Goal: Task Accomplishment & Management: Manage account settings

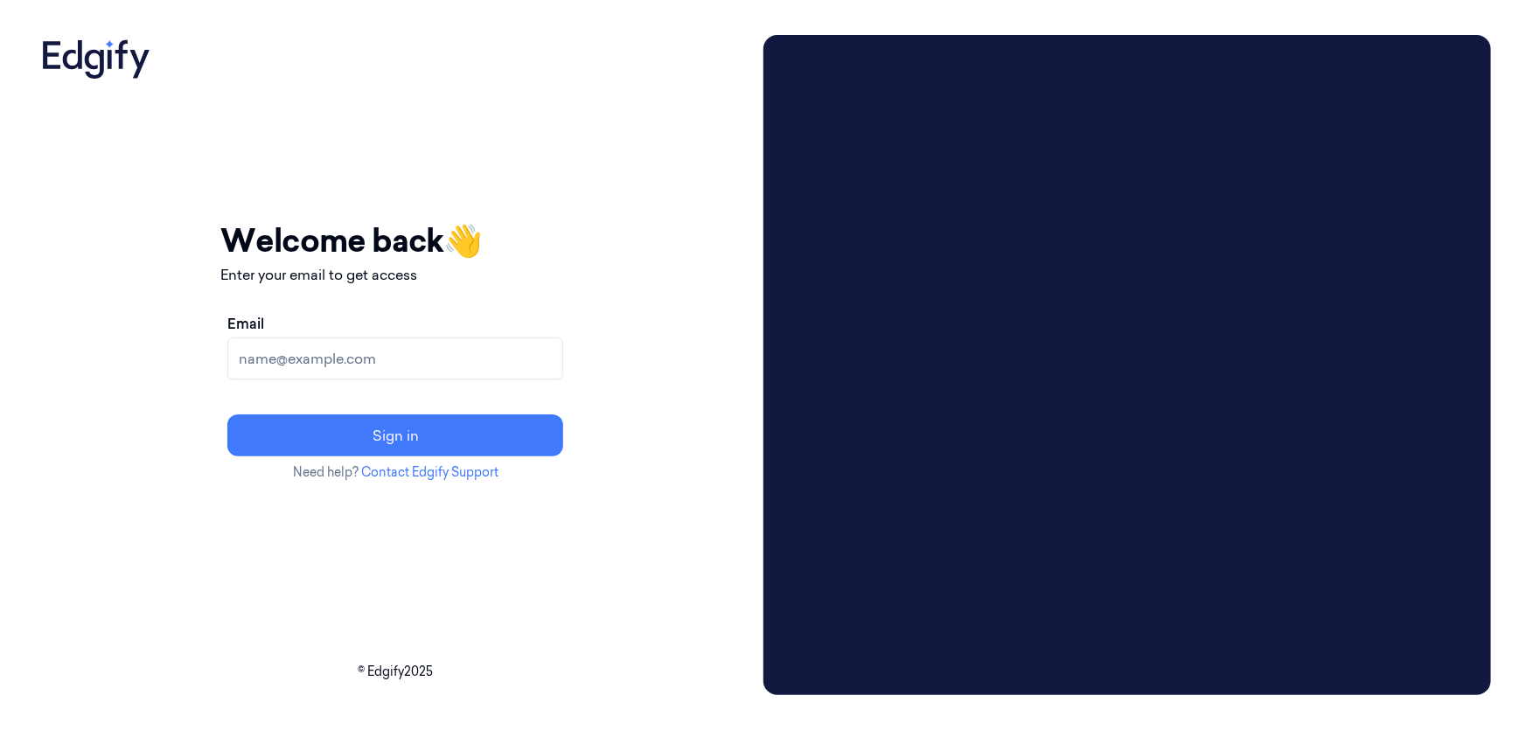
click at [459, 346] on input "Email" at bounding box center [395, 359] width 336 height 42
type input "timor.kalerman@edgify.ai"
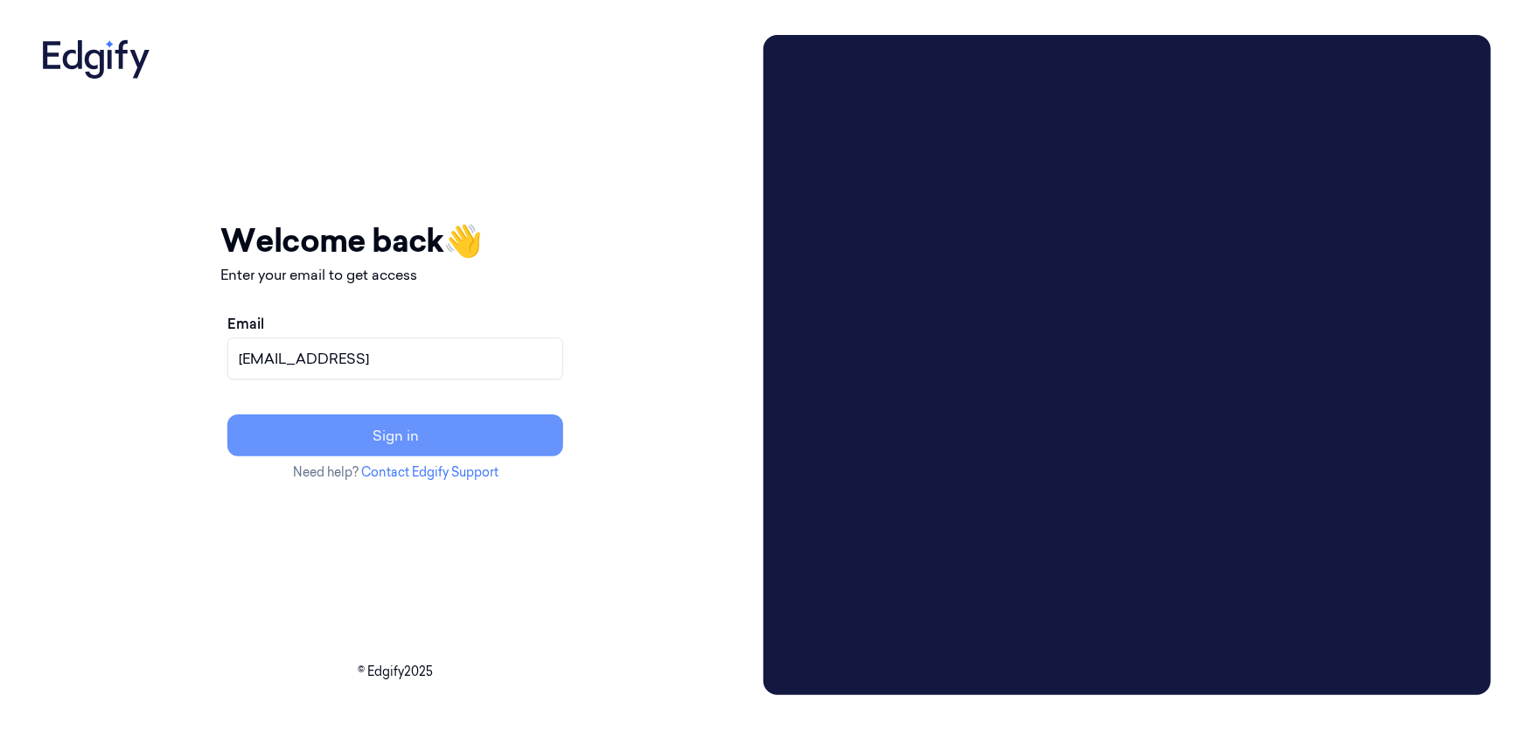
click at [490, 428] on button "Sign in" at bounding box center [395, 435] width 336 height 42
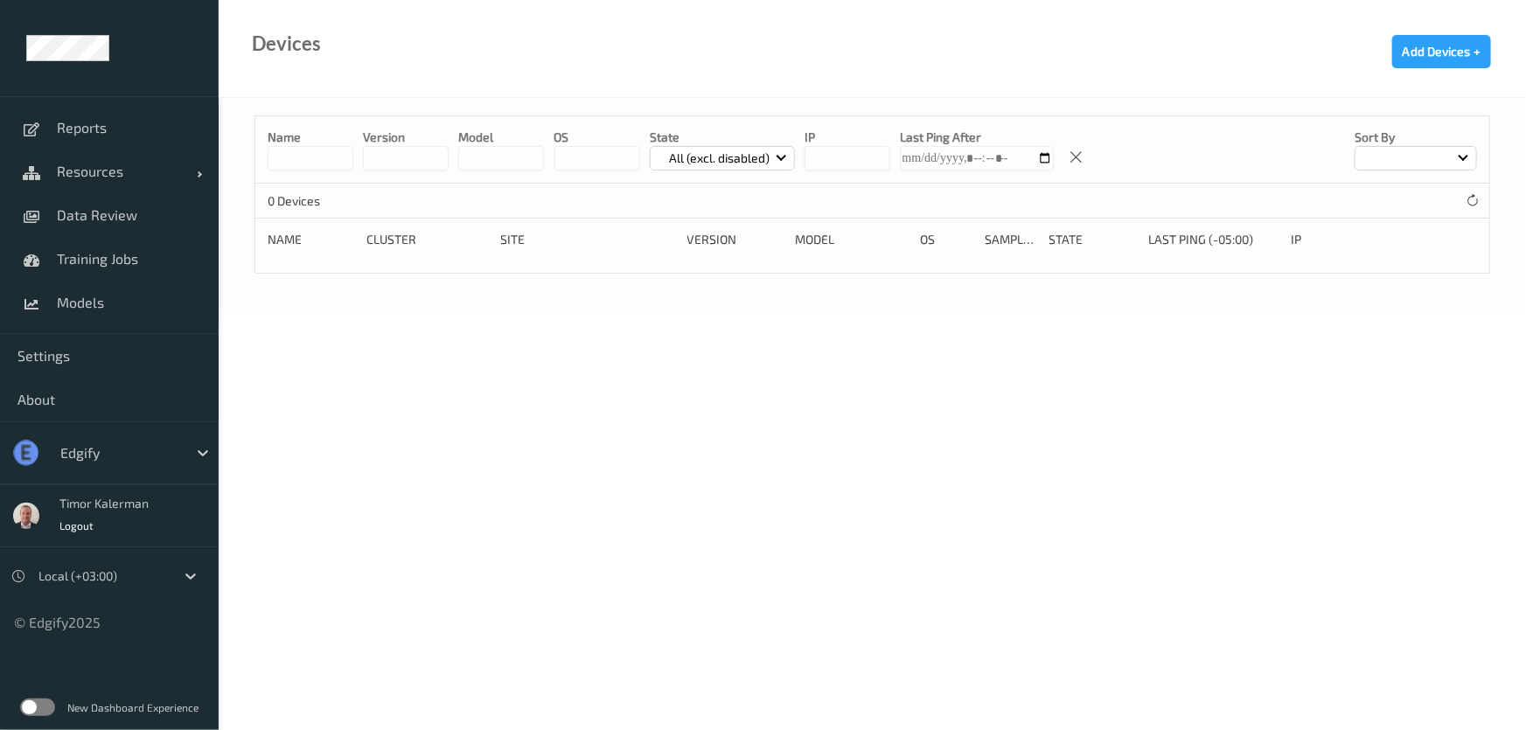
click at [158, 458] on div at bounding box center [119, 452] width 118 height 21
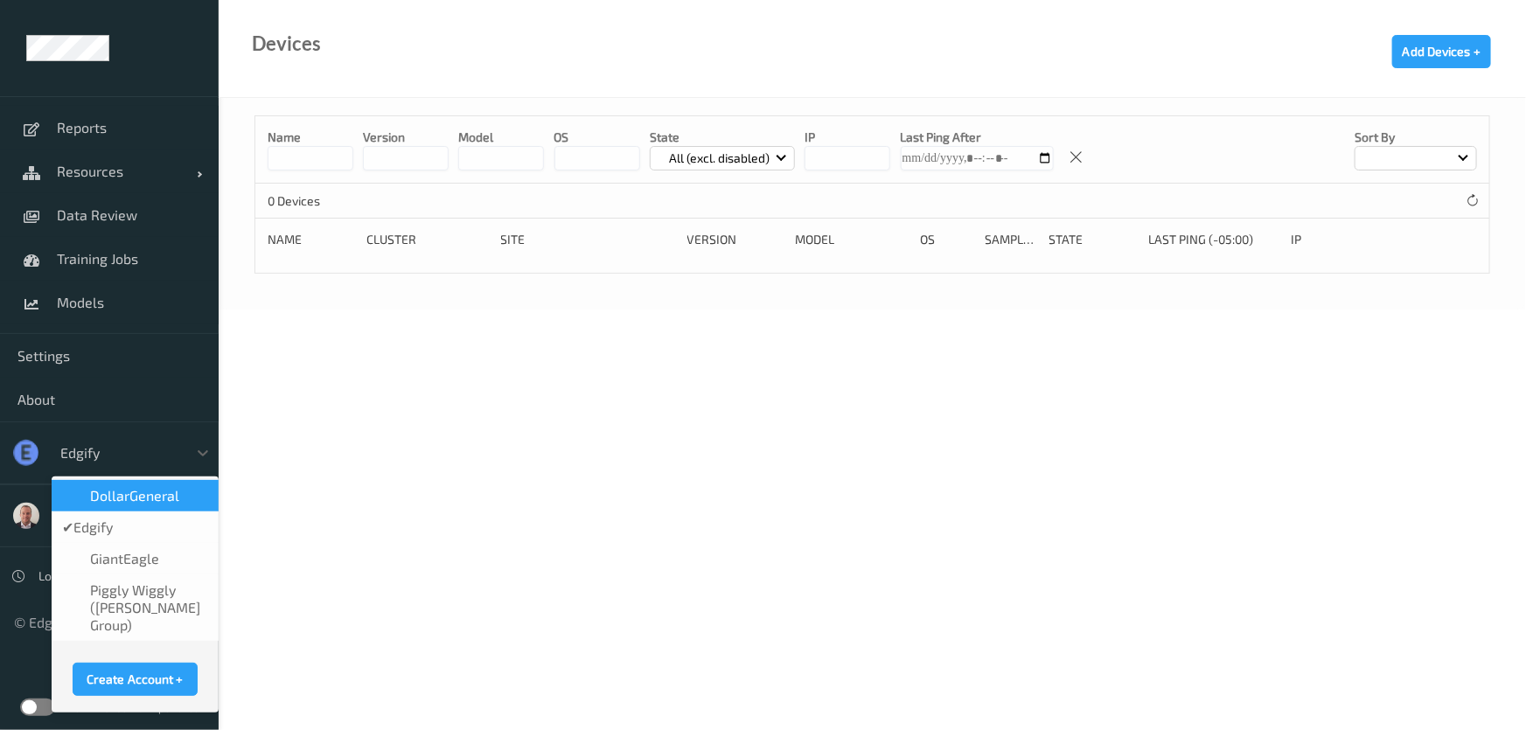
click at [165, 503] on span "DollarGeneral" at bounding box center [134, 495] width 89 height 17
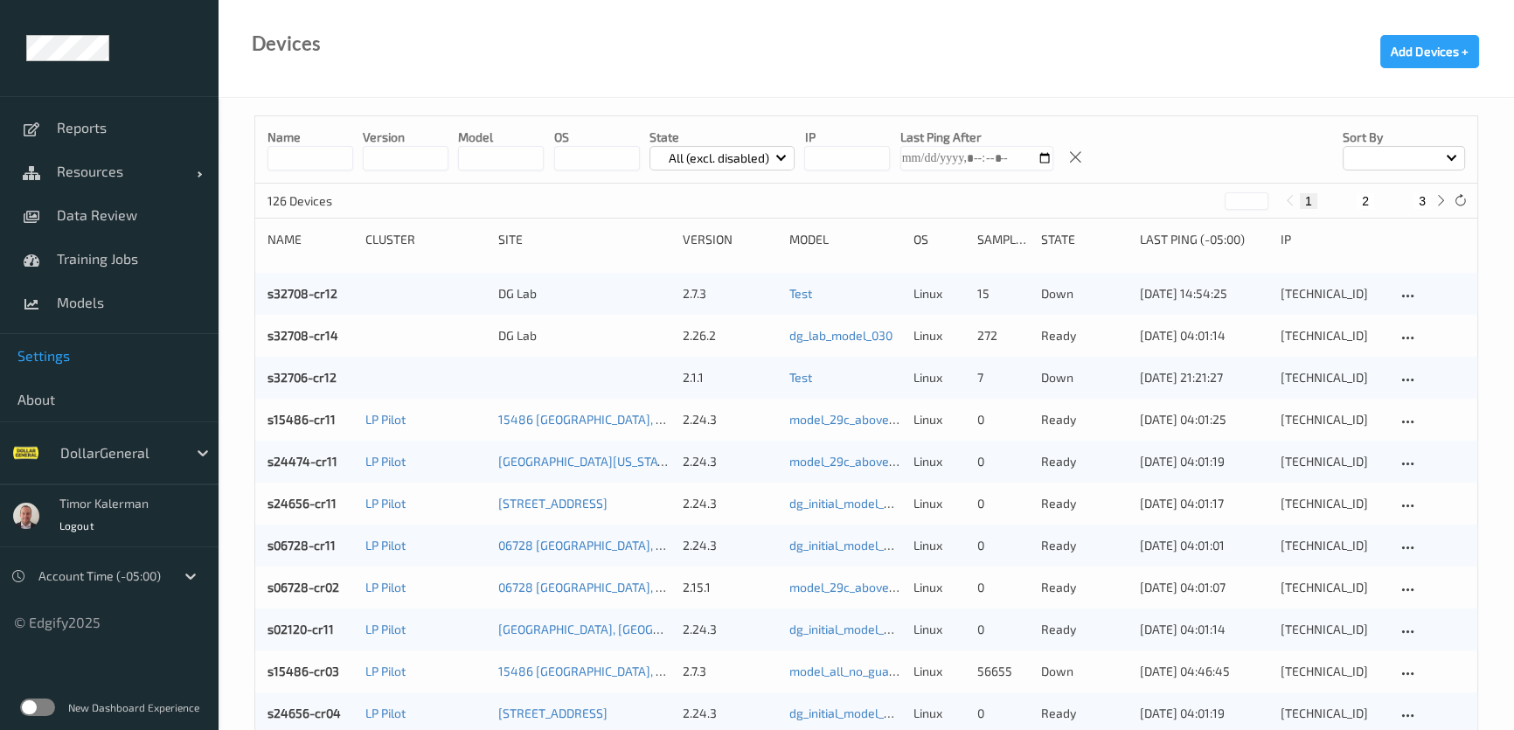
click at [65, 343] on link "Settings" at bounding box center [109, 356] width 219 height 44
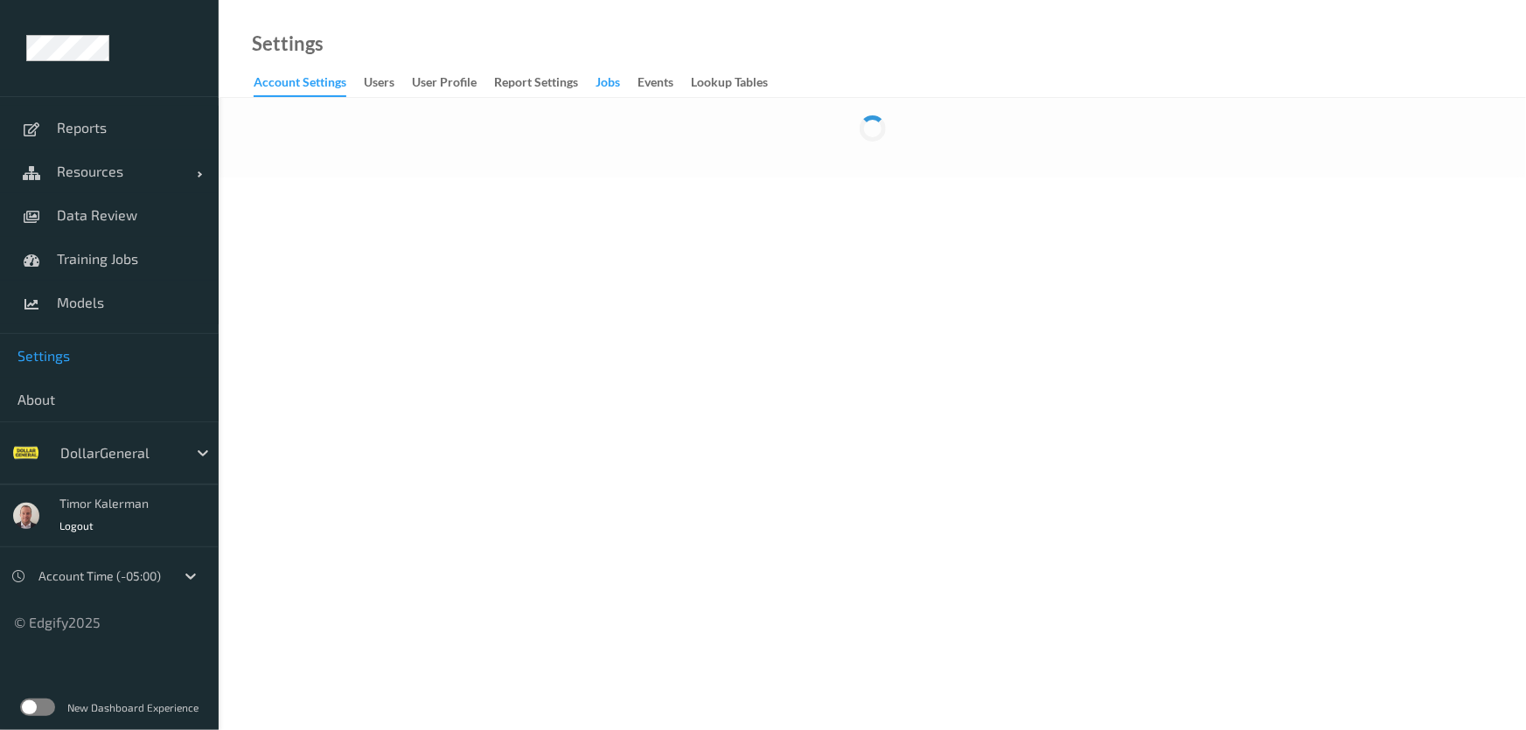
click at [616, 79] on div "Jobs" at bounding box center [607, 84] width 24 height 22
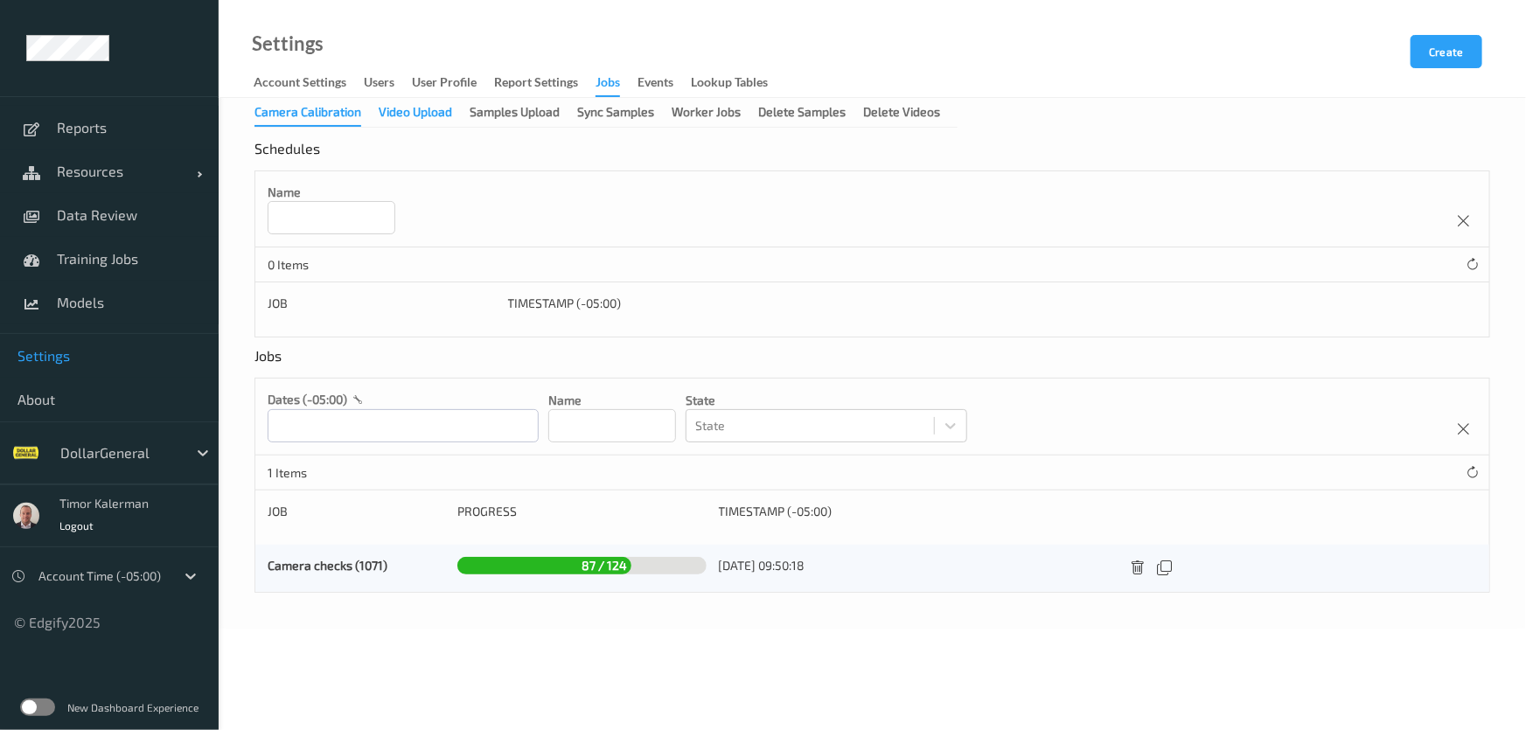
click at [407, 115] on div "Video Upload" at bounding box center [415, 114] width 73 height 22
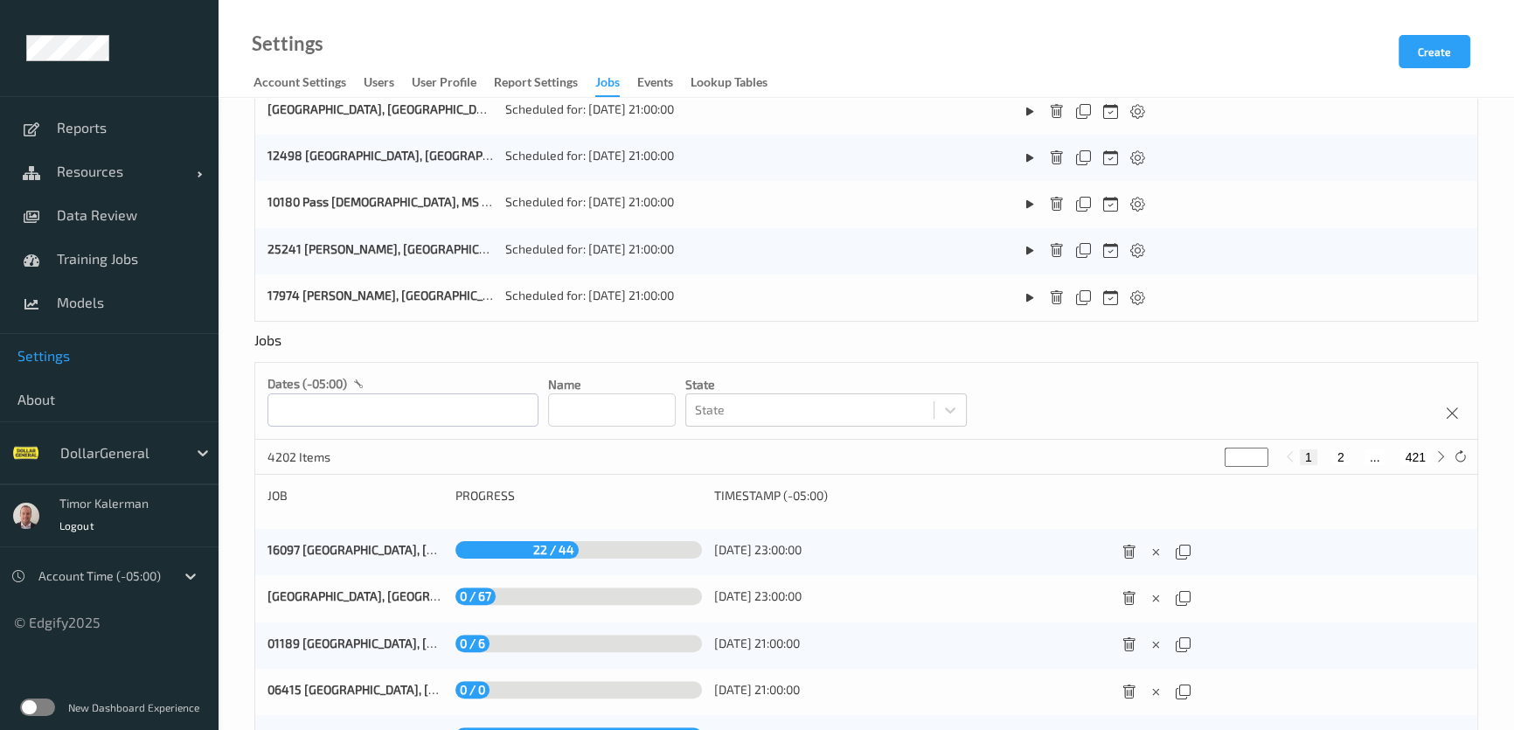
scroll to position [780, 0]
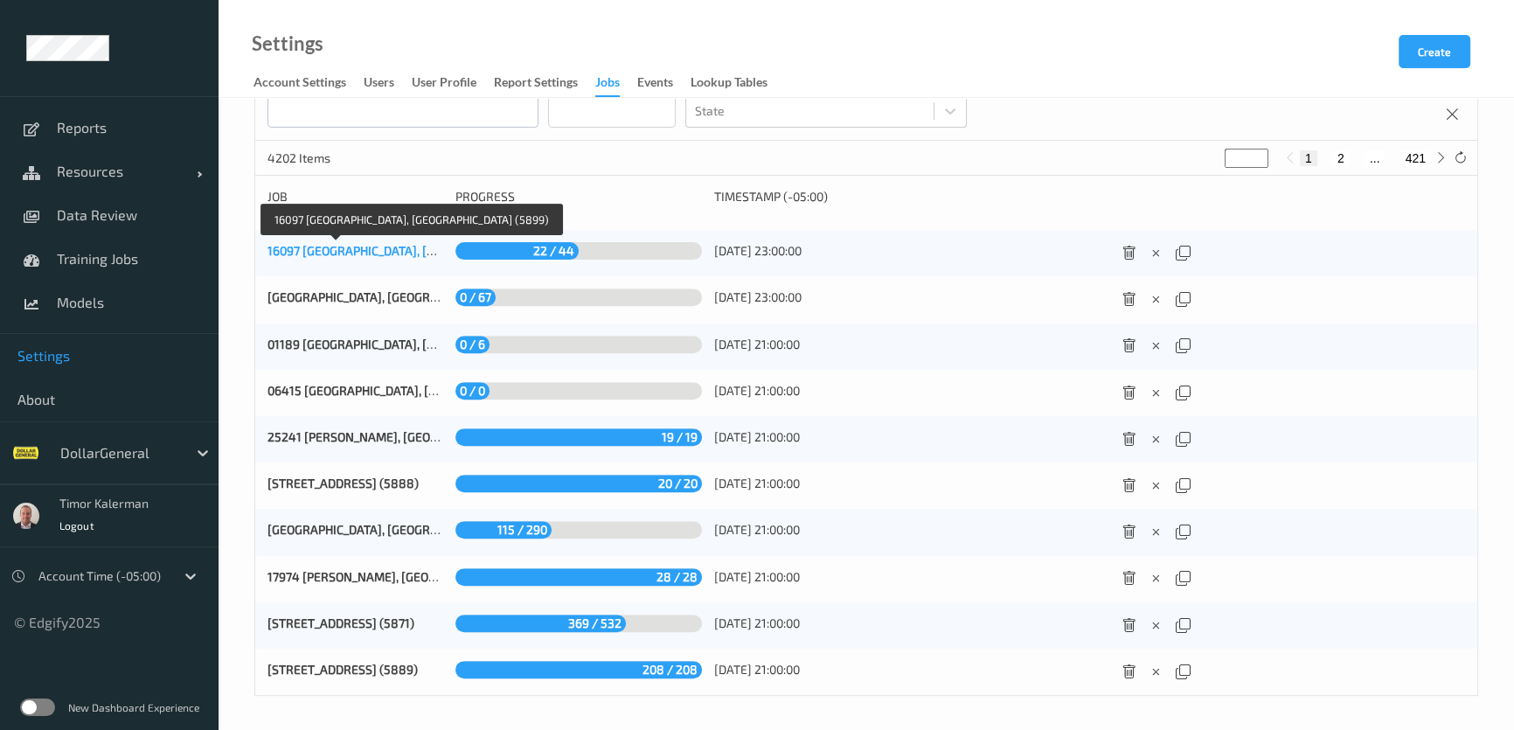
click at [347, 247] on link "16097 Portola, CA (5899)" at bounding box center [423, 250] width 310 height 15
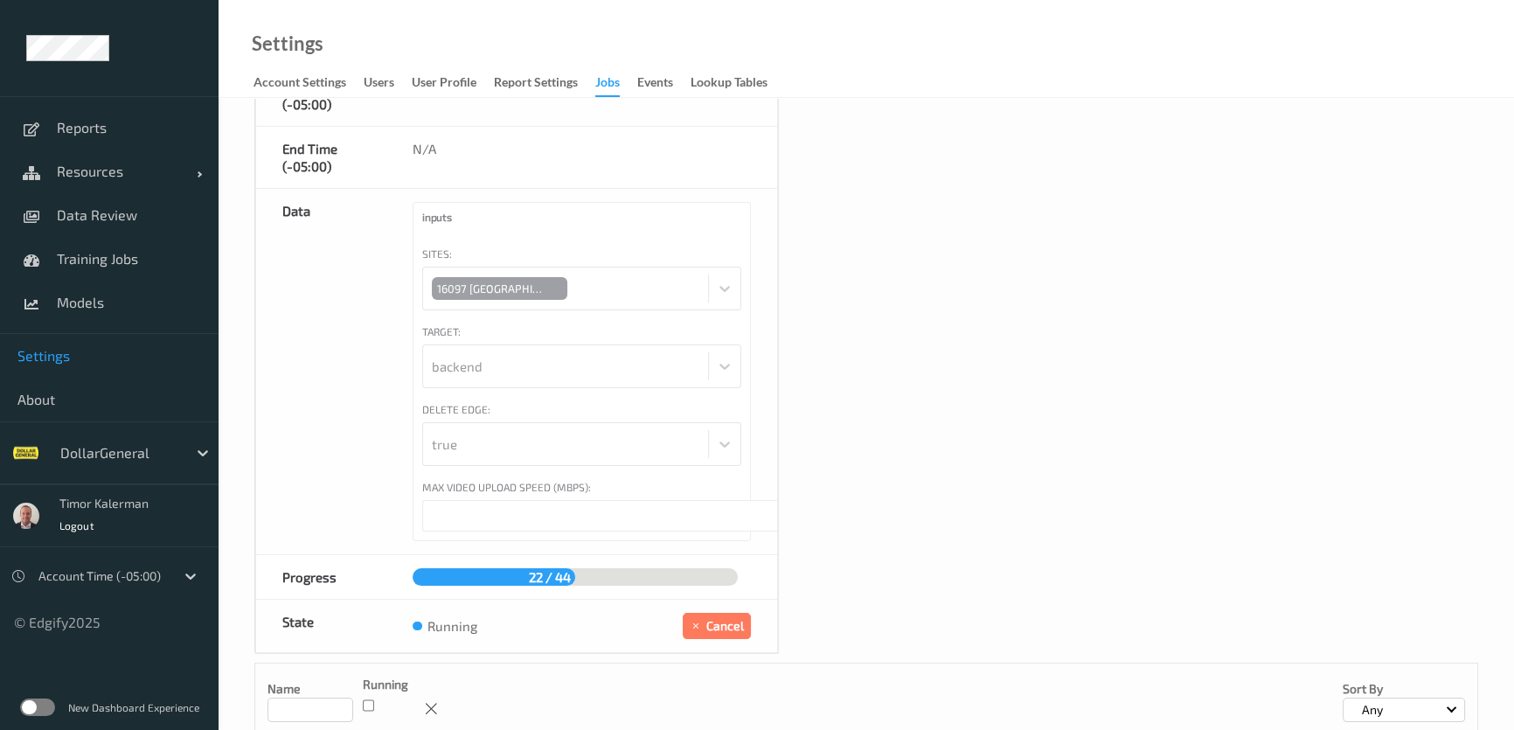
scroll to position [352, 0]
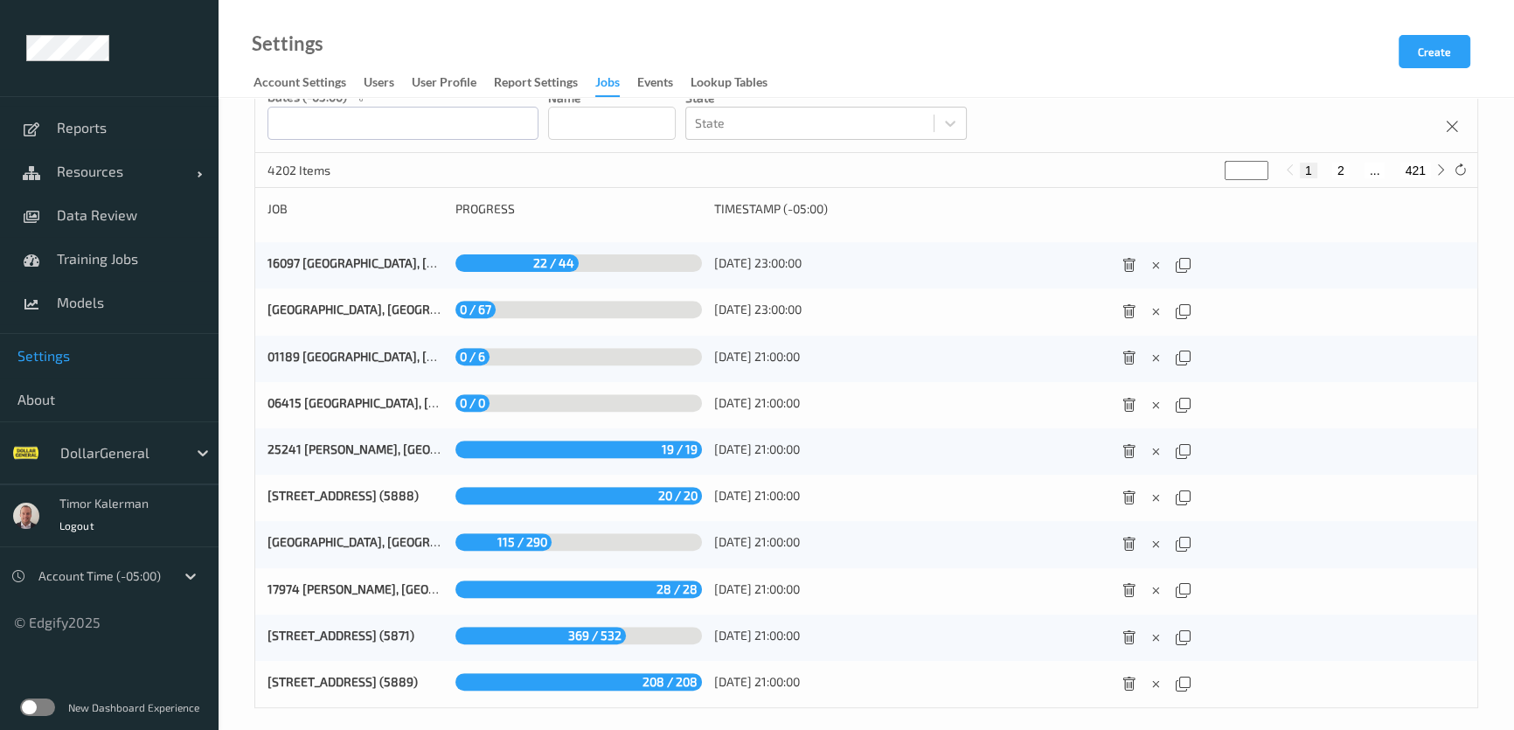
scroll to position [780, 0]
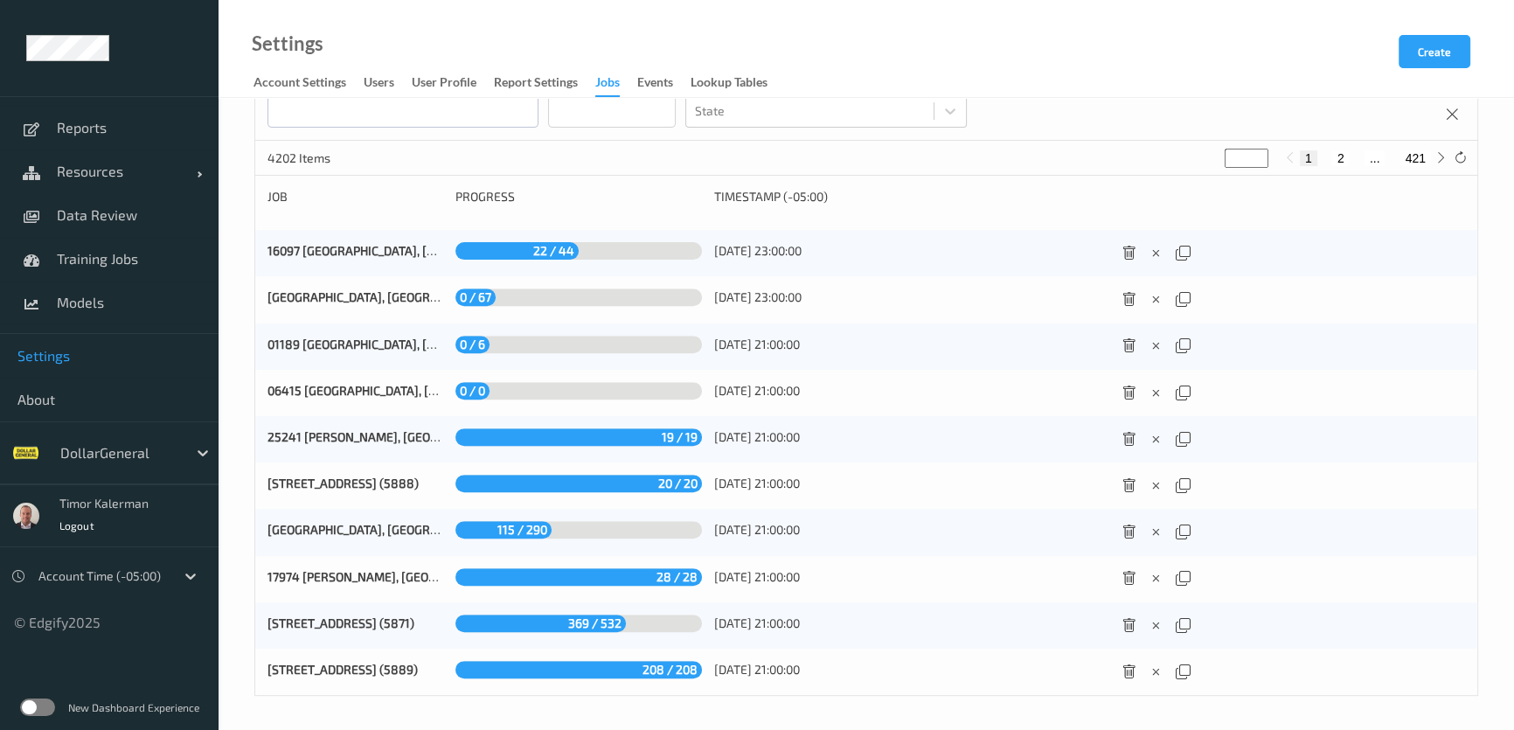
click at [376, 330] on div "01189 Bonne Terre, MO (5885) 0 / 6 28/09/2025 21:00:00" at bounding box center [866, 347] width 1222 height 46
click at [373, 337] on link "01189 Bonne Terre, MO (5885)" at bounding box center [423, 344] width 310 height 15
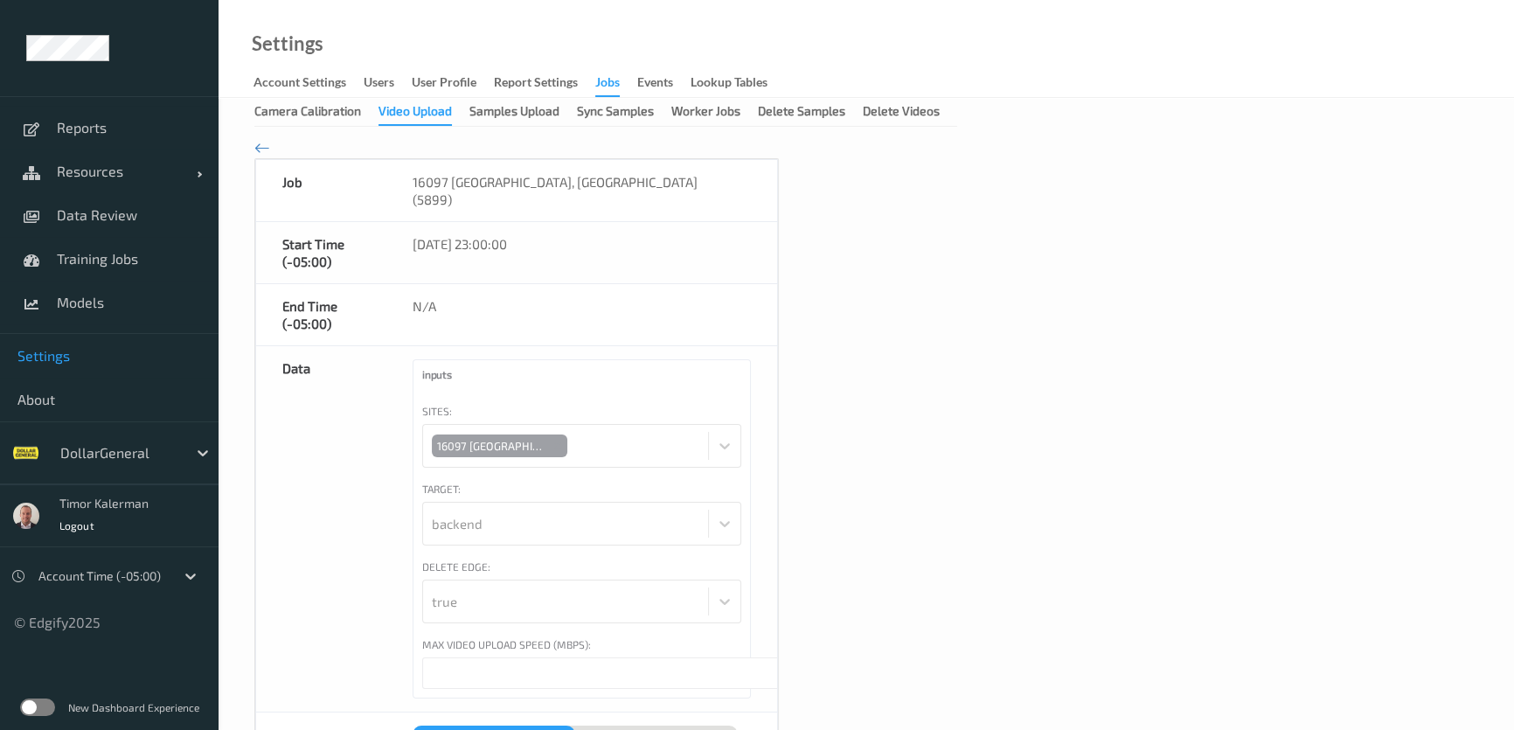
type input "*"
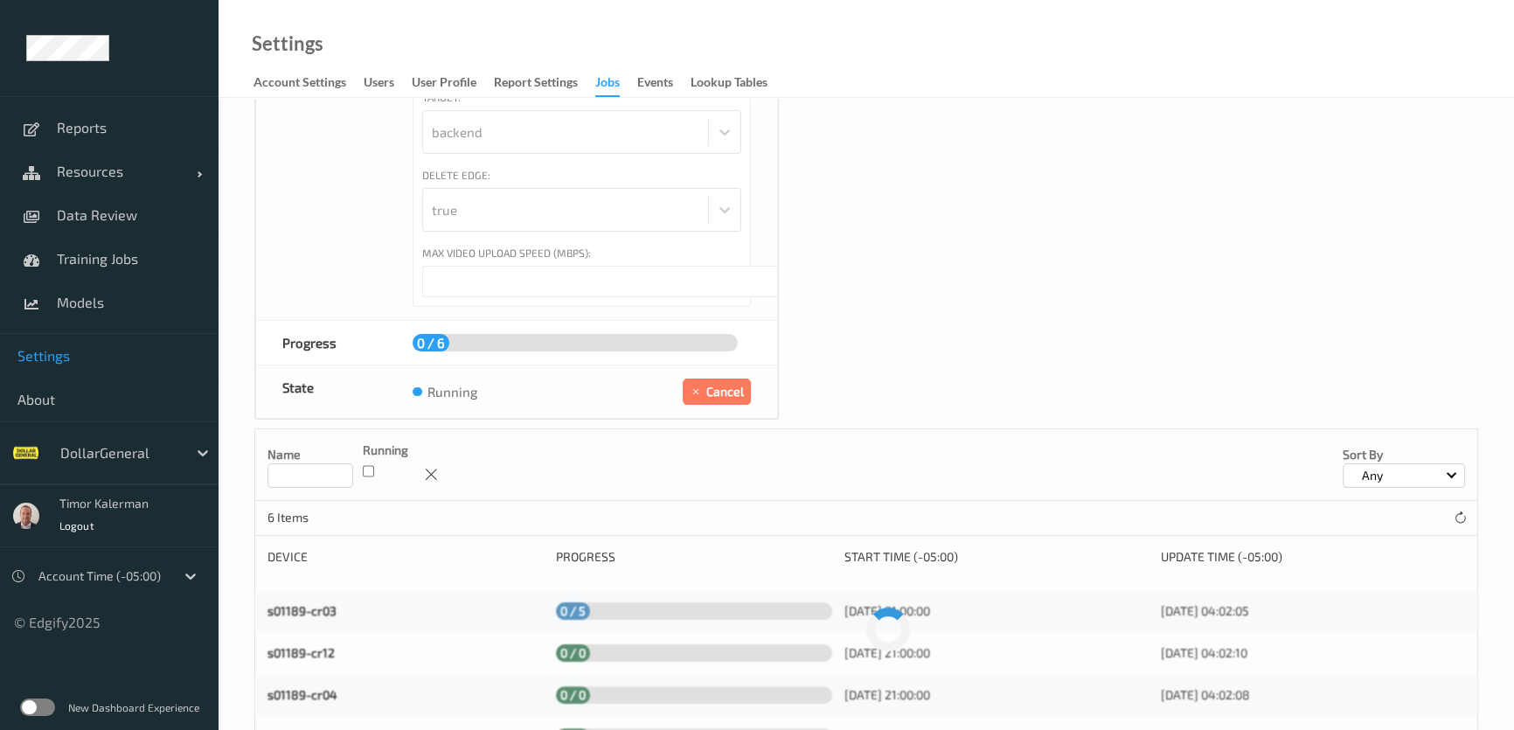
scroll to position [397, 0]
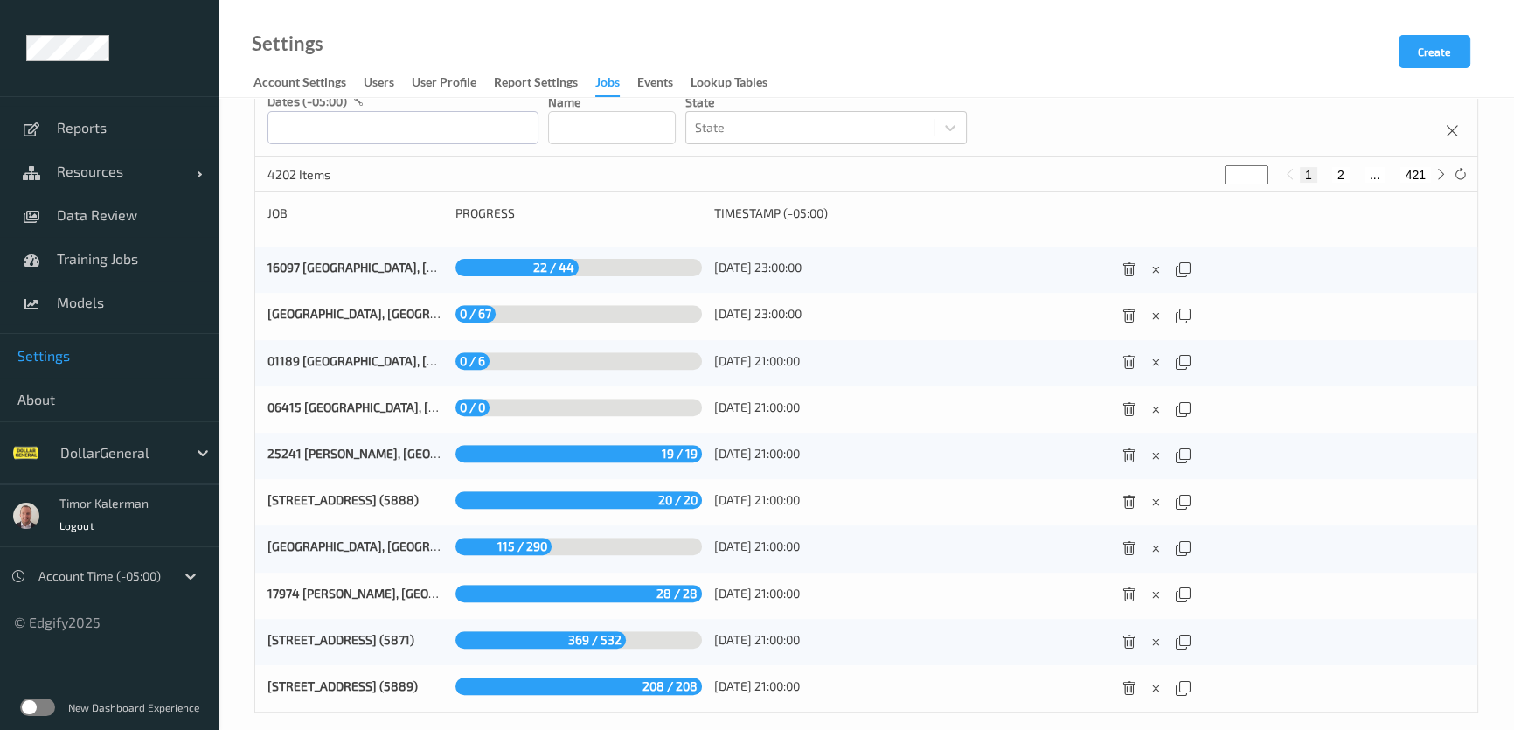
scroll to position [780, 0]
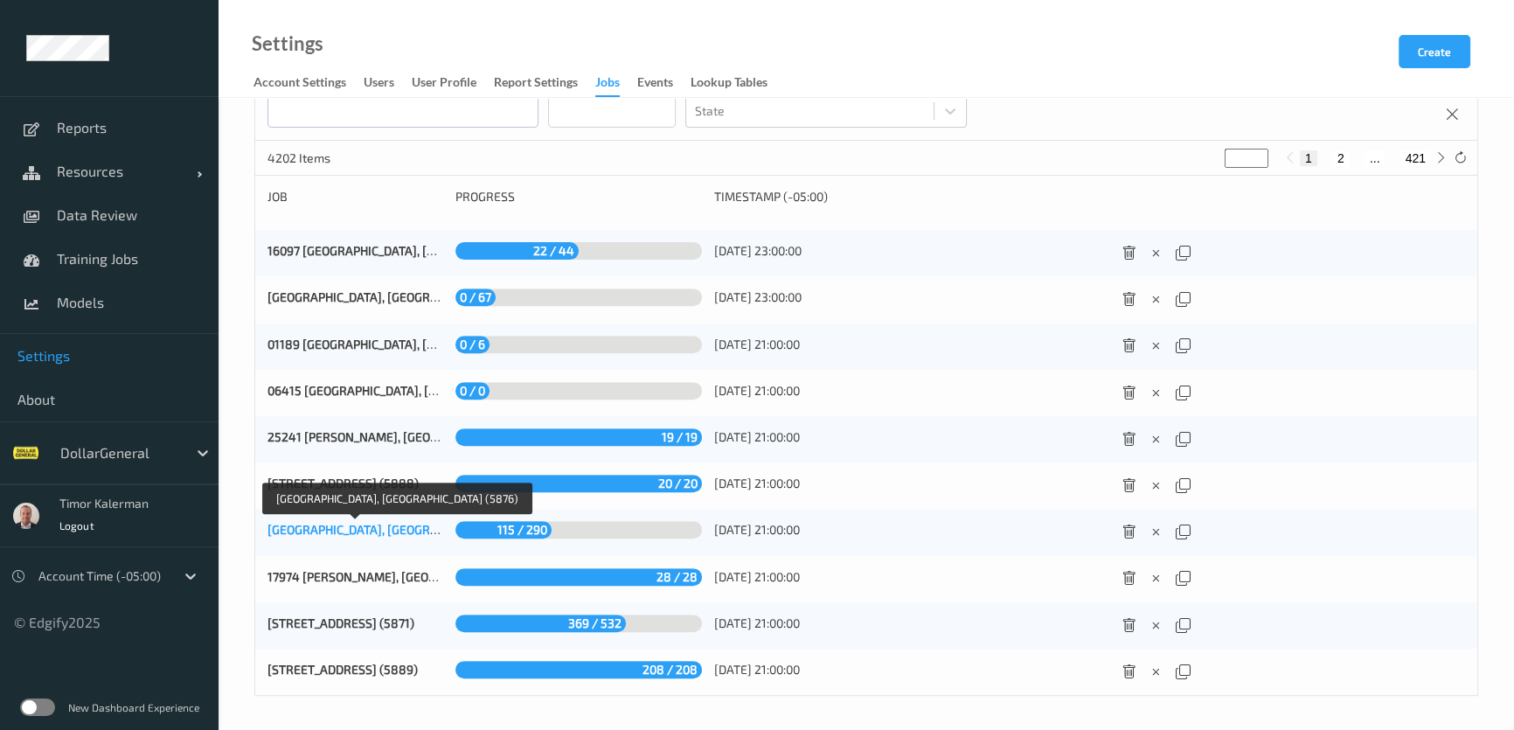
click at [393, 532] on link "02120 Bowling Green, KY (5876)" at bounding box center [405, 529] width 274 height 15
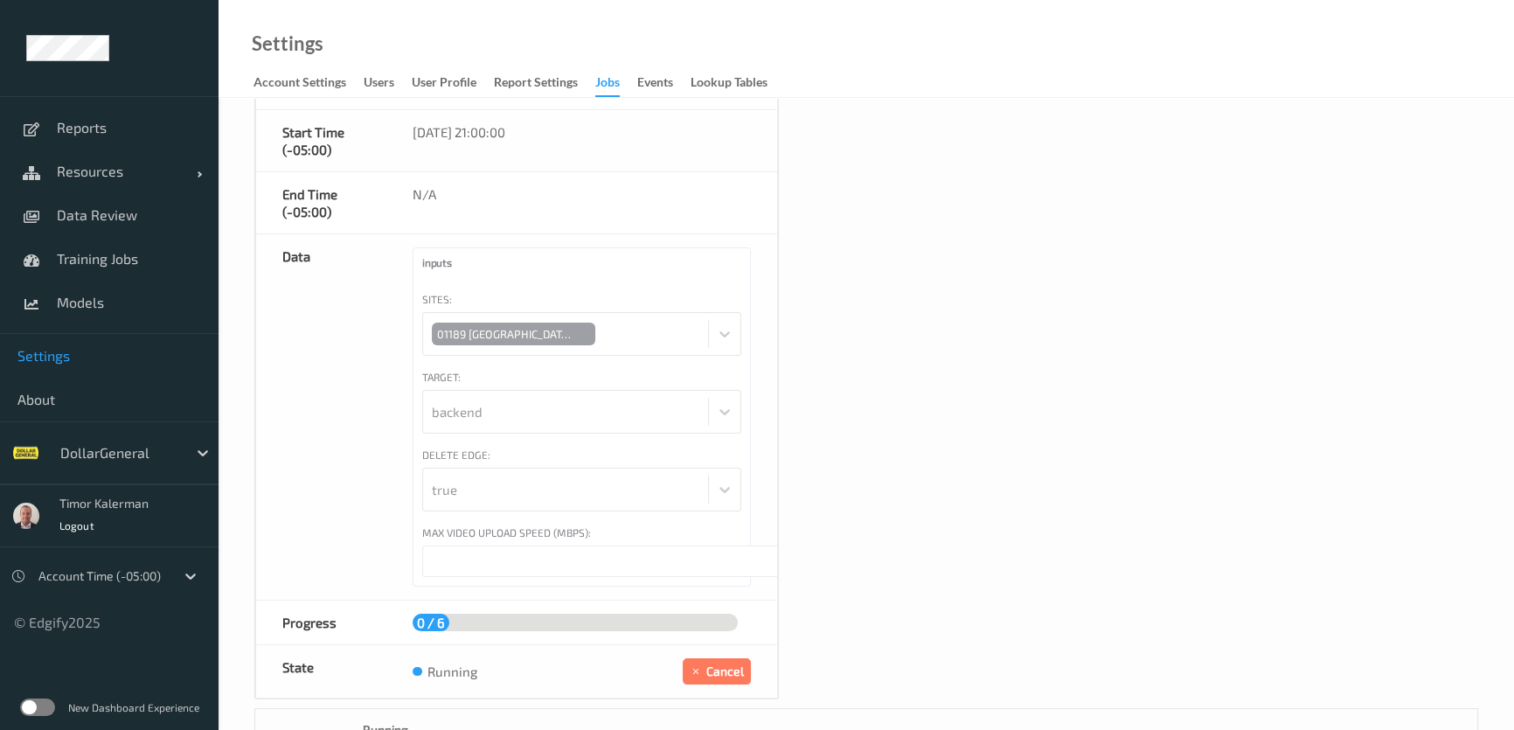
type input "*"
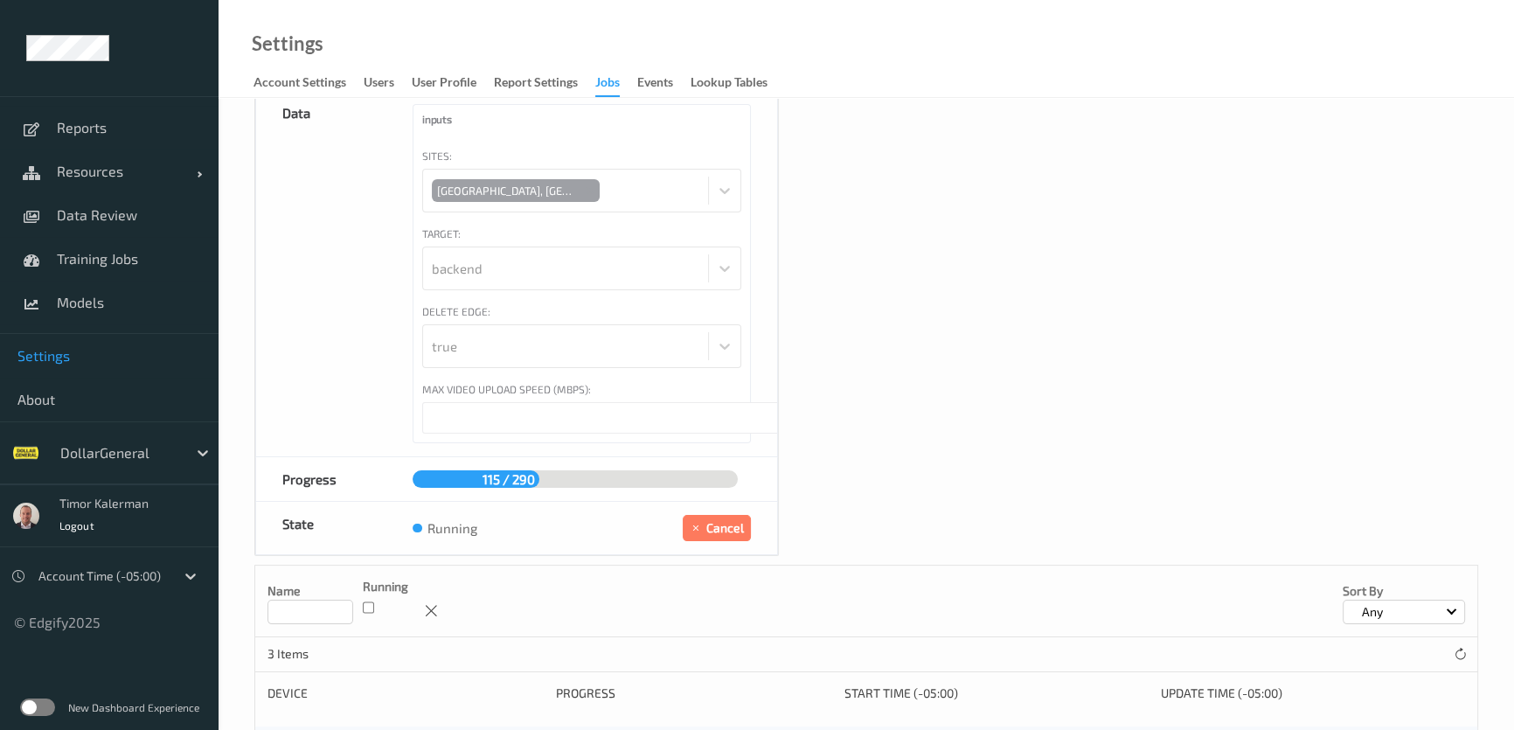
scroll to position [394, 0]
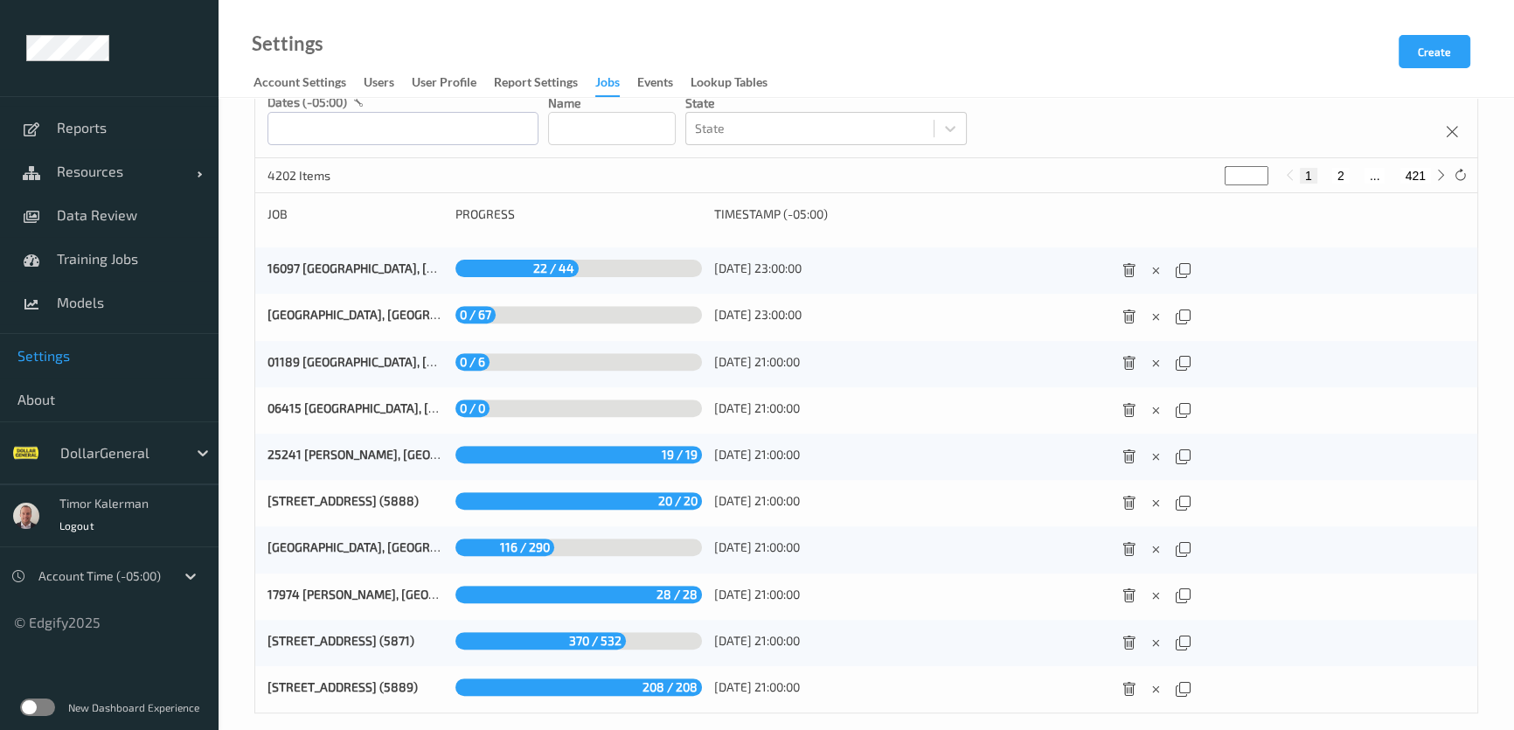
scroll to position [780, 0]
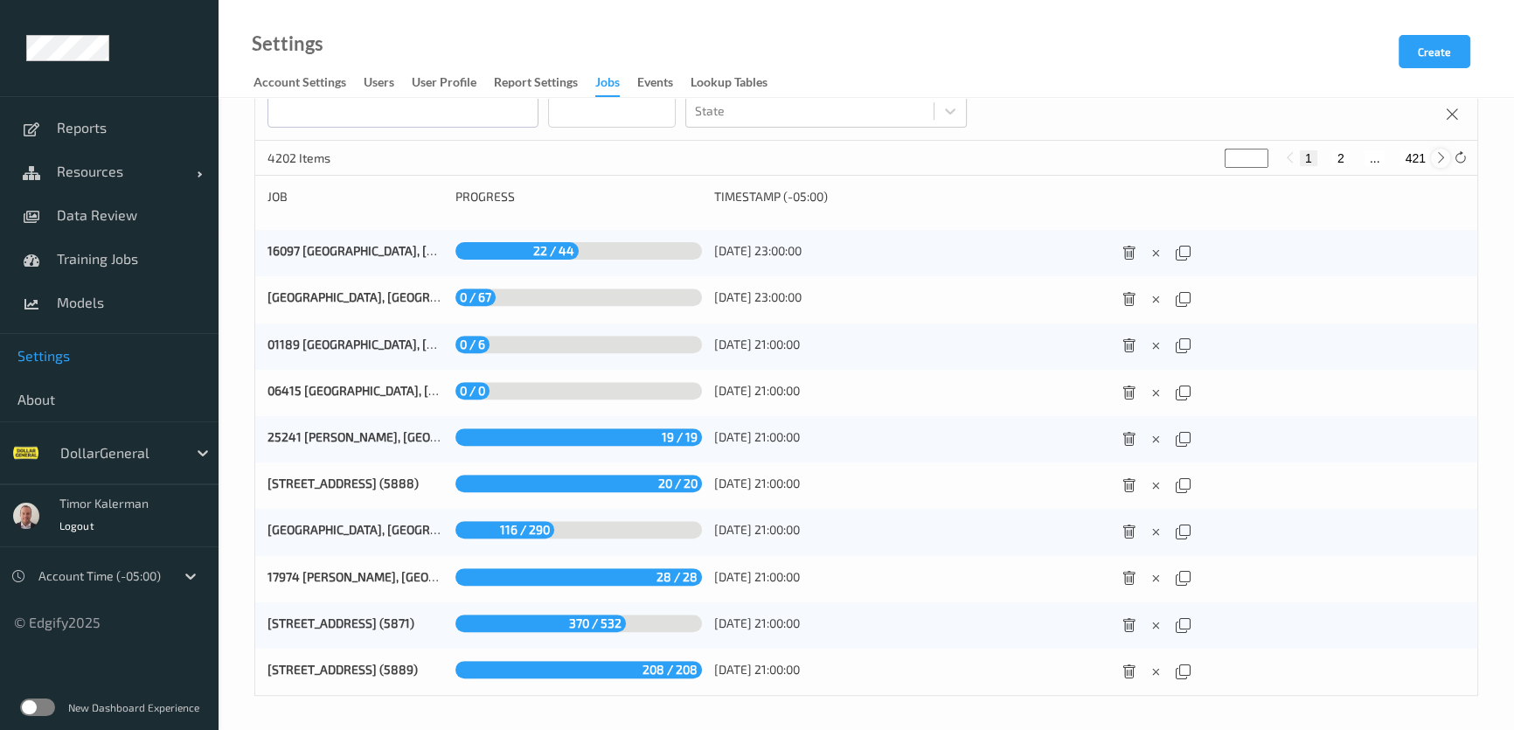
click at [1445, 157] on icon at bounding box center [1441, 157] width 13 height 13
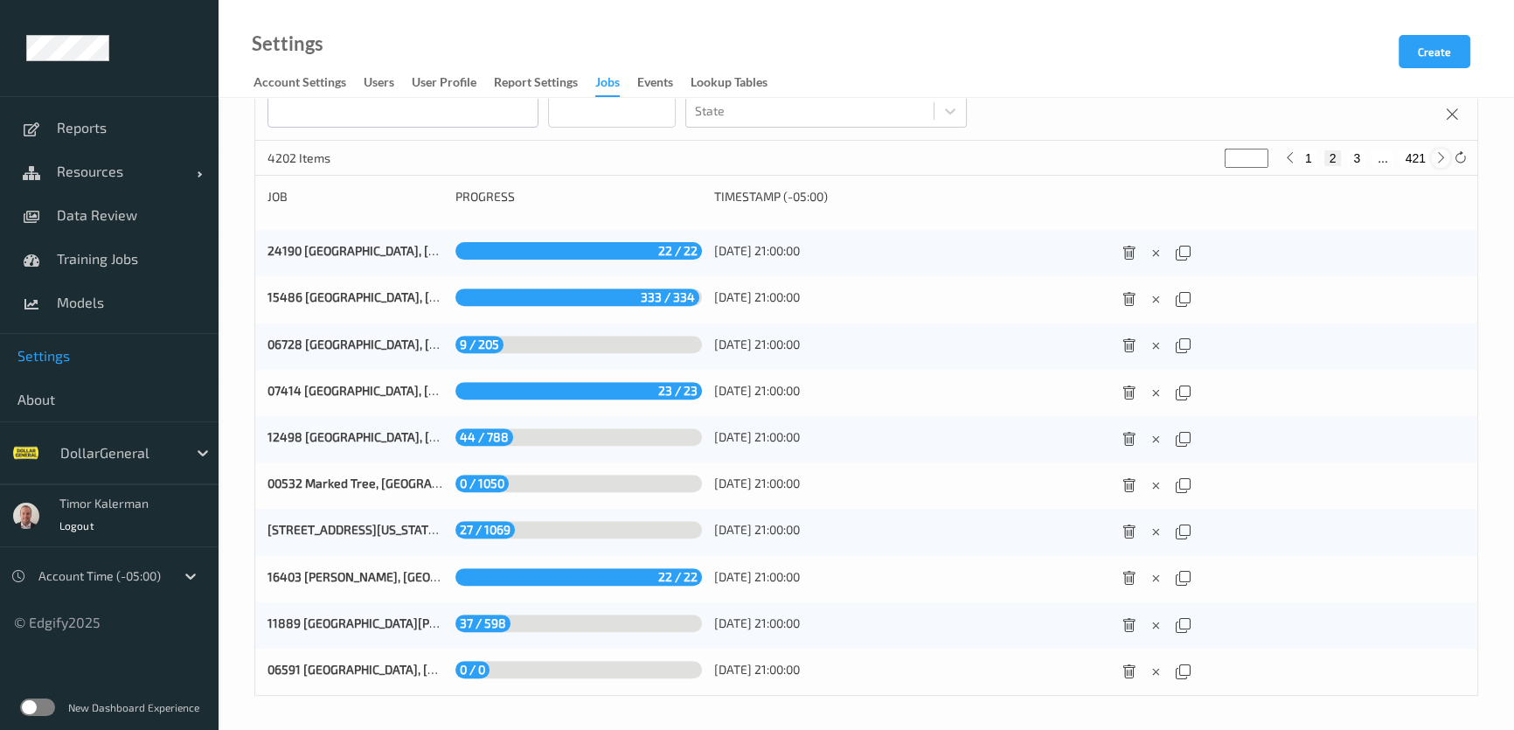
click at [1440, 152] on icon at bounding box center [1441, 157] width 13 height 13
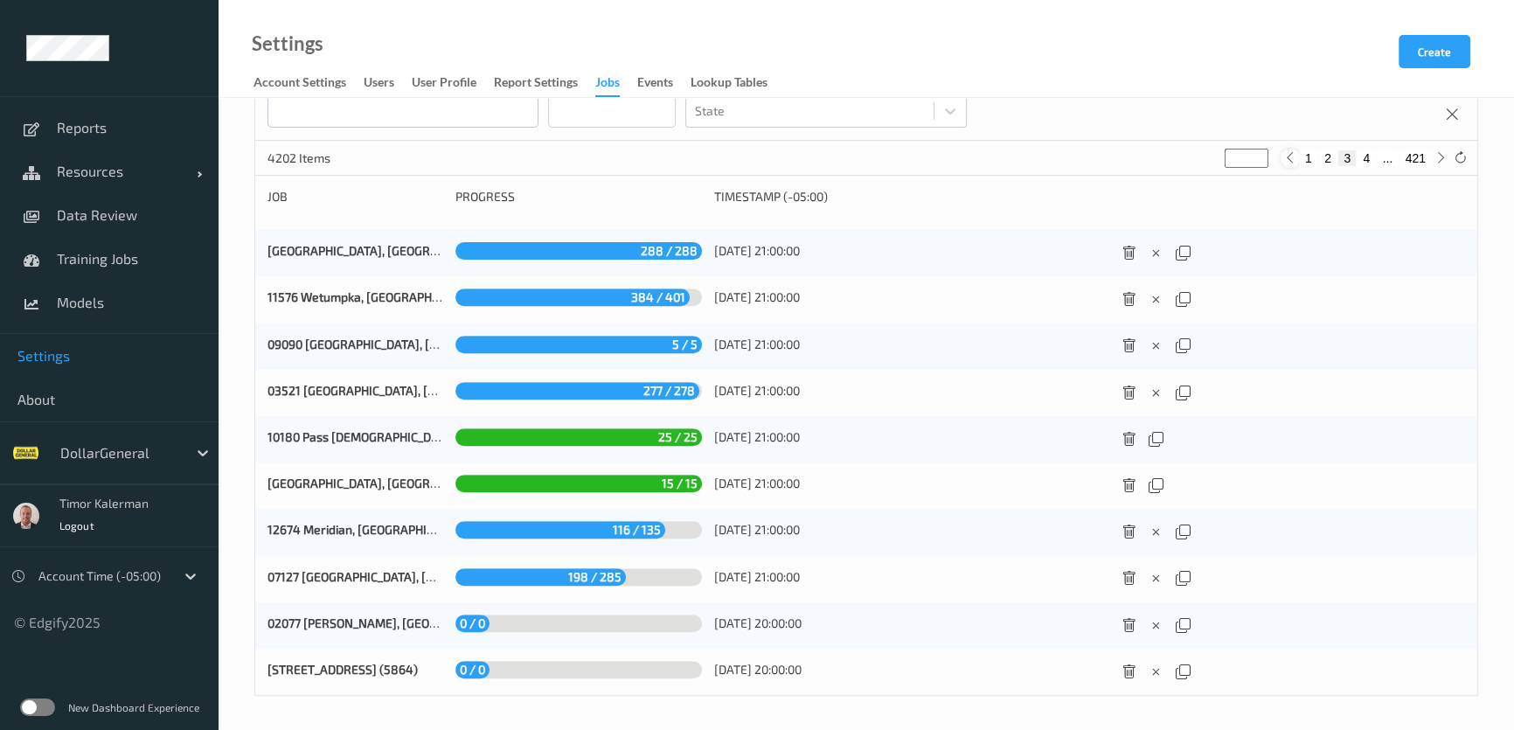
click at [1295, 157] on icon at bounding box center [1290, 157] width 13 height 13
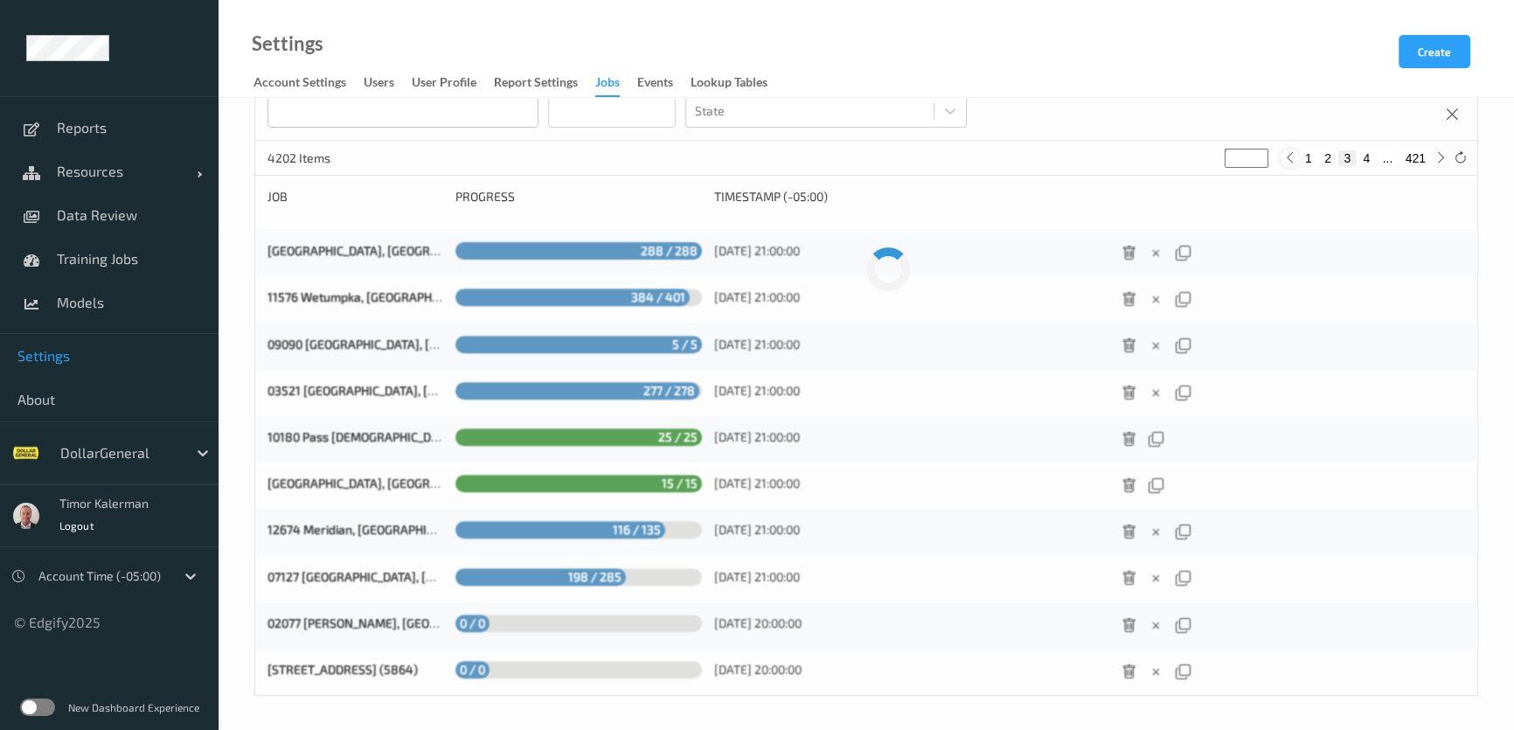
type input "*"
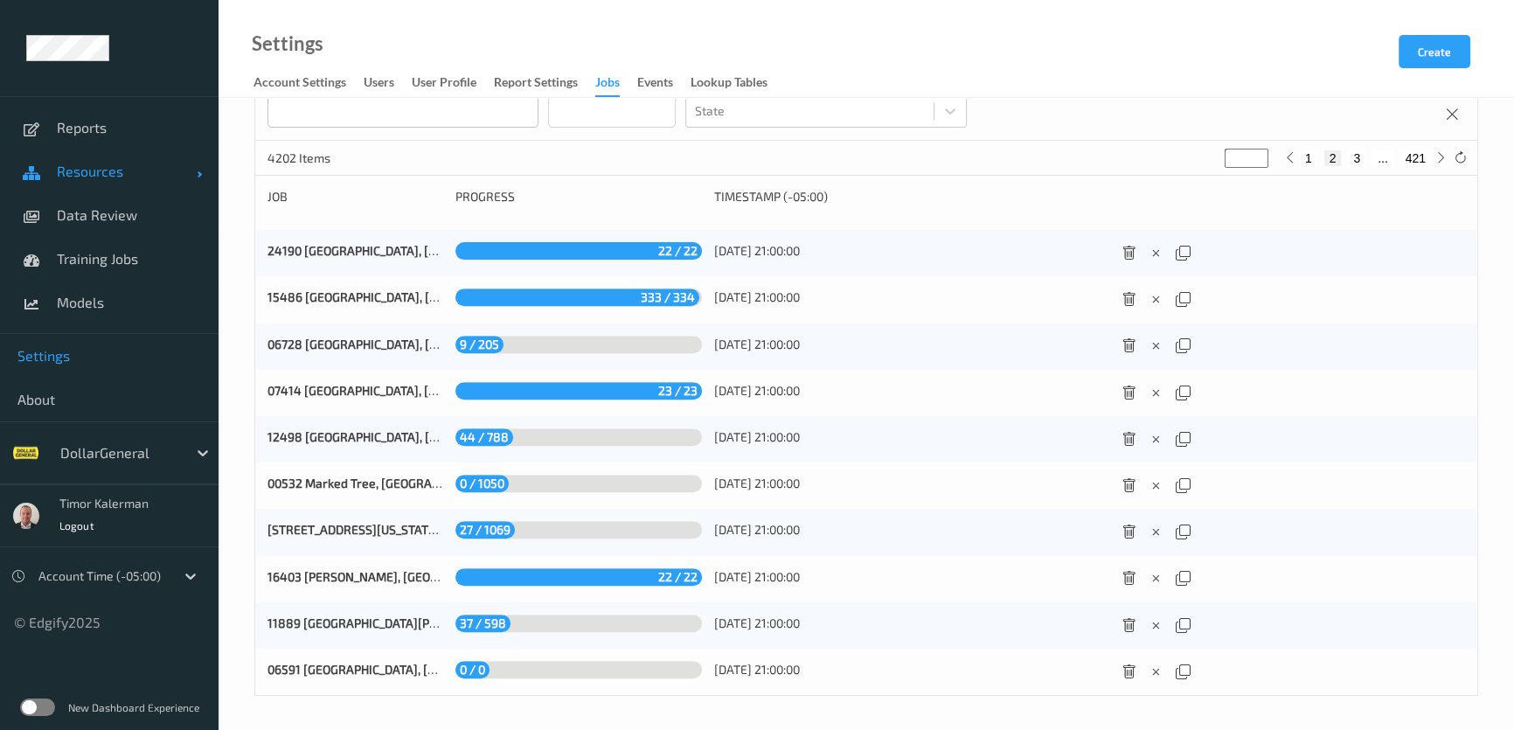
click at [120, 168] on span "Resources" at bounding box center [127, 171] width 140 height 17
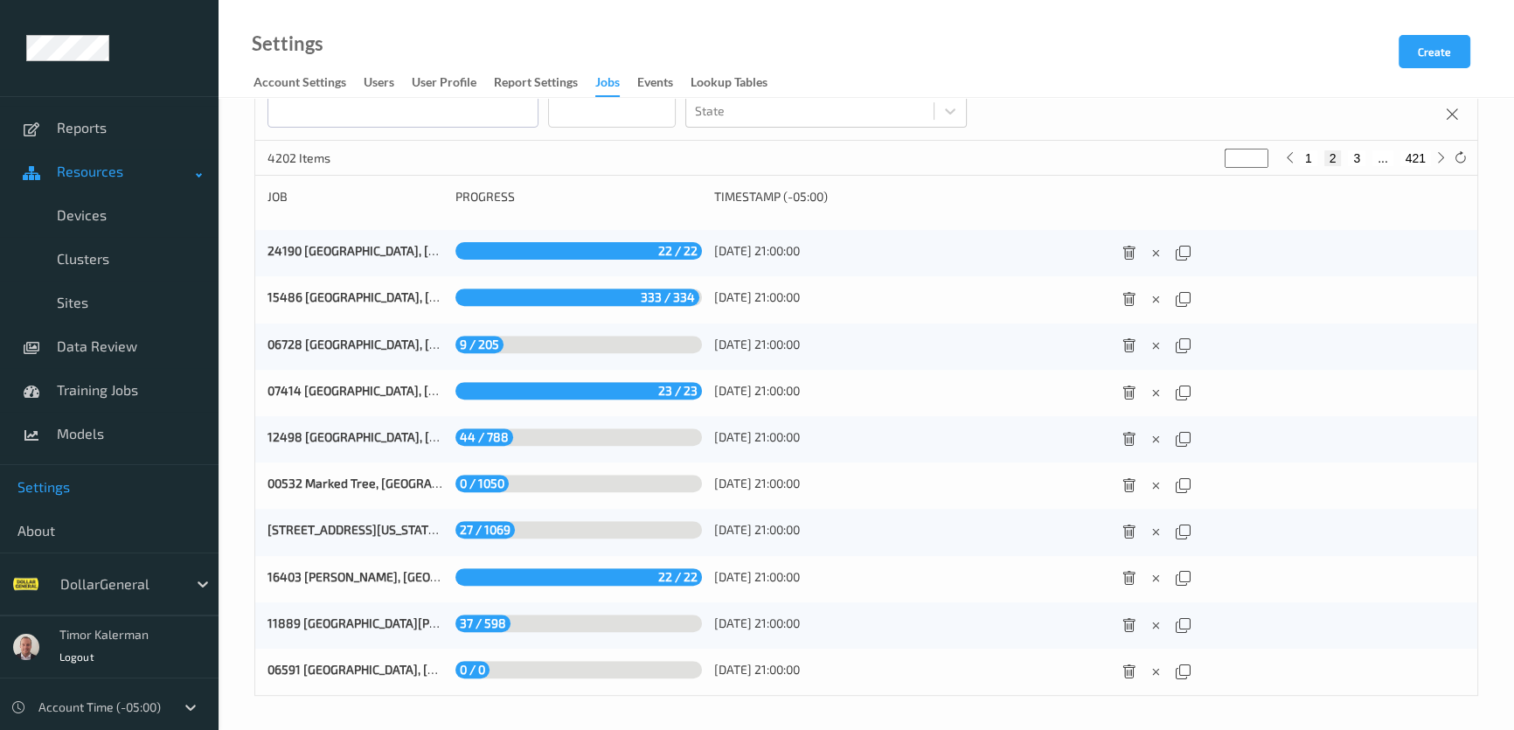
click at [95, 179] on span "Resources" at bounding box center [127, 171] width 140 height 17
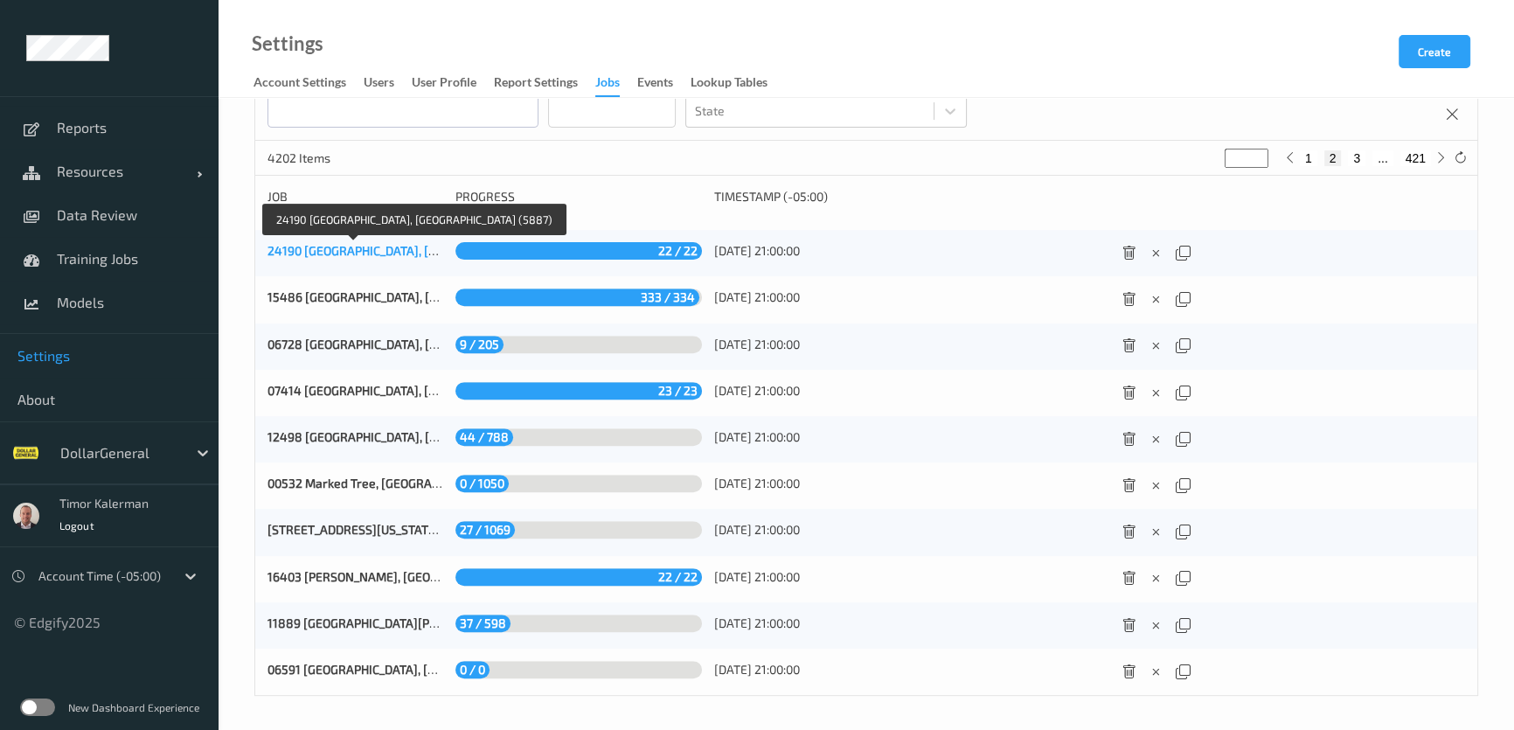
click at [359, 256] on link "24190 Michigantown, IN (5887)" at bounding box center [423, 250] width 311 height 15
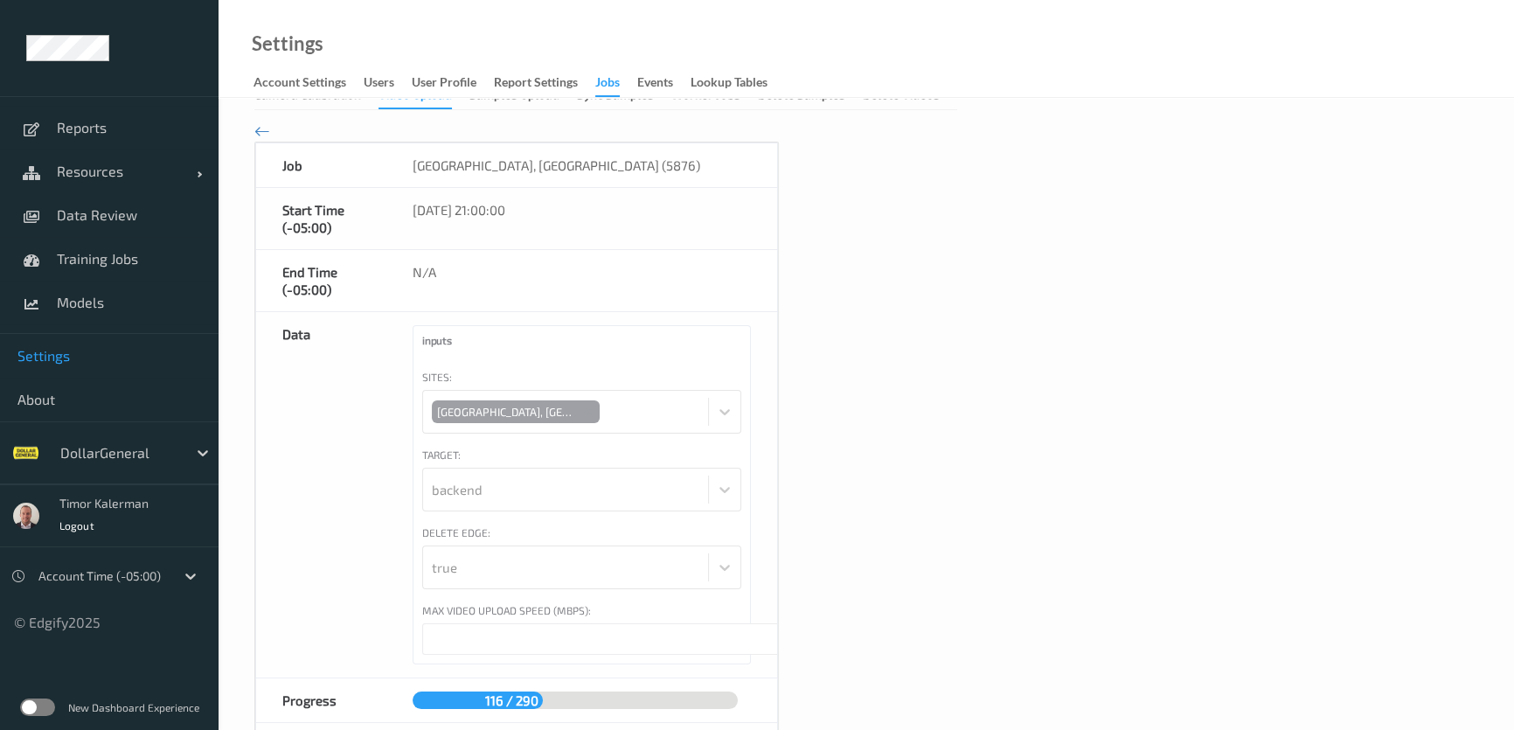
type input "****"
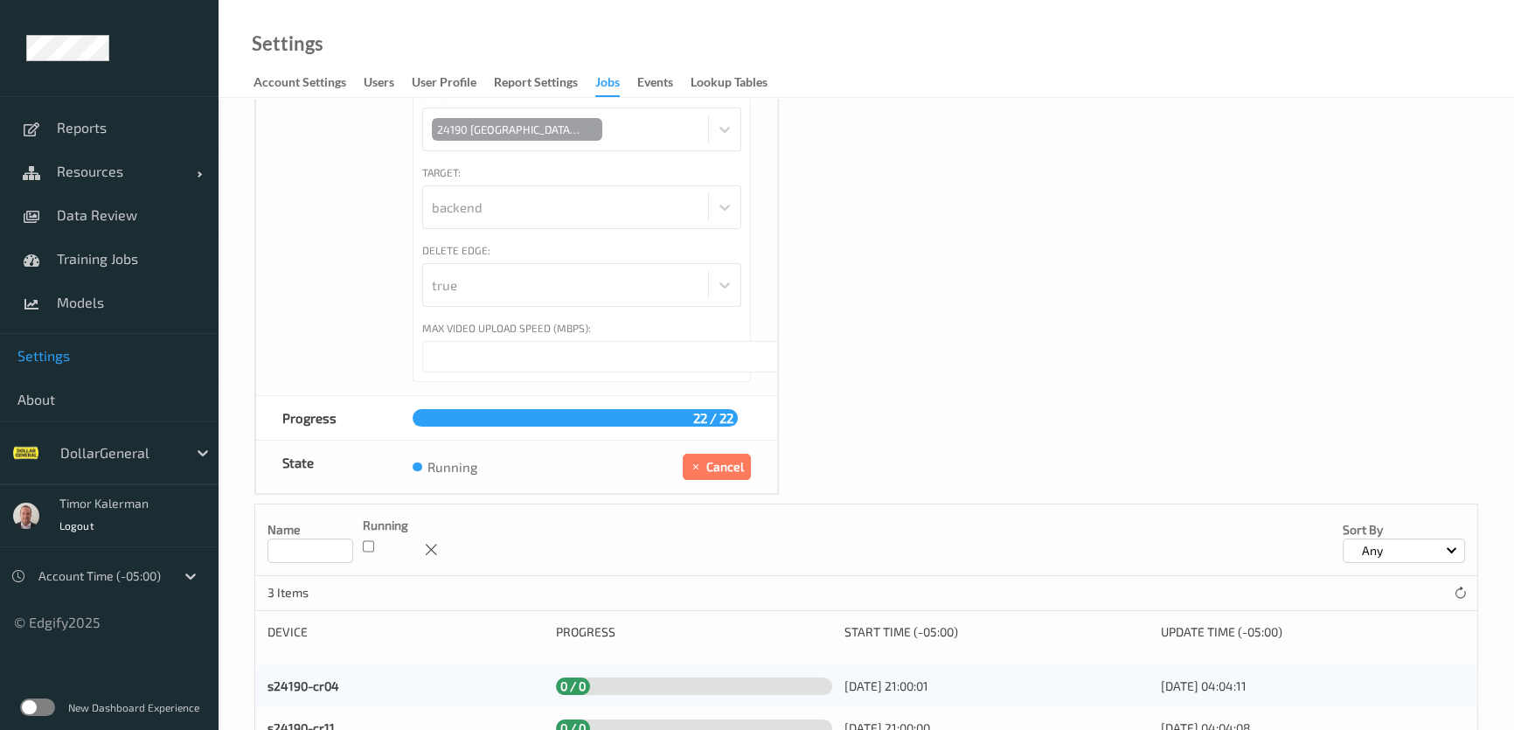
scroll to position [394, 0]
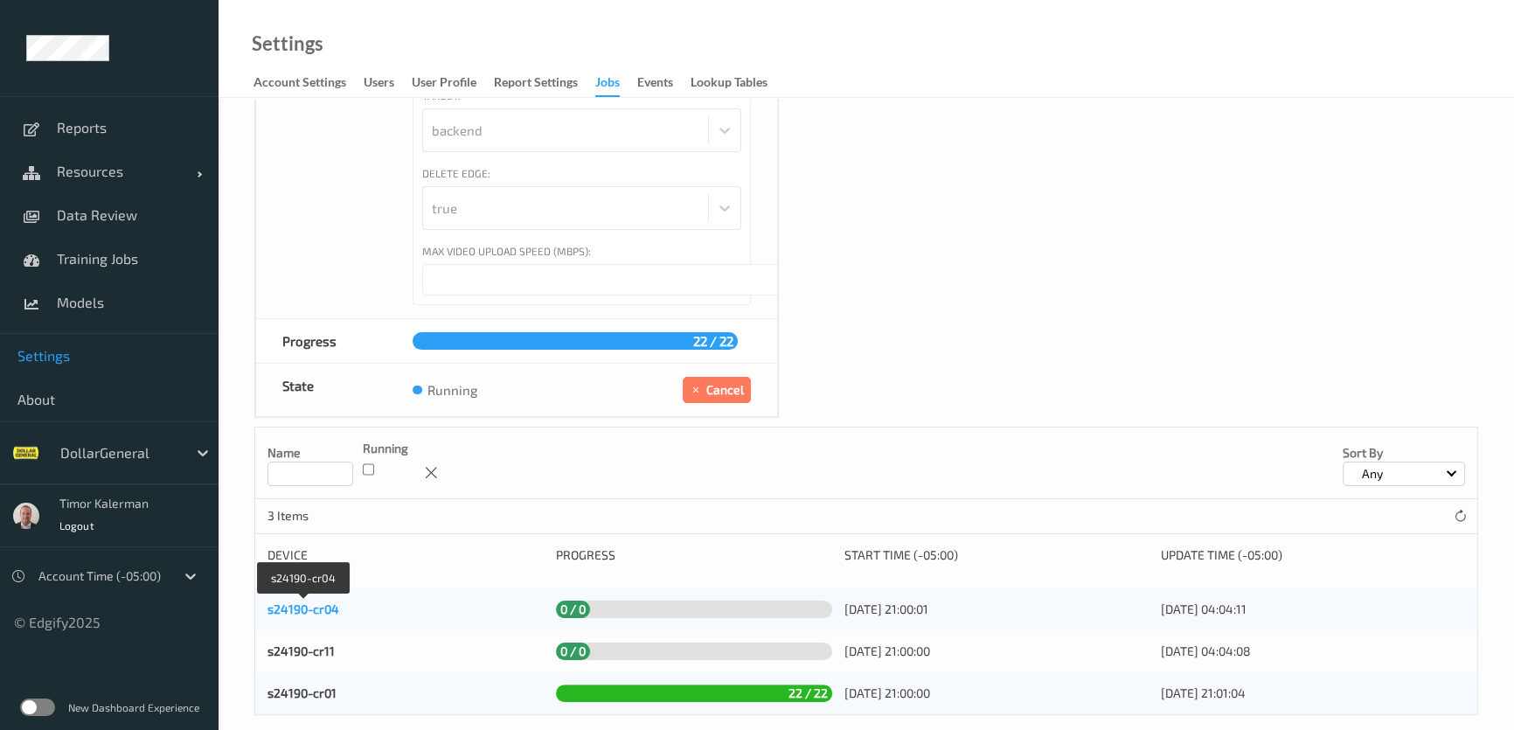
click at [300, 602] on link "s24190-cr04" at bounding box center [304, 609] width 72 height 15
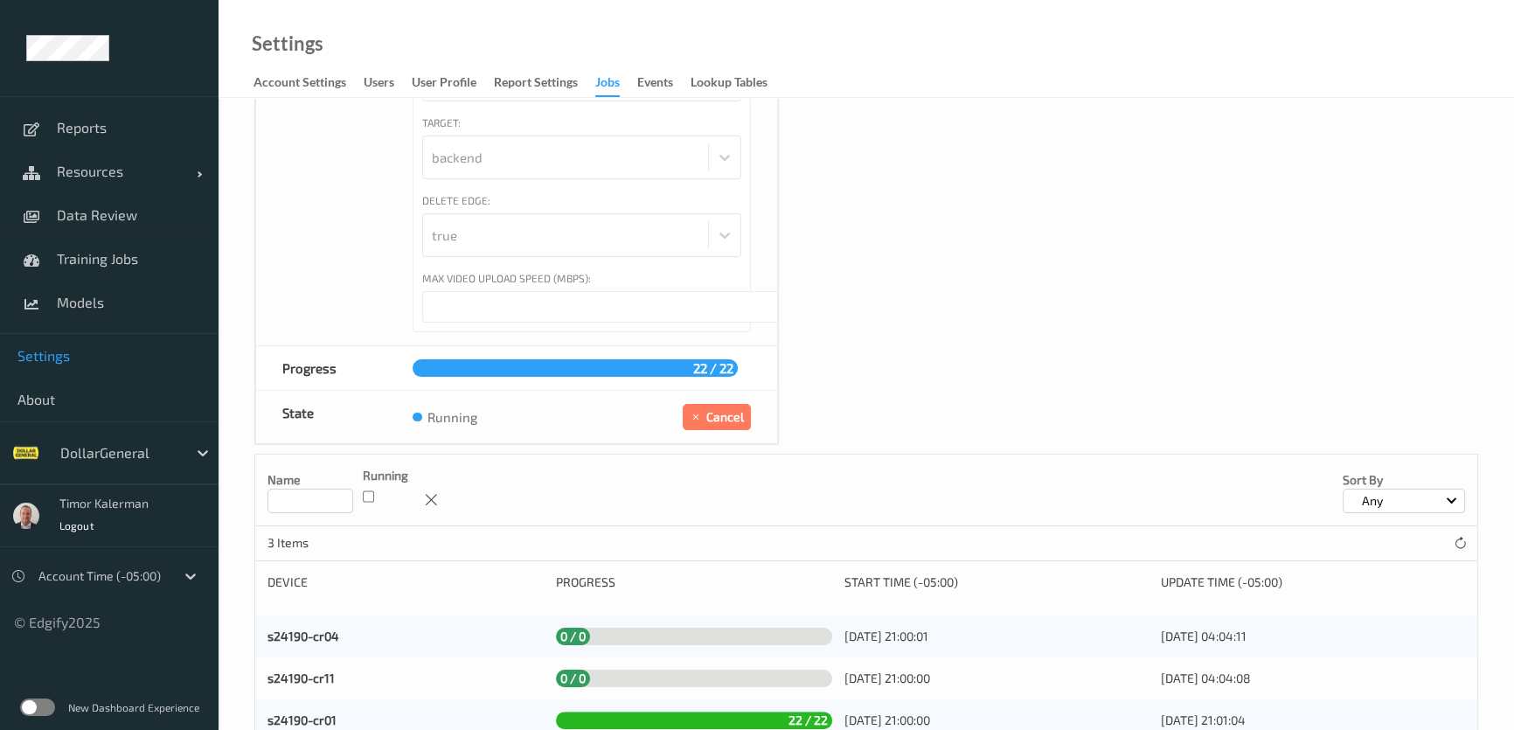
scroll to position [394, 0]
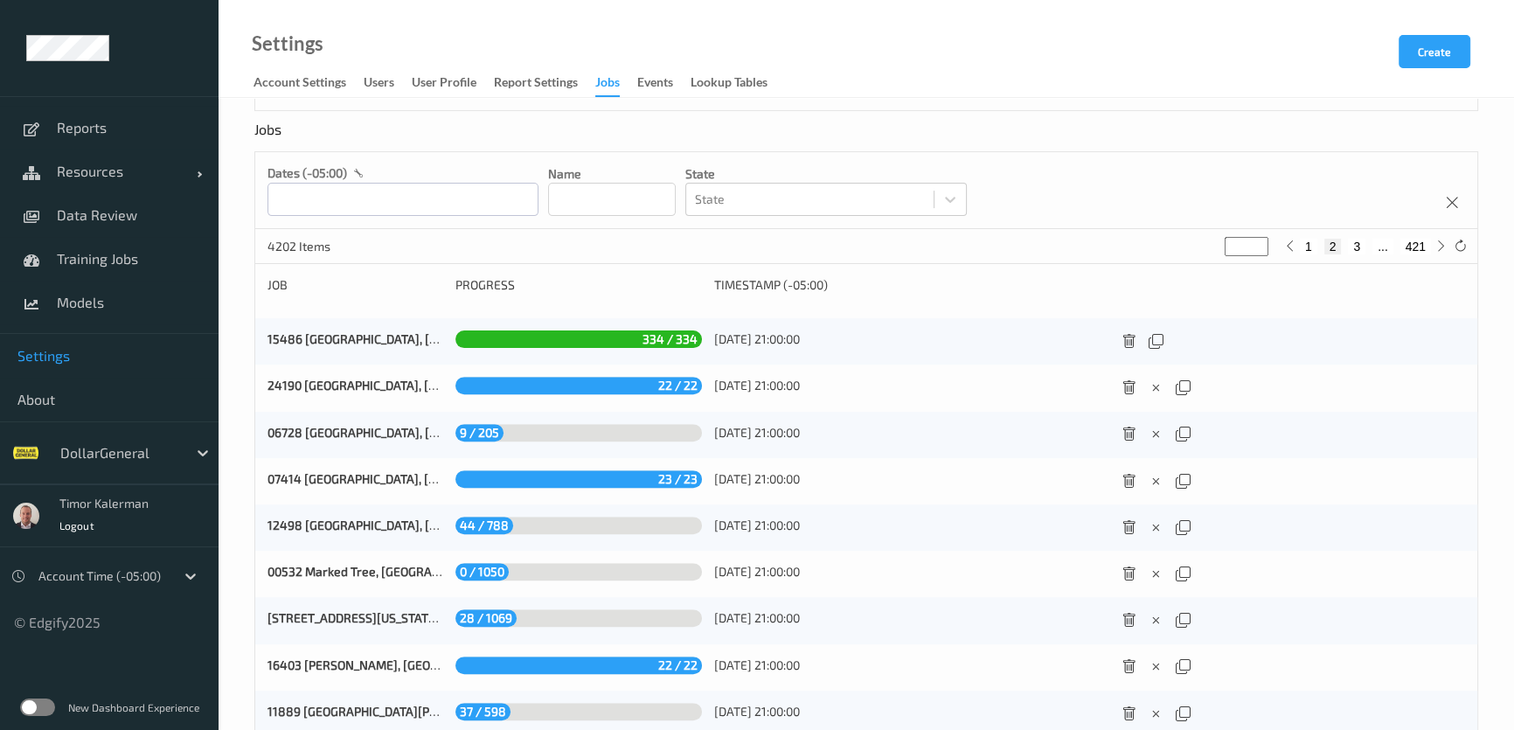
scroll to position [780, 0]
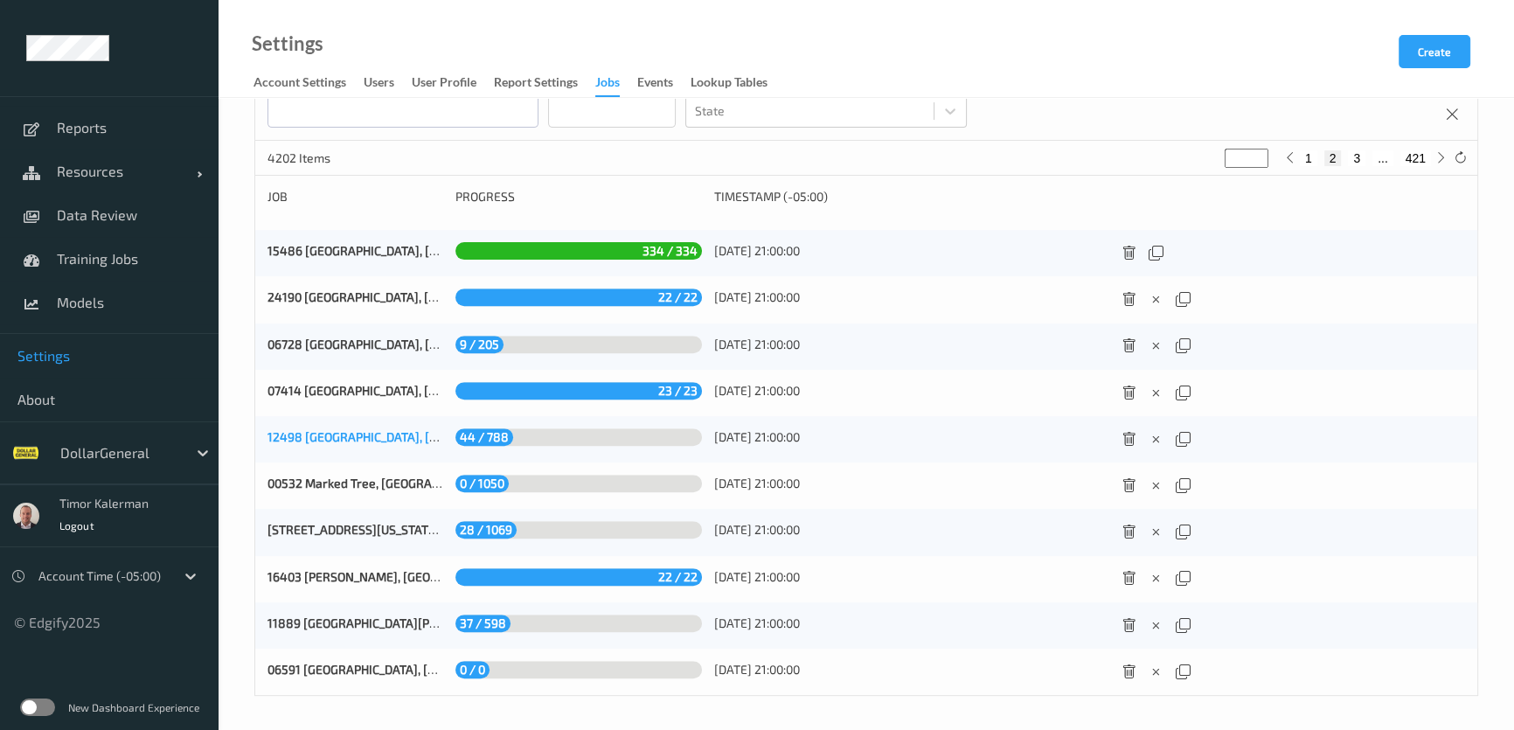
click at [338, 431] on link "12498 Desoto, TX (5873)" at bounding box center [423, 436] width 311 height 15
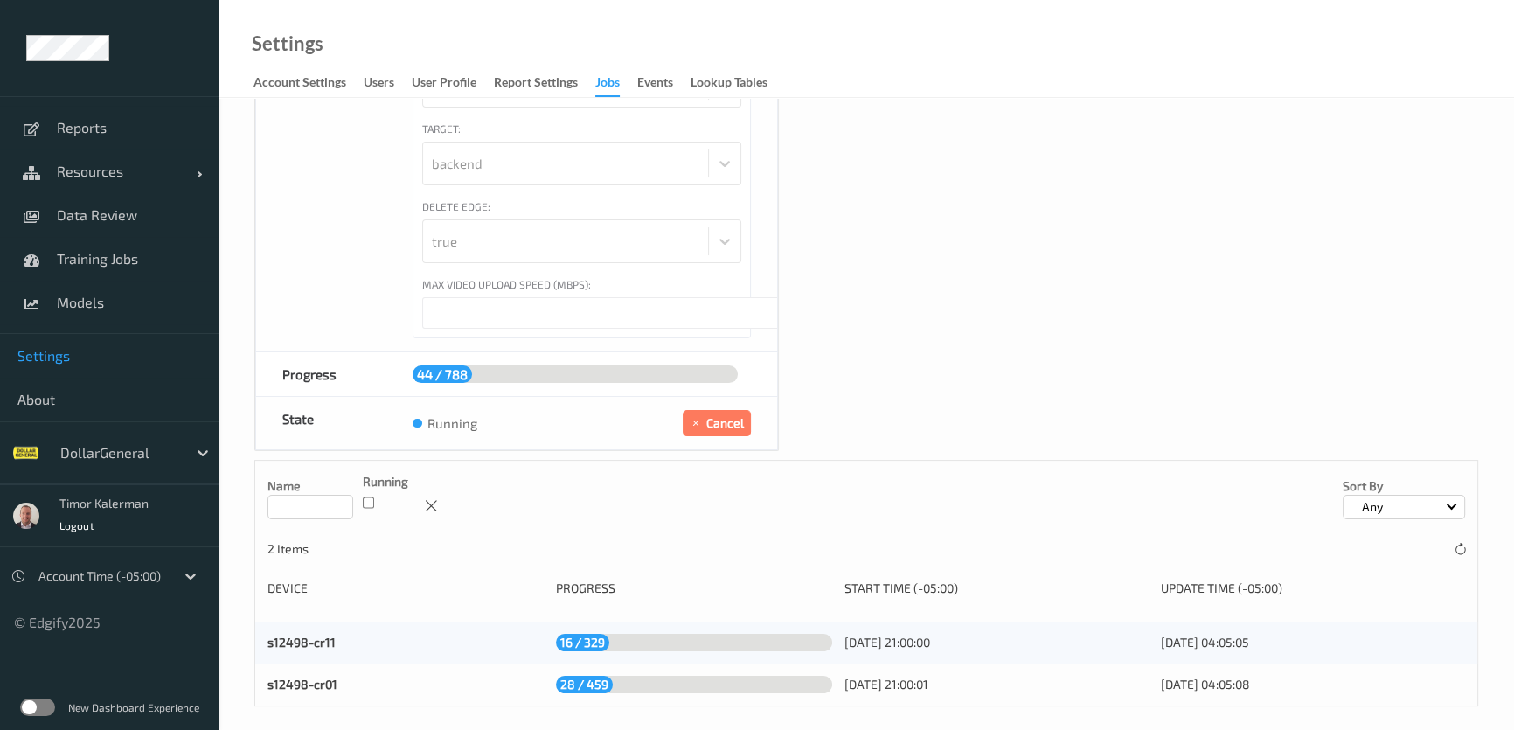
scroll to position [352, 0]
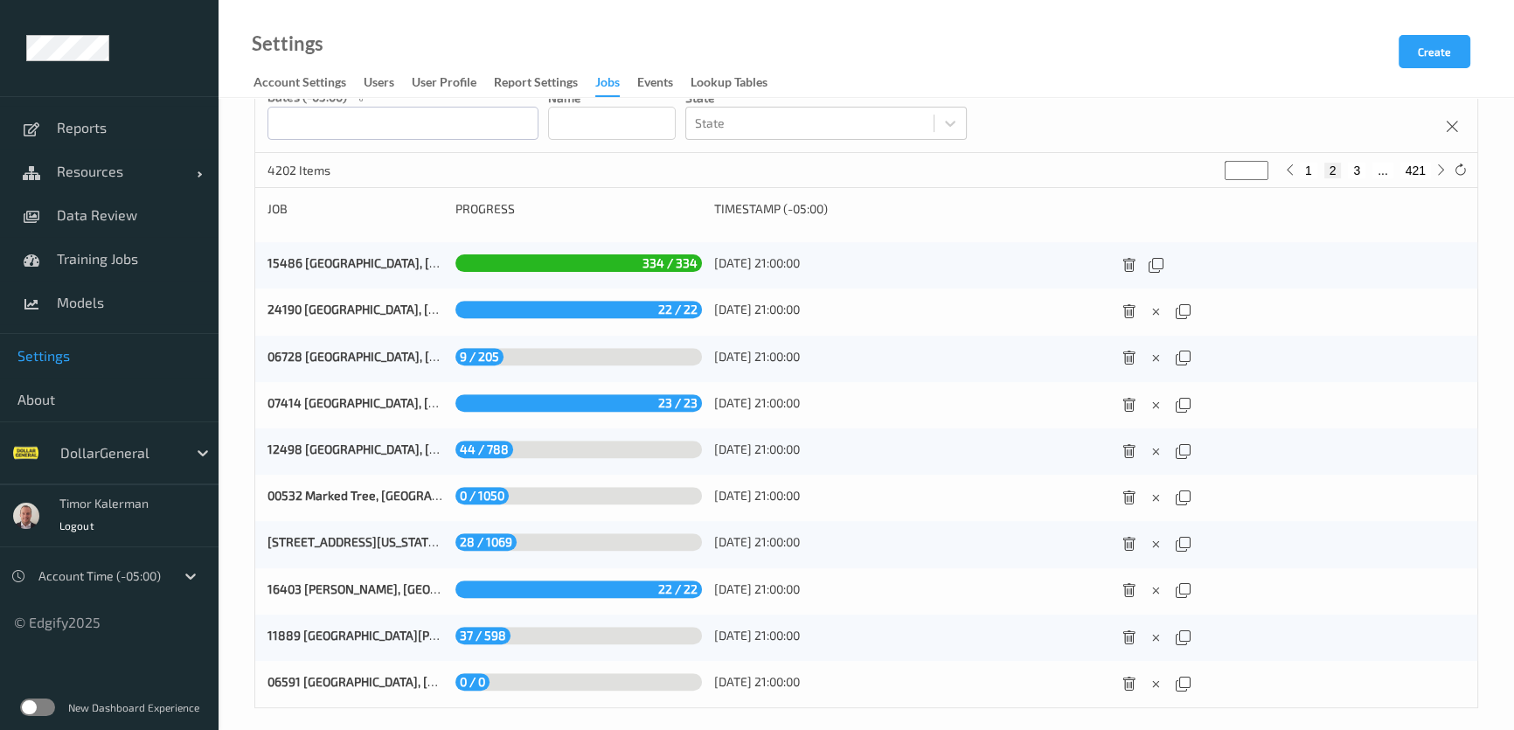
scroll to position [780, 0]
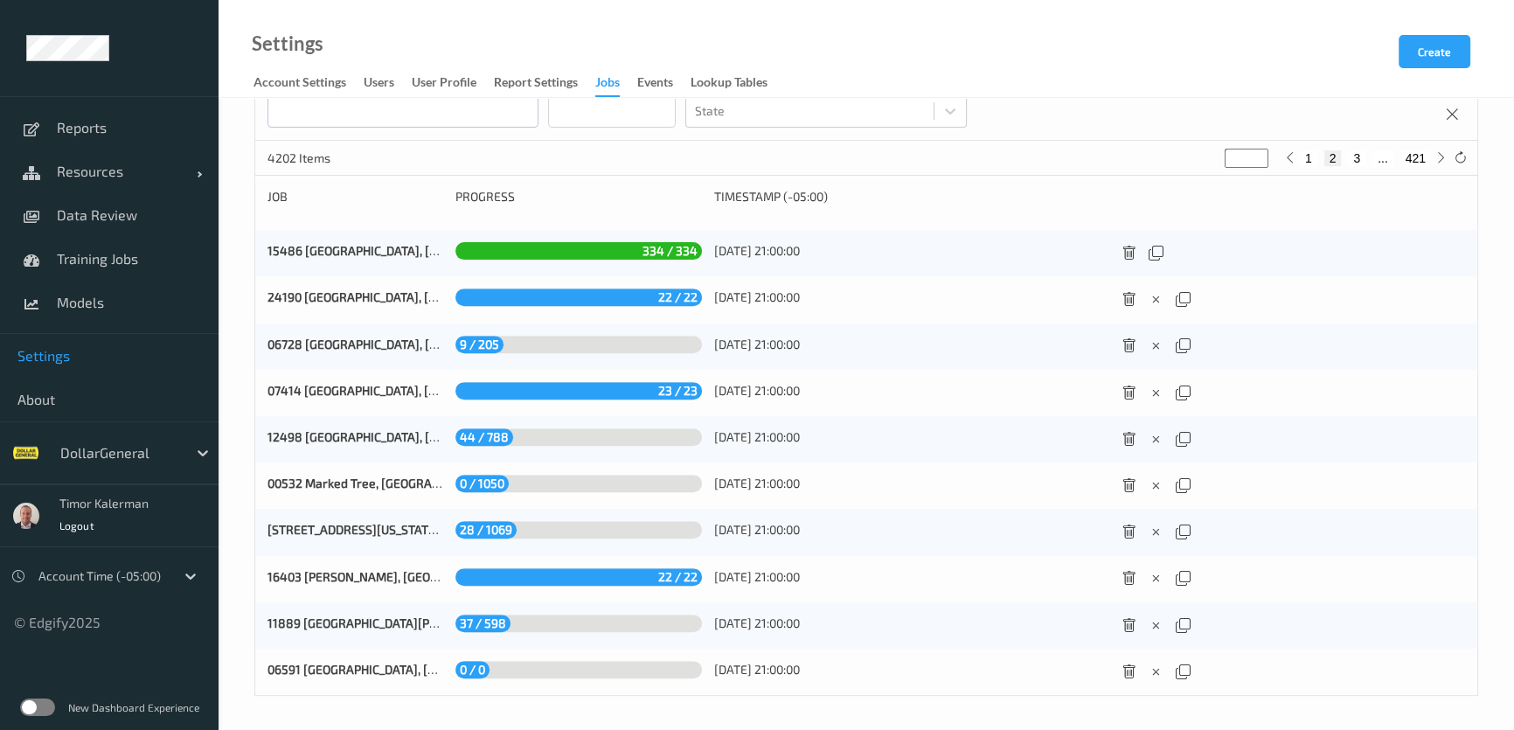
click at [352, 472] on div "00532 Marked Tree, AR (5878) 0 / 1050 28/09/2025 21:00:00" at bounding box center [866, 486] width 1222 height 46
click at [351, 484] on link "00532 Marked Tree, AR (5878)" at bounding box center [402, 483] width 268 height 15
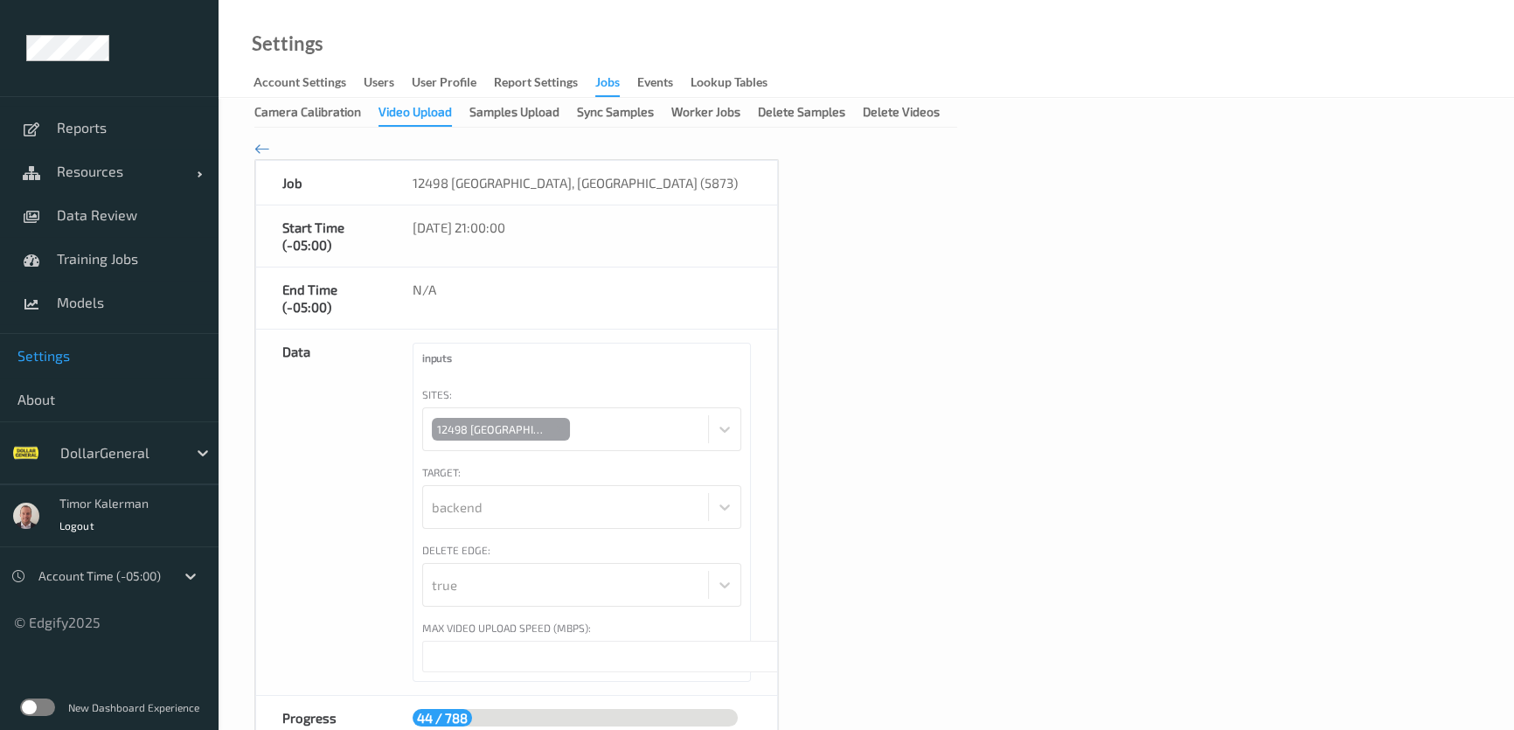
type input "***"
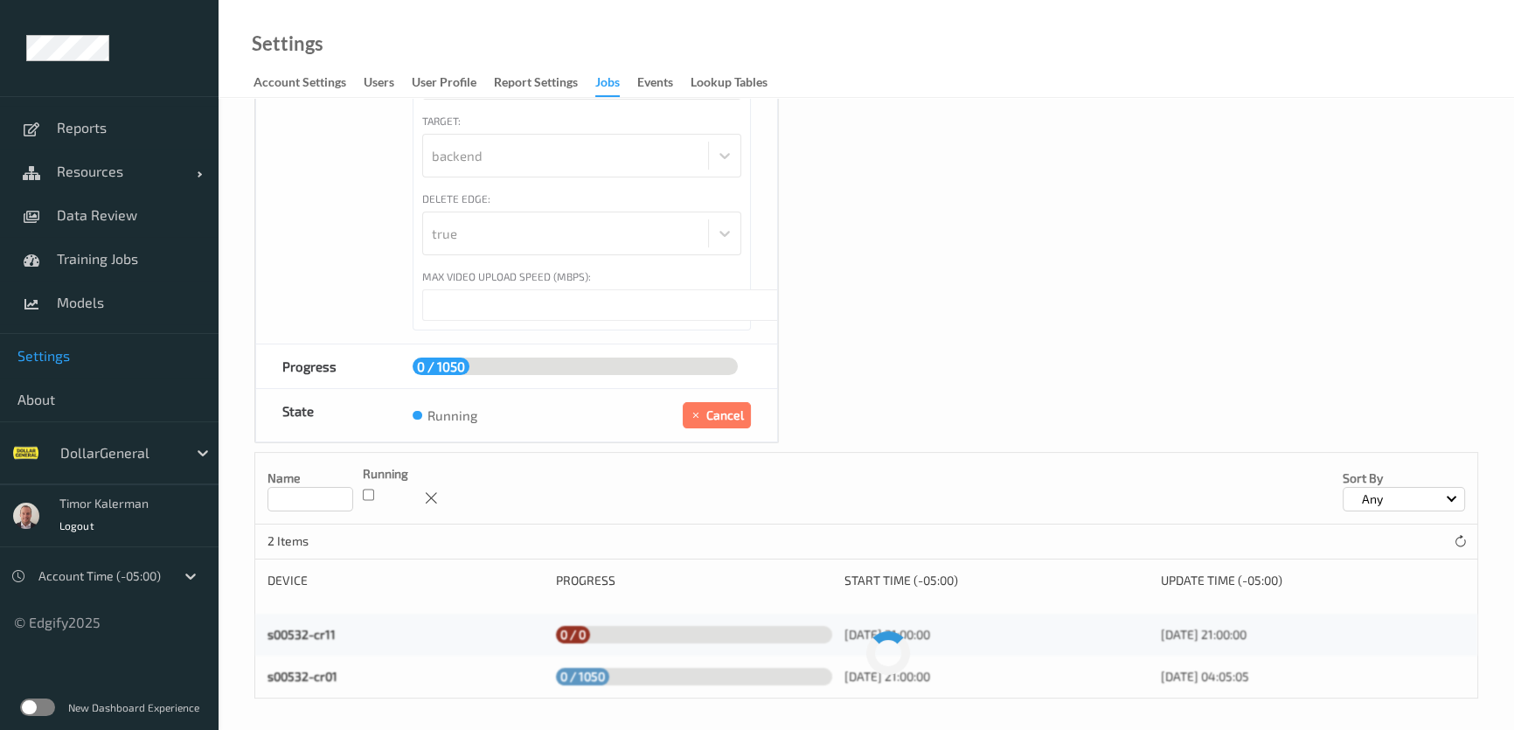
scroll to position [352, 0]
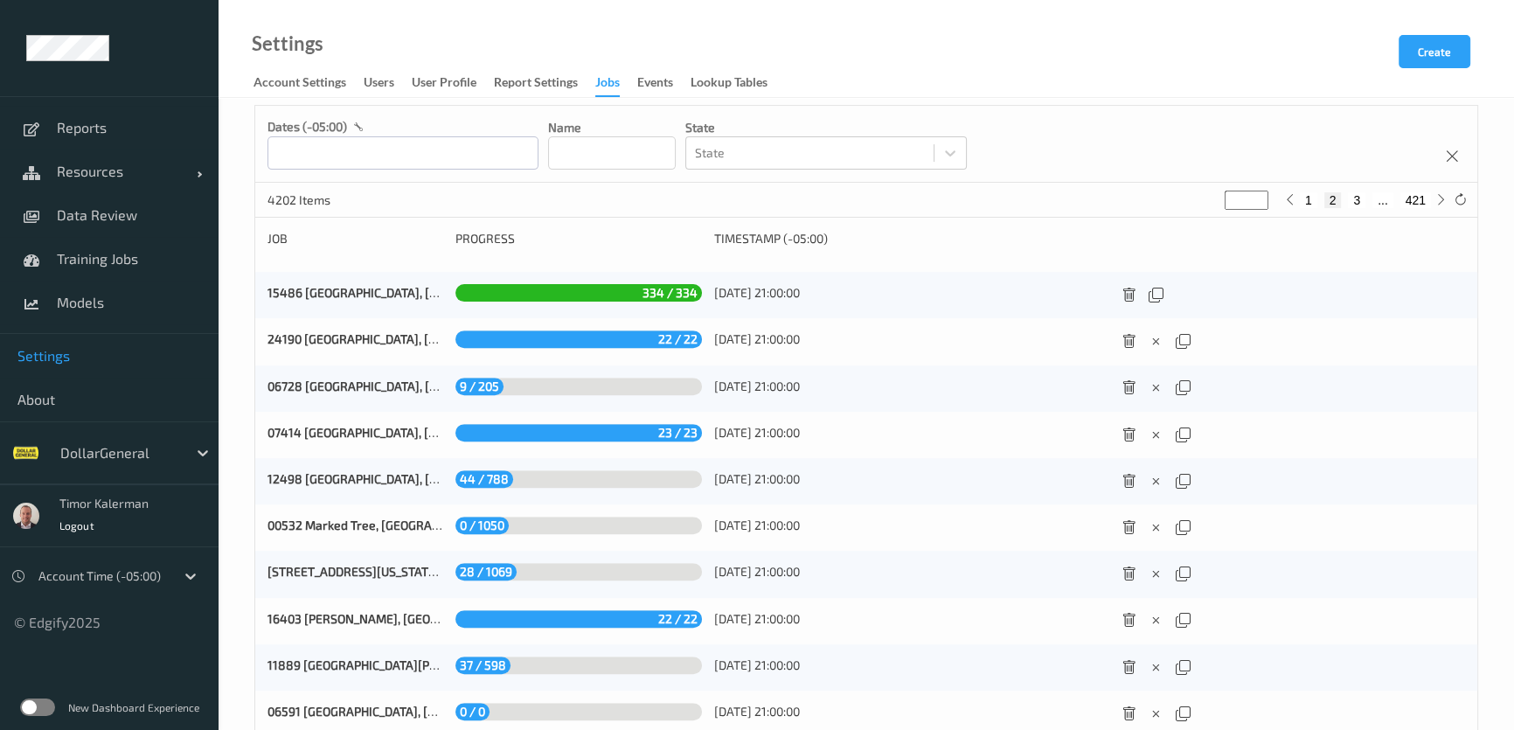
scroll to position [780, 0]
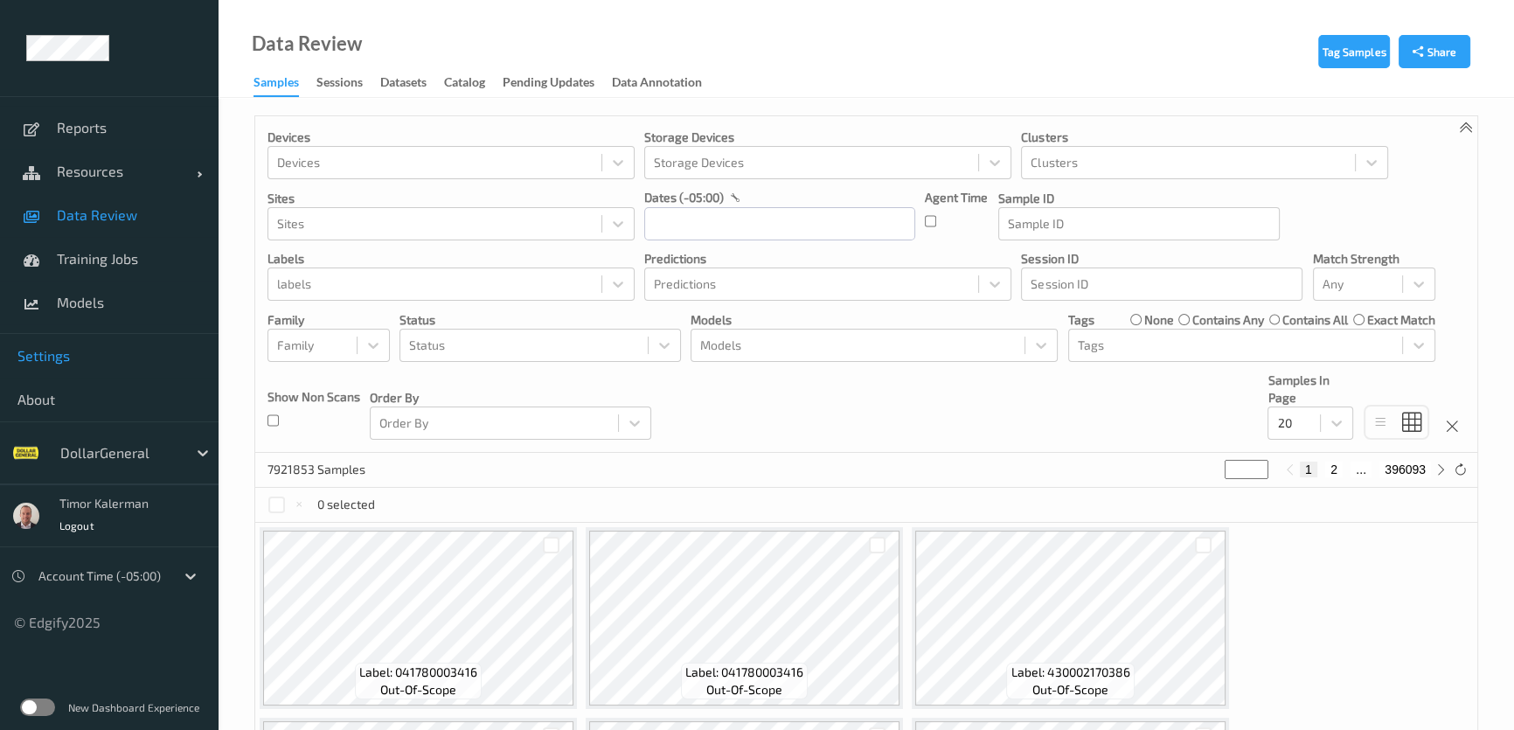
click at [127, 344] on link "Settings" at bounding box center [109, 356] width 219 height 44
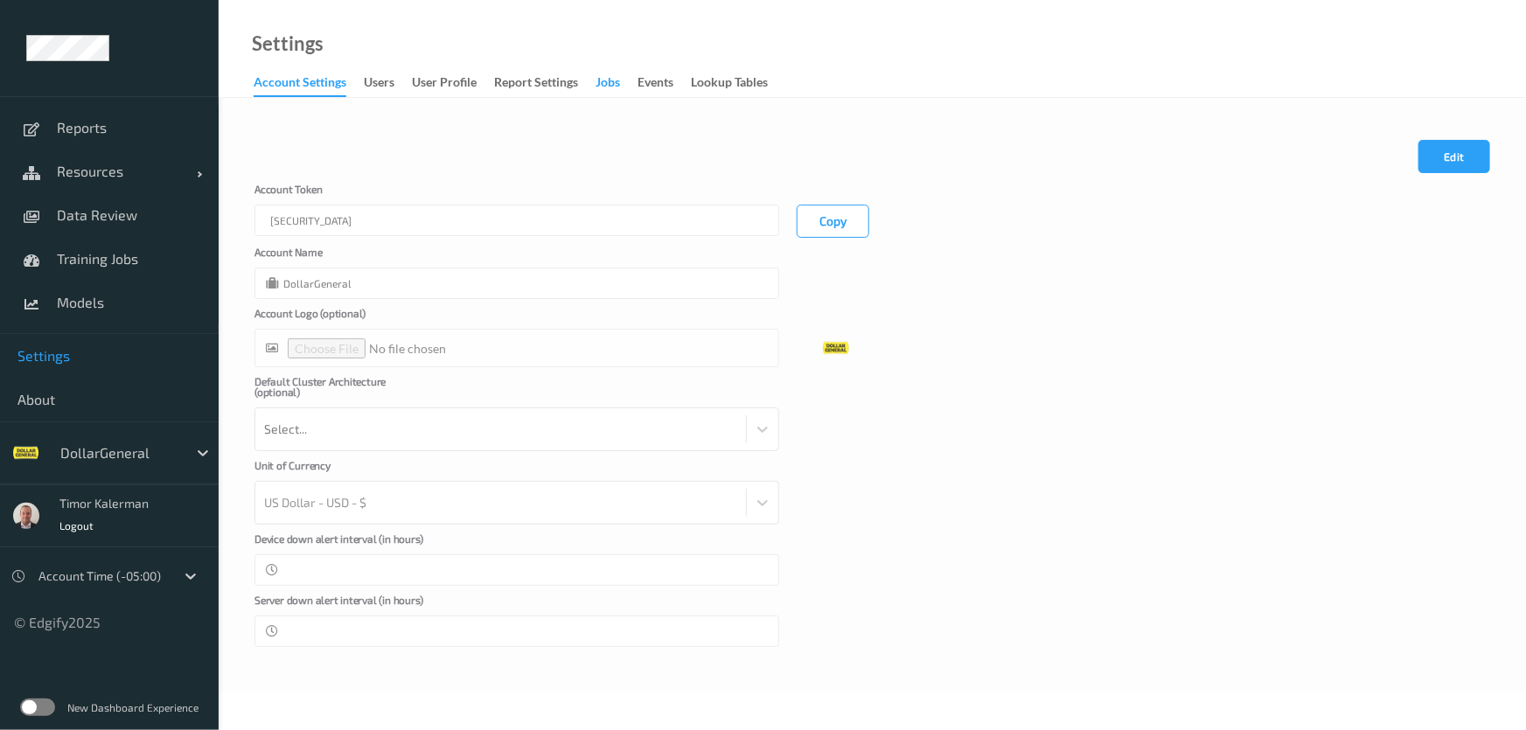
click at [611, 87] on div "Jobs" at bounding box center [607, 84] width 24 height 22
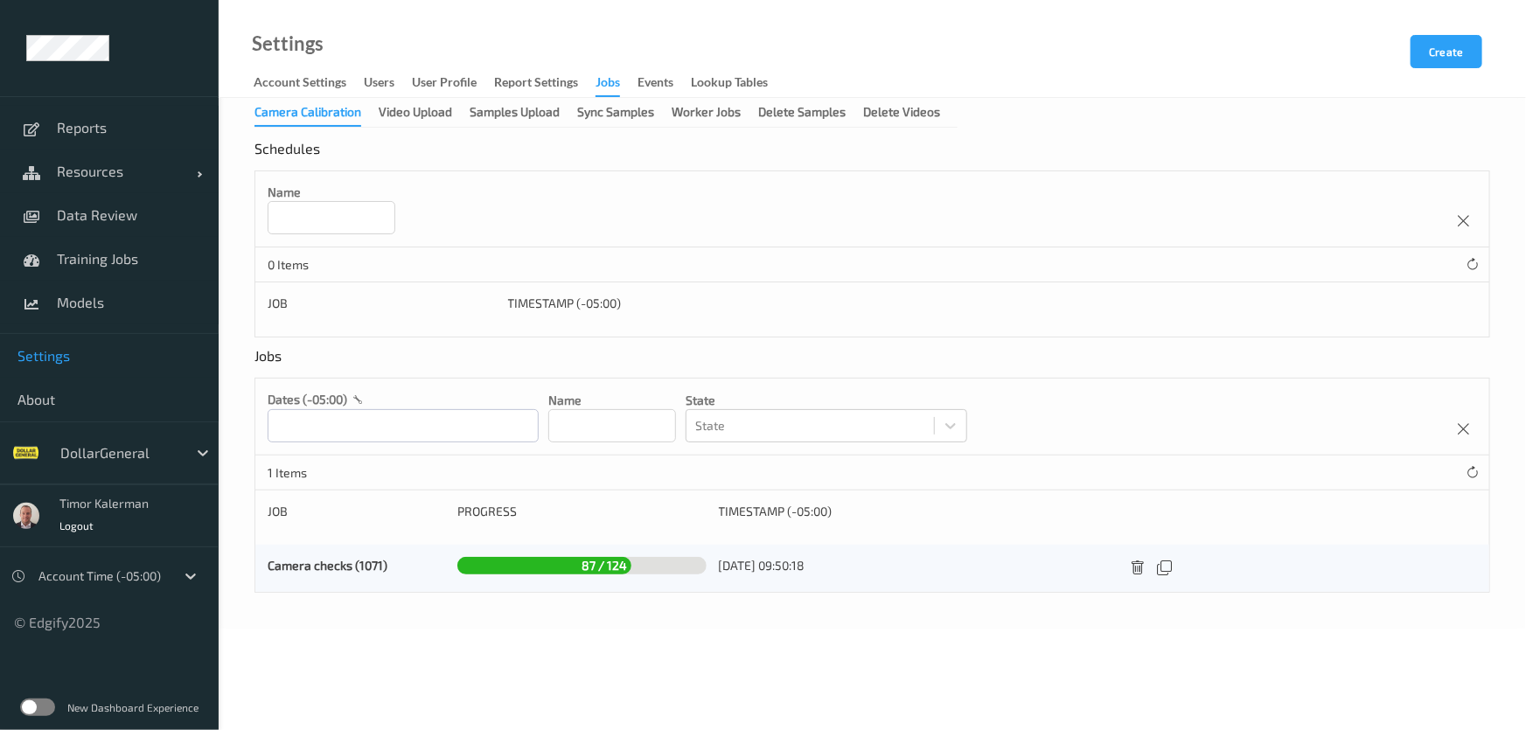
click at [36, 700] on label at bounding box center [37, 707] width 35 height 17
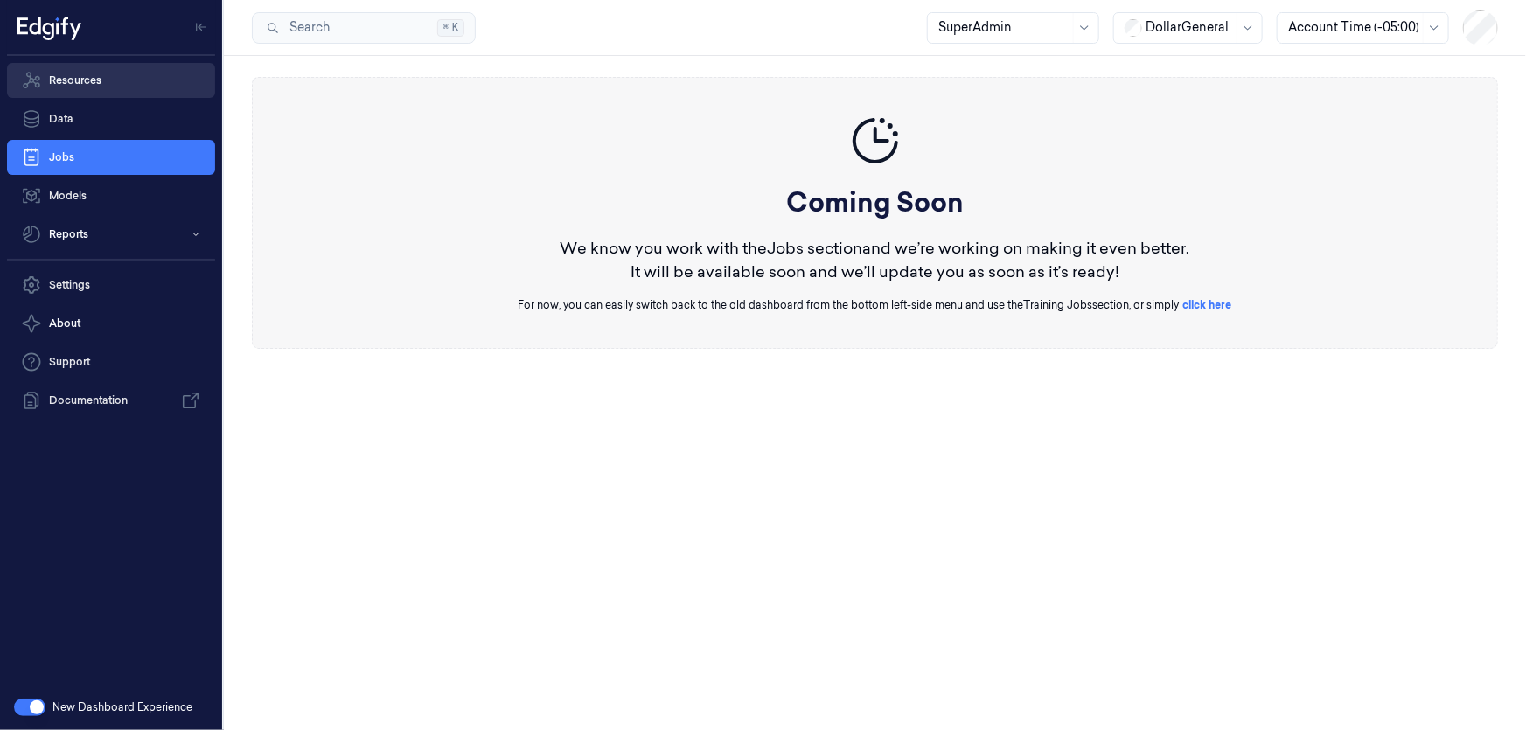
click at [104, 80] on link "Resources" at bounding box center [111, 80] width 208 height 35
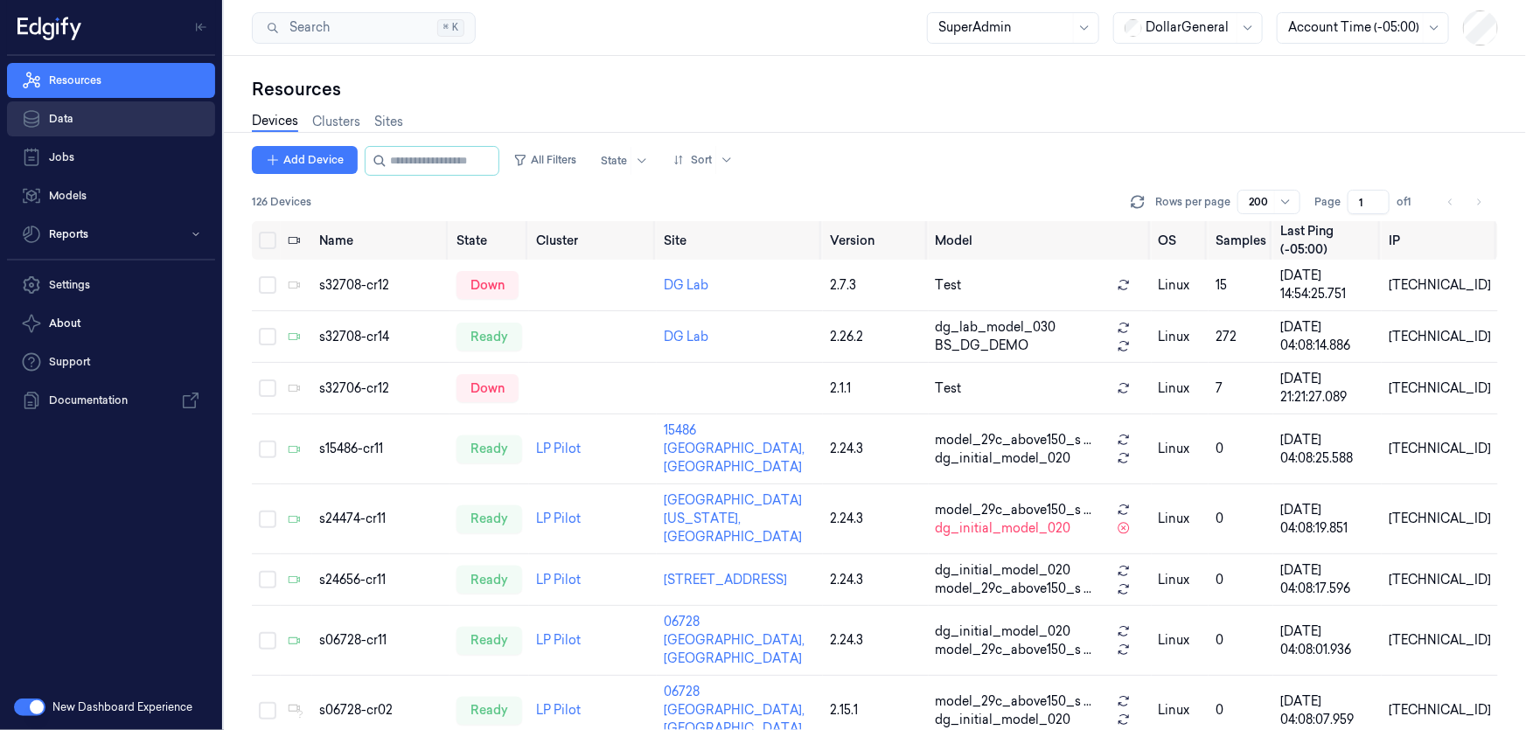
click at [74, 118] on link "Data" at bounding box center [111, 118] width 208 height 35
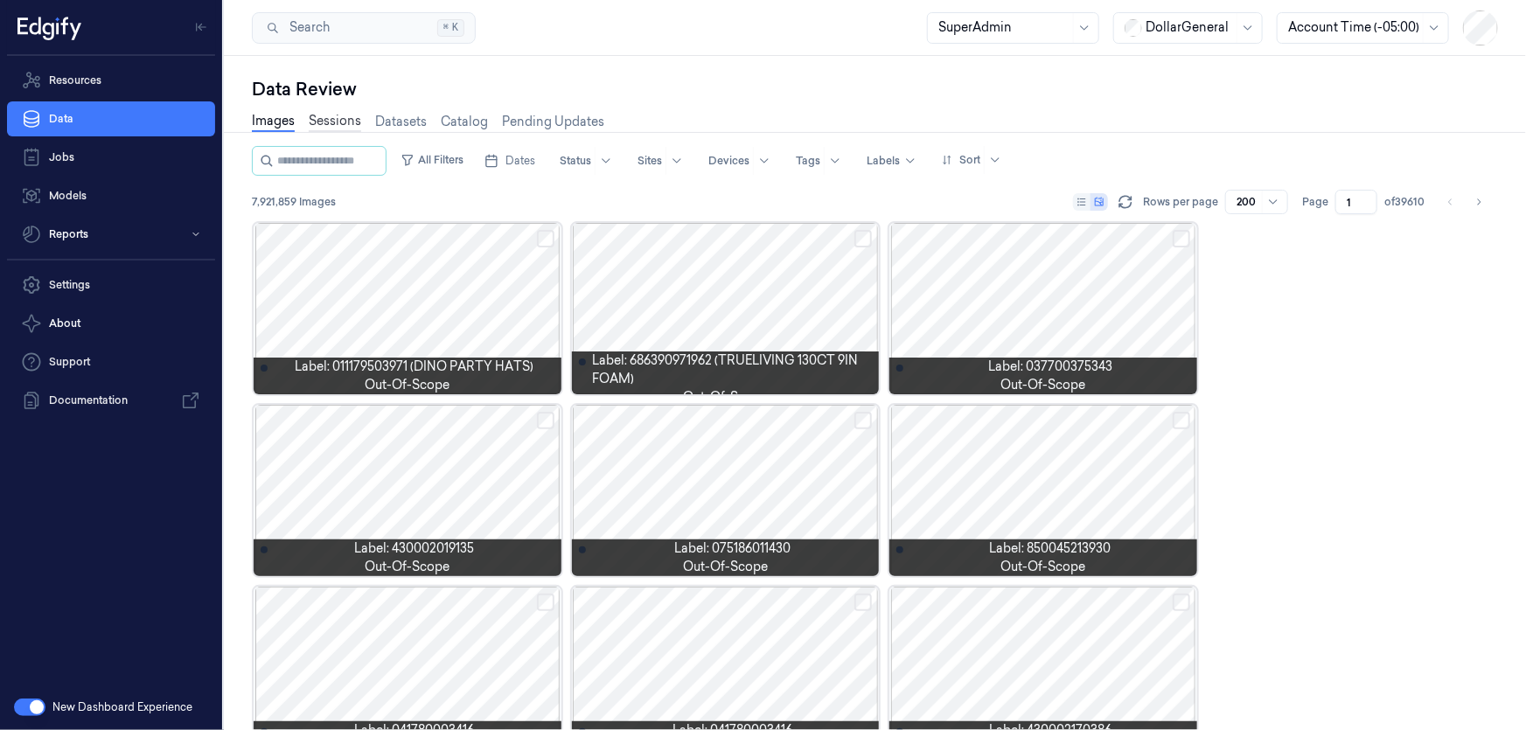
click at [335, 126] on link "Sessions" at bounding box center [335, 122] width 52 height 20
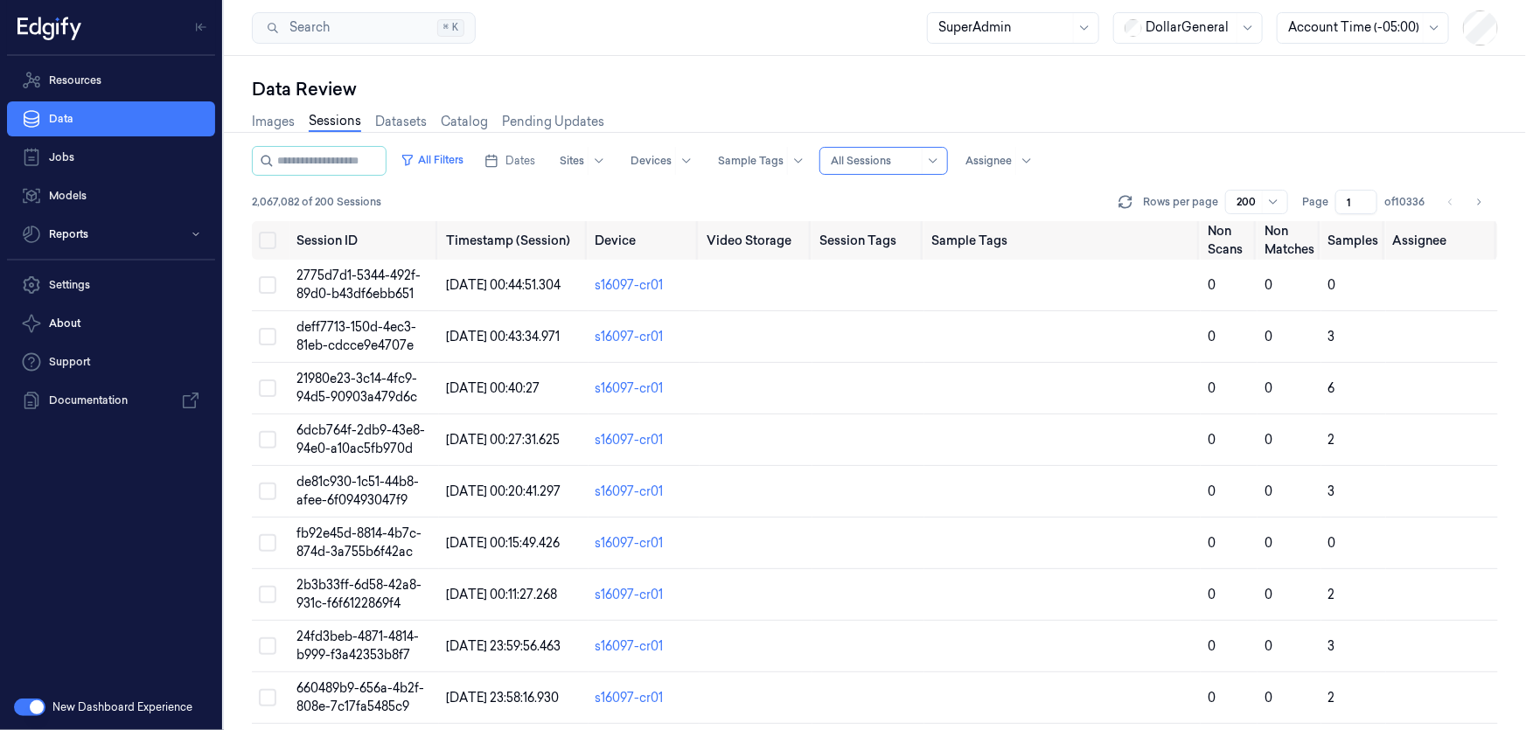
click at [345, 126] on link "Sessions" at bounding box center [335, 122] width 52 height 20
drag, startPoint x: 718, startPoint y: 239, endPoint x: 789, endPoint y: 238, distance: 70.8
click at [789, 238] on th "Video Storage" at bounding box center [756, 240] width 113 height 38
click at [710, 245] on th "Video Storage" at bounding box center [756, 240] width 113 height 38
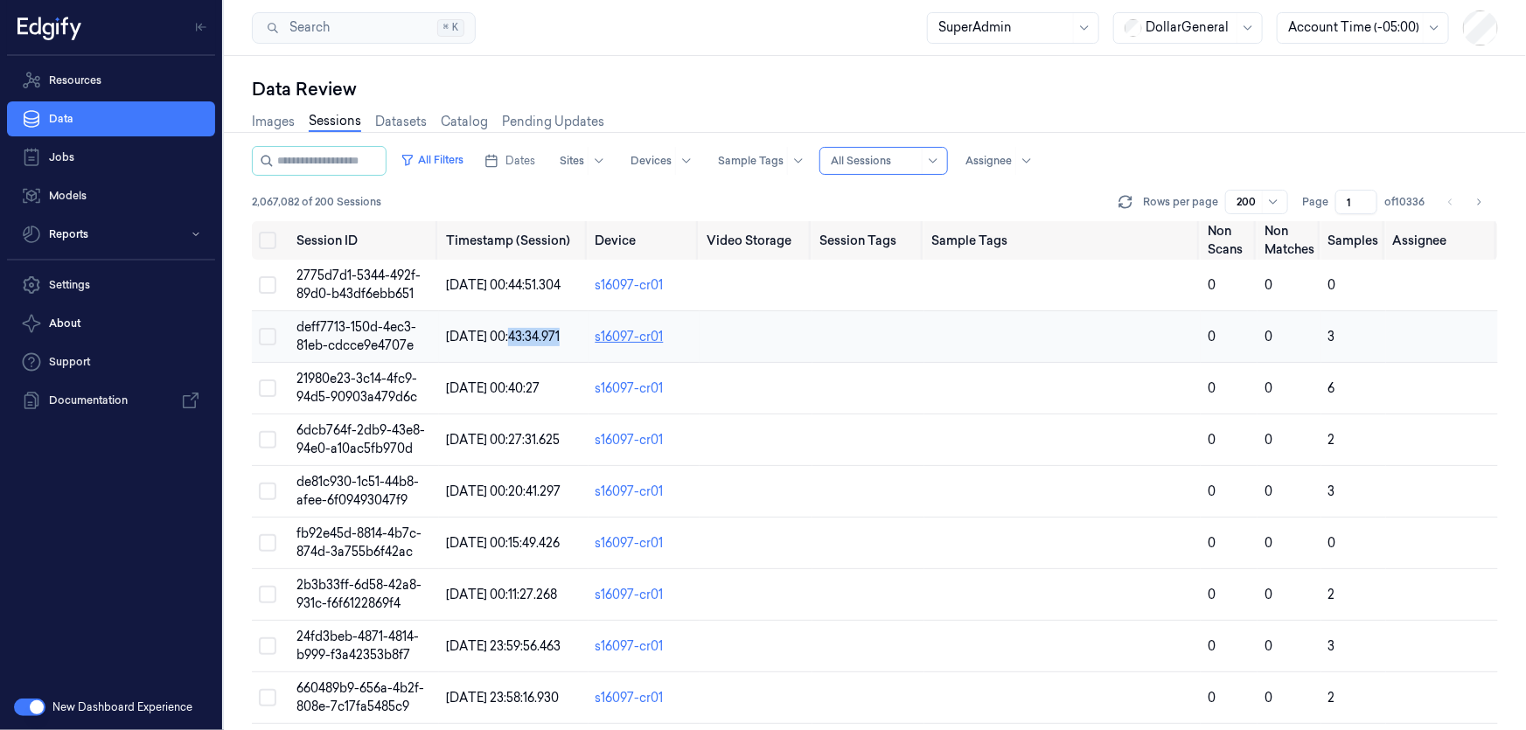
drag, startPoint x: 586, startPoint y: 331, endPoint x: 612, endPoint y: 334, distance: 26.4
click at [595, 331] on tr "deff7713-150d-4ec3-81eb-cdcce9e4707e 29/09/2025 00:43:34.971 s16097-cr01 0 0 3" at bounding box center [875, 337] width 1246 height 52
drag, startPoint x: 698, startPoint y: 239, endPoint x: 803, endPoint y: 239, distance: 104.9
click at [803, 239] on th "Video Storage" at bounding box center [756, 240] width 113 height 38
click at [632, 338] on link "s16097-cr01" at bounding box center [629, 337] width 68 height 16
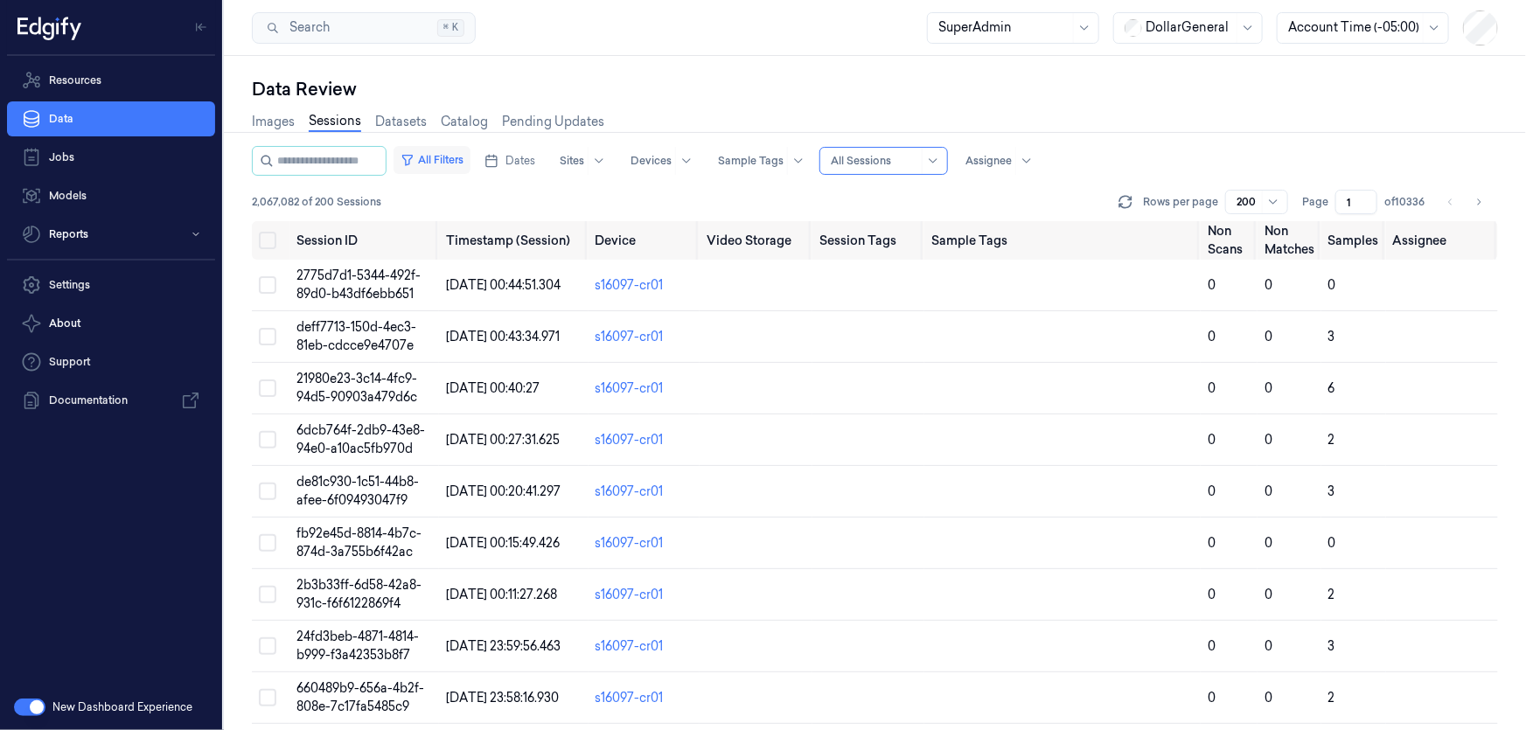
click at [450, 157] on button "All Filters" at bounding box center [431, 160] width 77 height 28
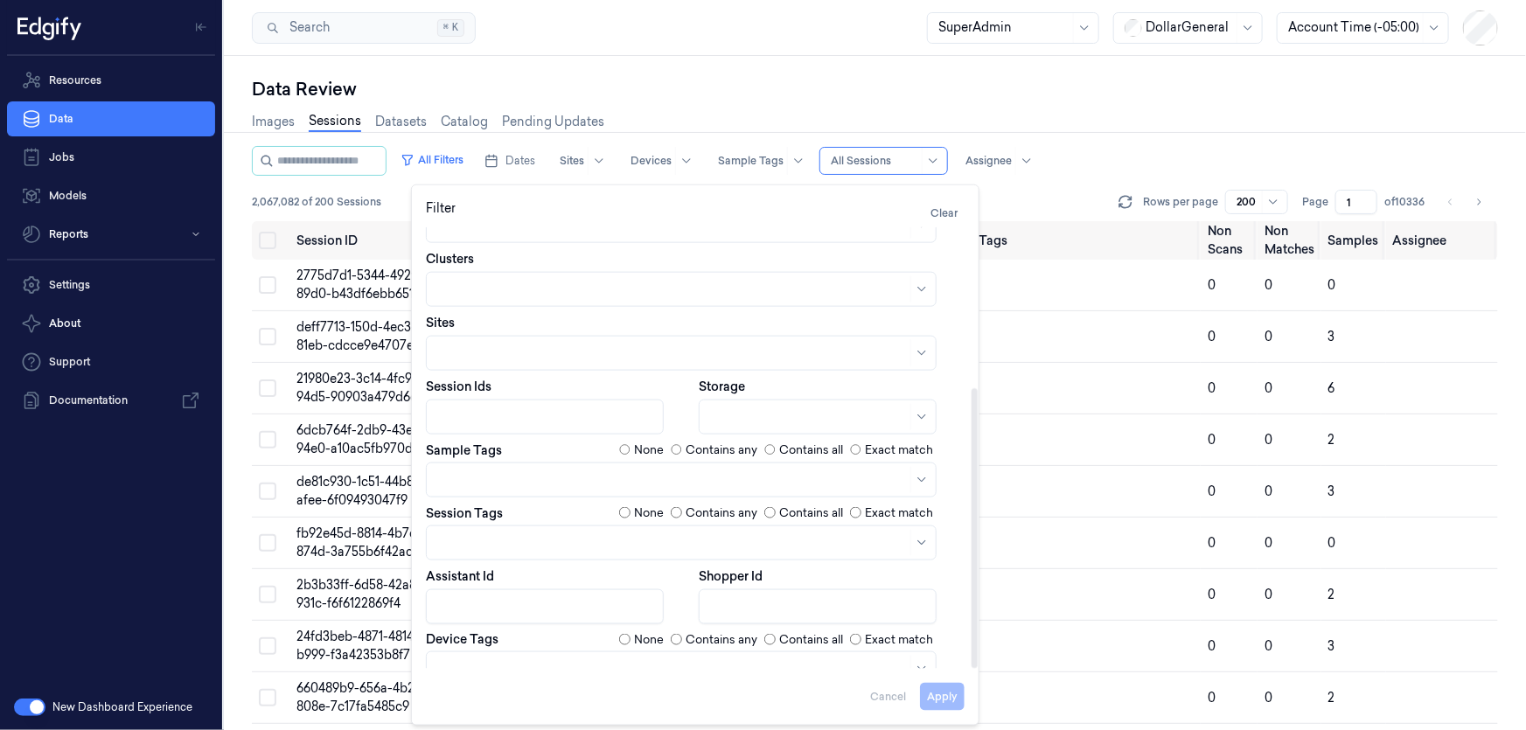
scroll to position [254, 0]
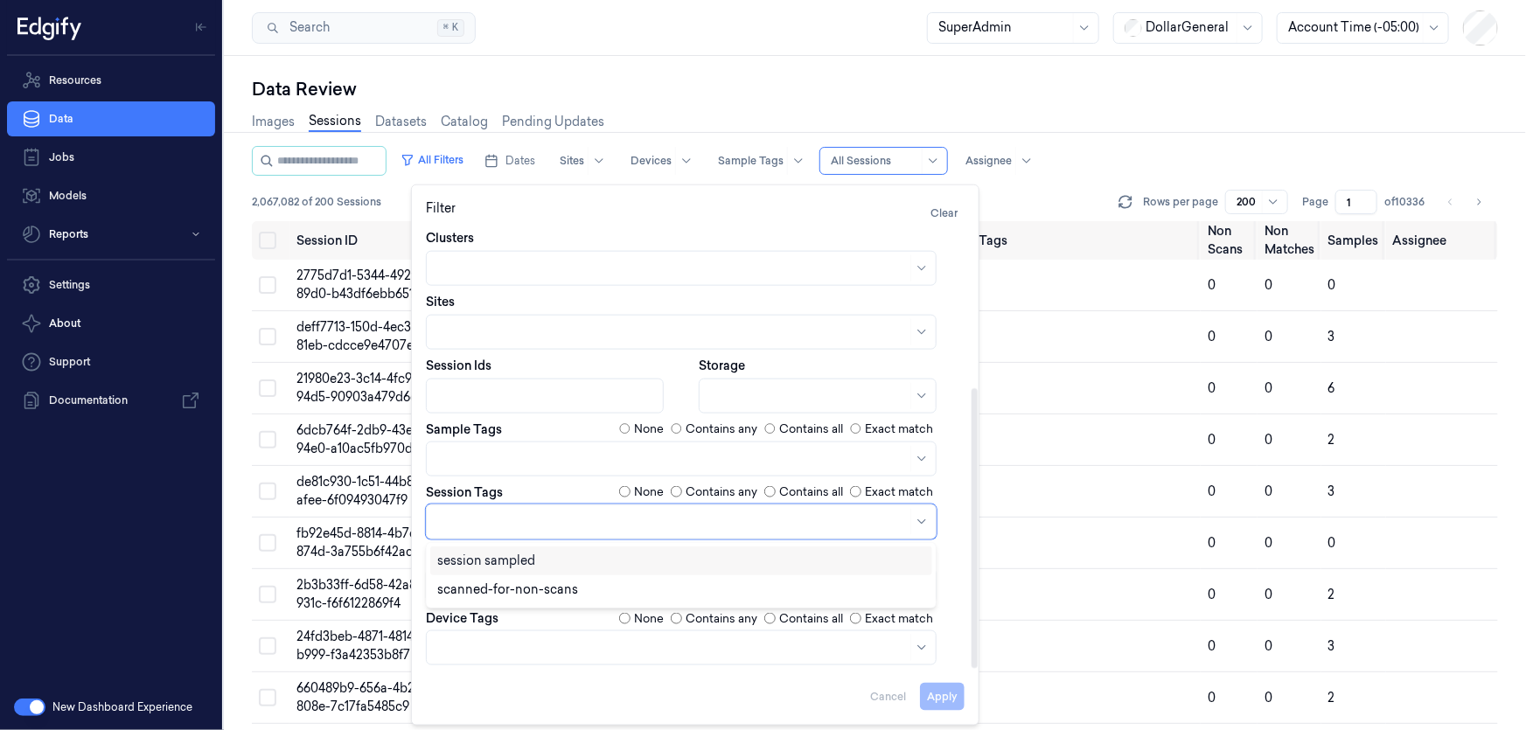
click at [572, 525] on div at bounding box center [672, 521] width 470 height 18
click at [521, 564] on div "session sampled" at bounding box center [486, 561] width 98 height 18
click at [952, 690] on button "Apply" at bounding box center [942, 696] width 45 height 28
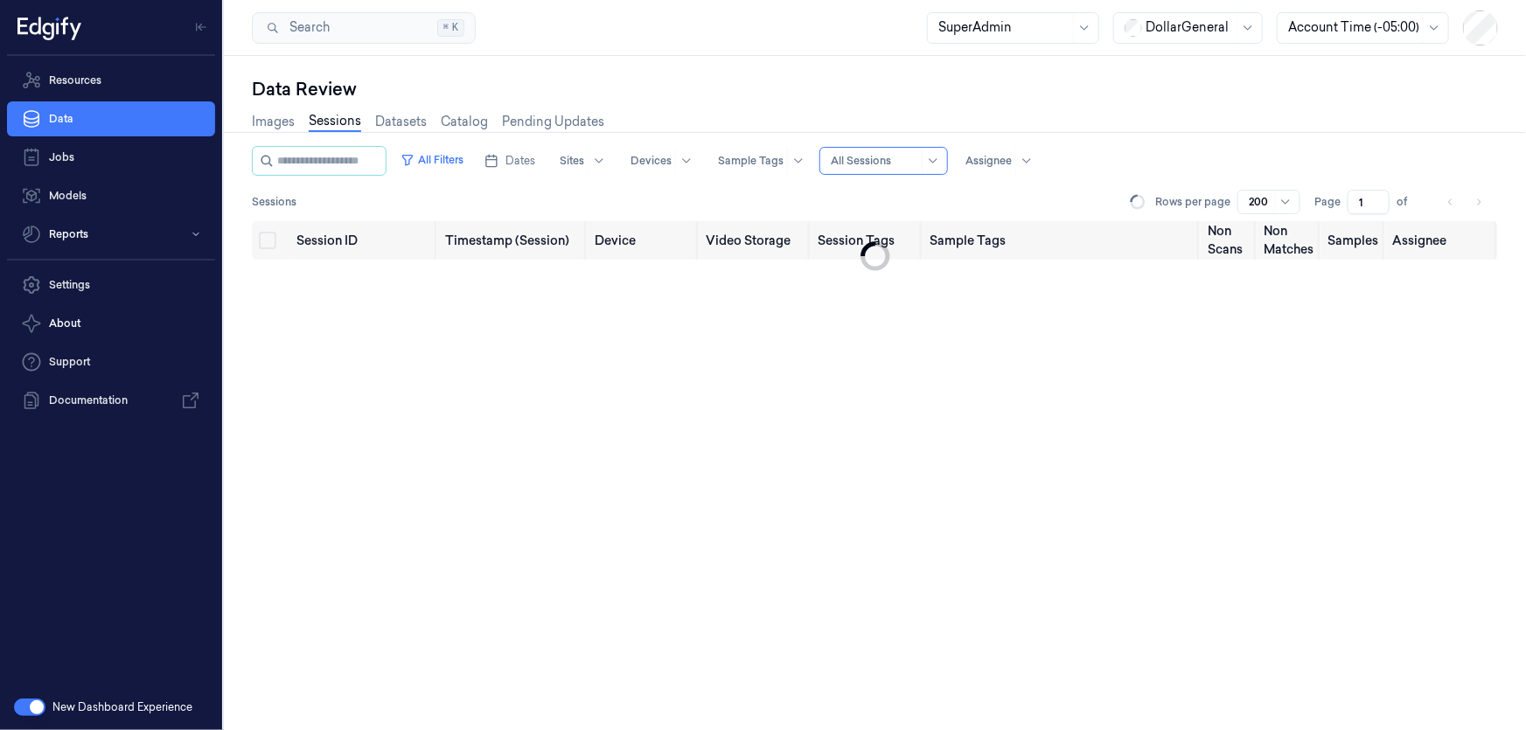
click at [462, 140] on div "Images Sessions Datasets Catalog Pending Updates" at bounding box center [428, 123] width 352 height 45
click at [460, 149] on button "All Filters" at bounding box center [431, 160] width 77 height 28
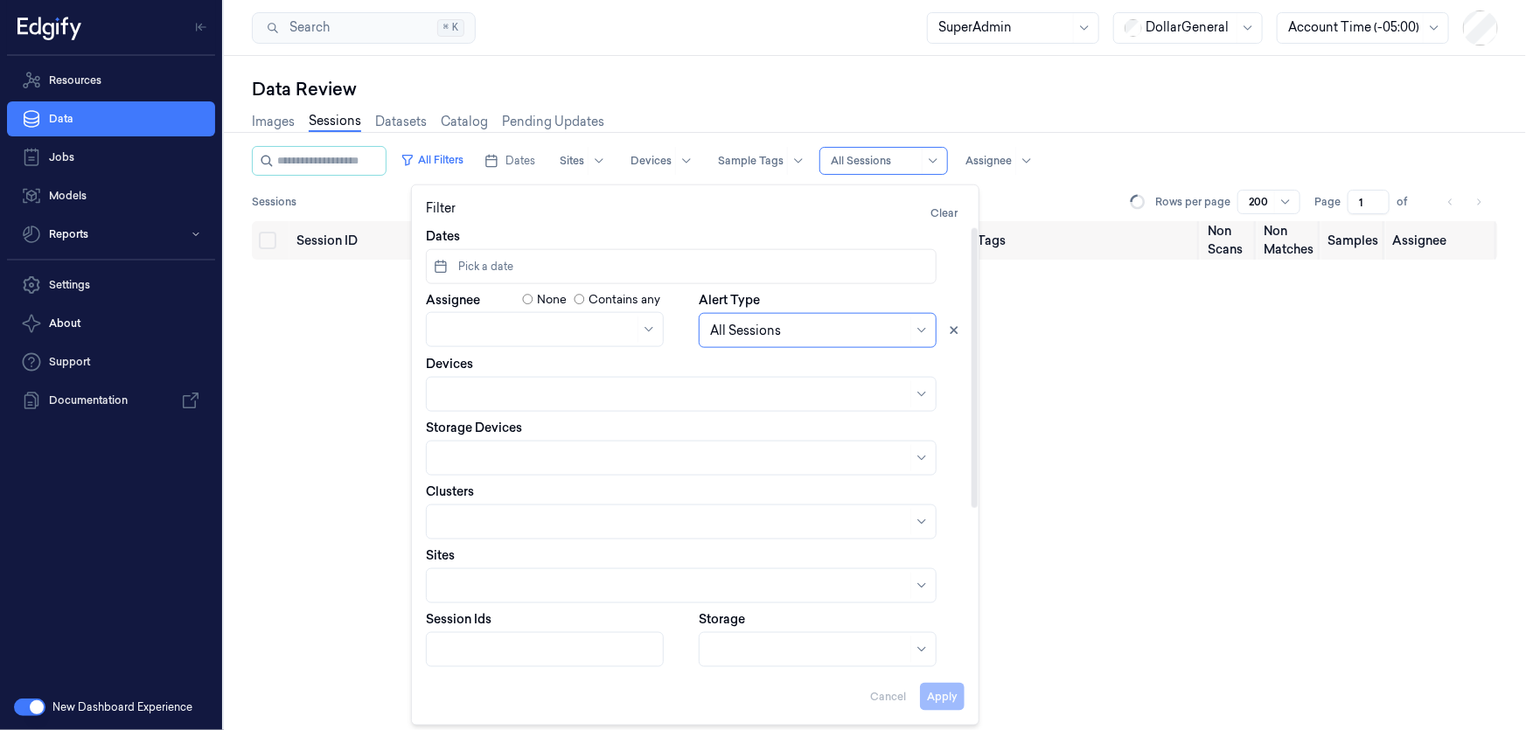
click at [498, 266] on span "Pick a date" at bounding box center [484, 267] width 59 height 16
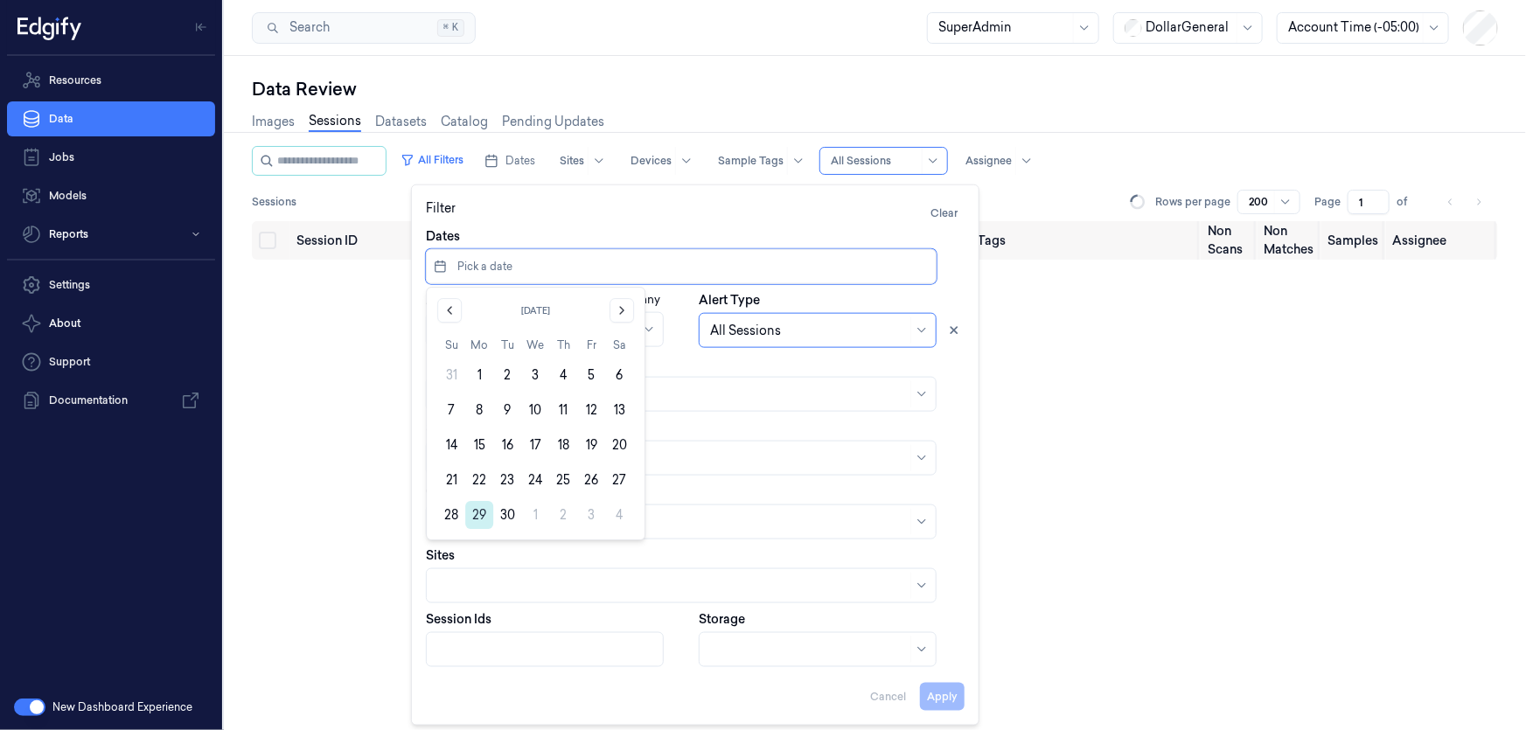
click at [478, 512] on button "29" at bounding box center [479, 515] width 28 height 28
type input "29/09/2025 00:00:00 - 29/09/2025 23:59:59"
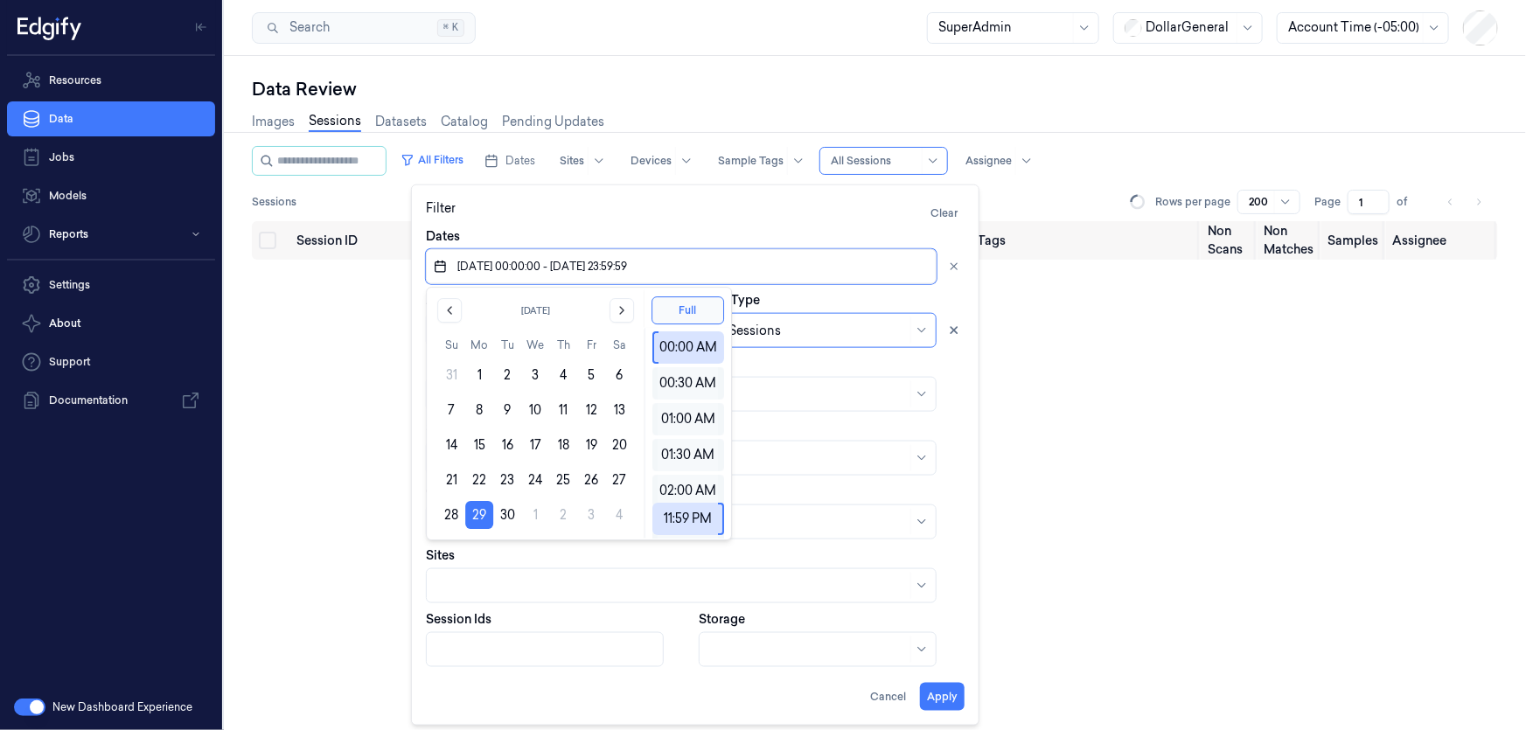
click at [478, 512] on button "29" at bounding box center [479, 515] width 28 height 28
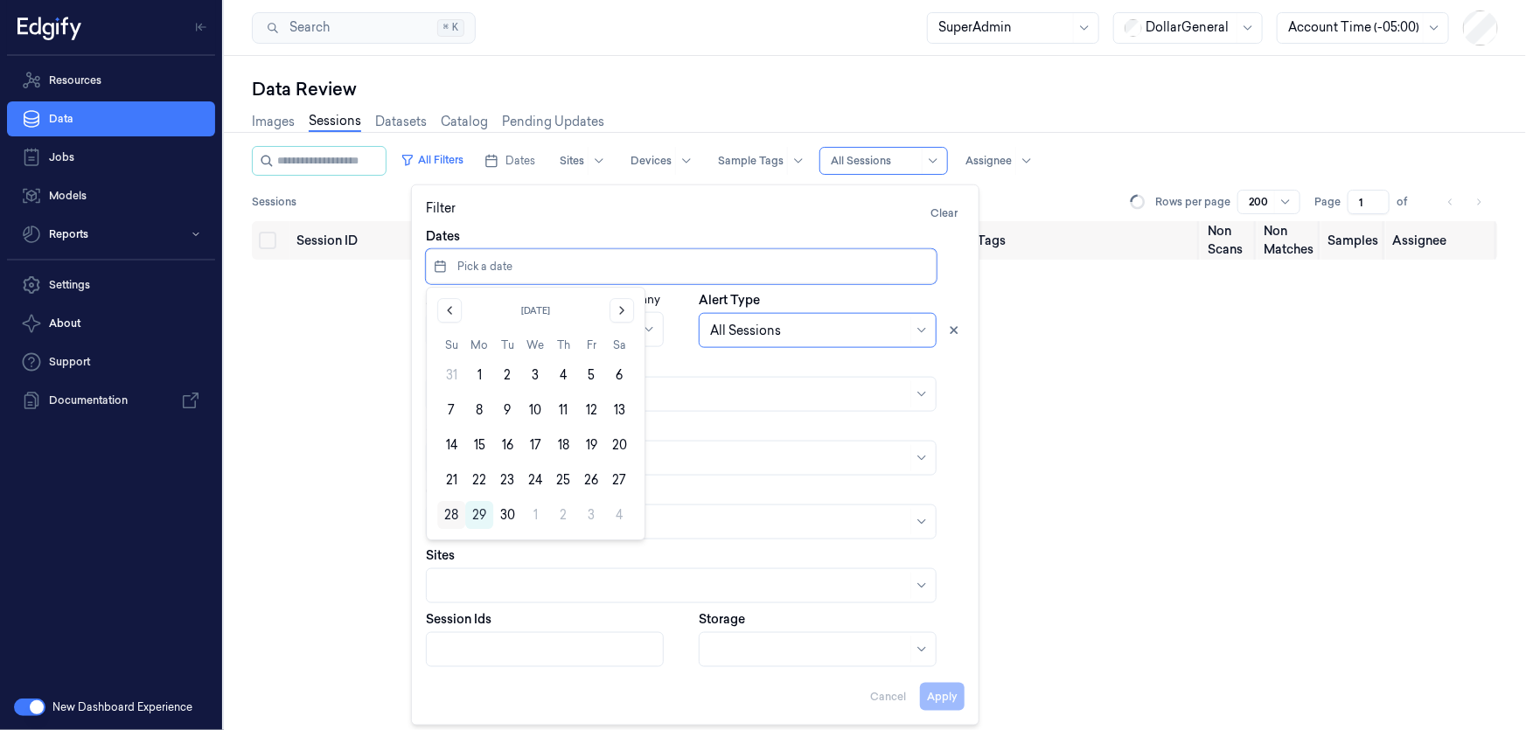
click at [447, 514] on button "28" at bounding box center [451, 515] width 28 height 28
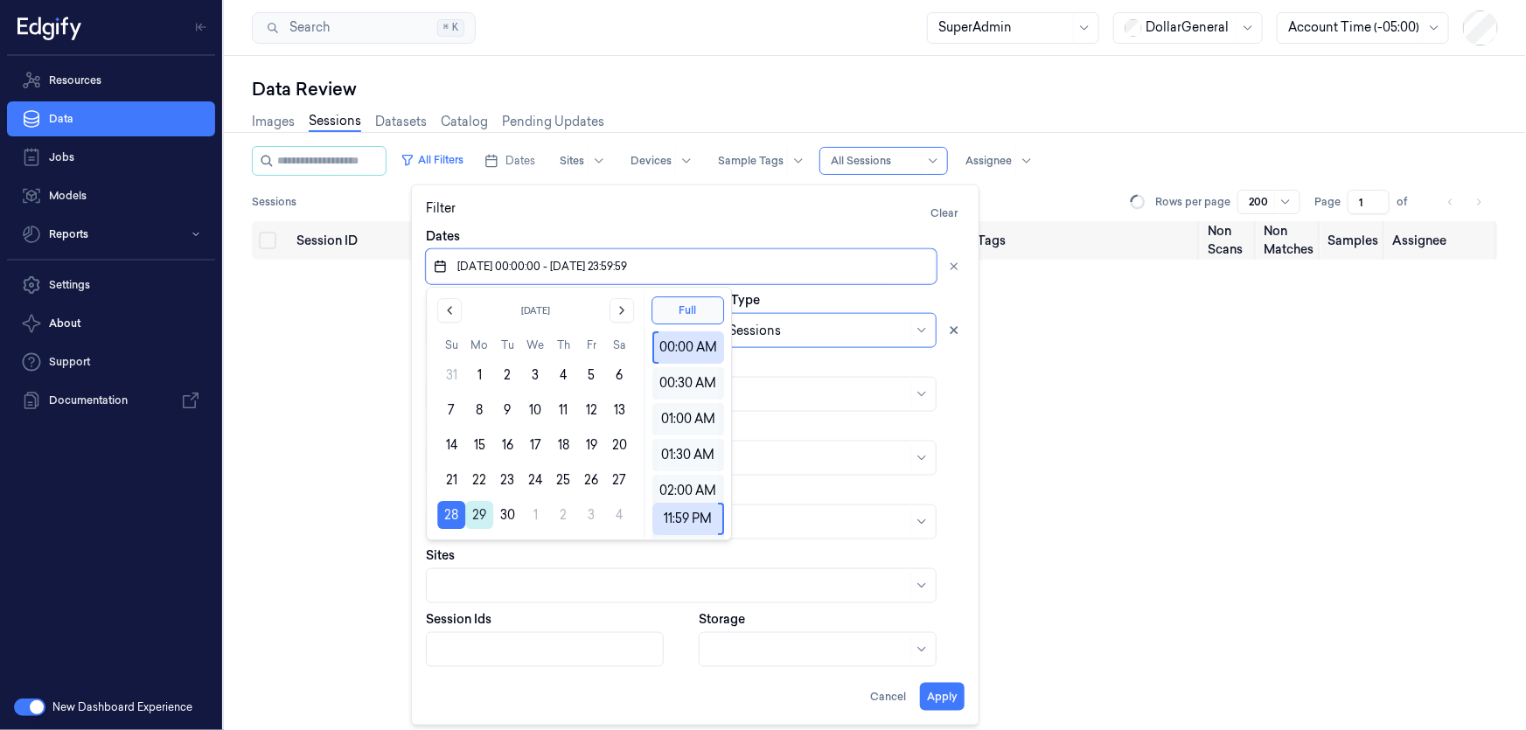
click at [477, 515] on button "29" at bounding box center [479, 515] width 28 height 28
type input "28/09/2025 00:00:00 - 29/09/2025 23:59:59"
click at [946, 700] on button "Apply" at bounding box center [942, 696] width 45 height 28
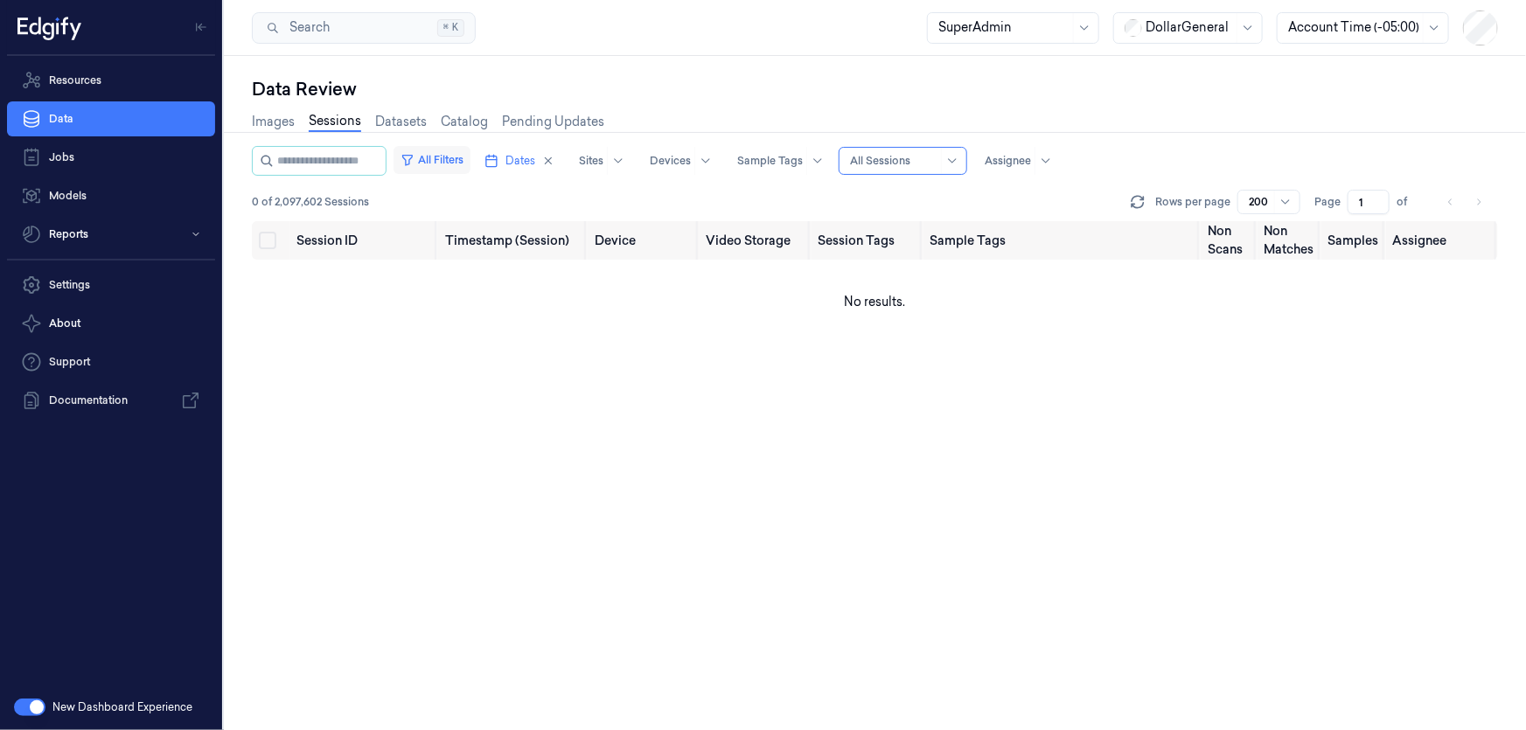
click at [414, 164] on icon "button" at bounding box center [407, 160] width 14 height 14
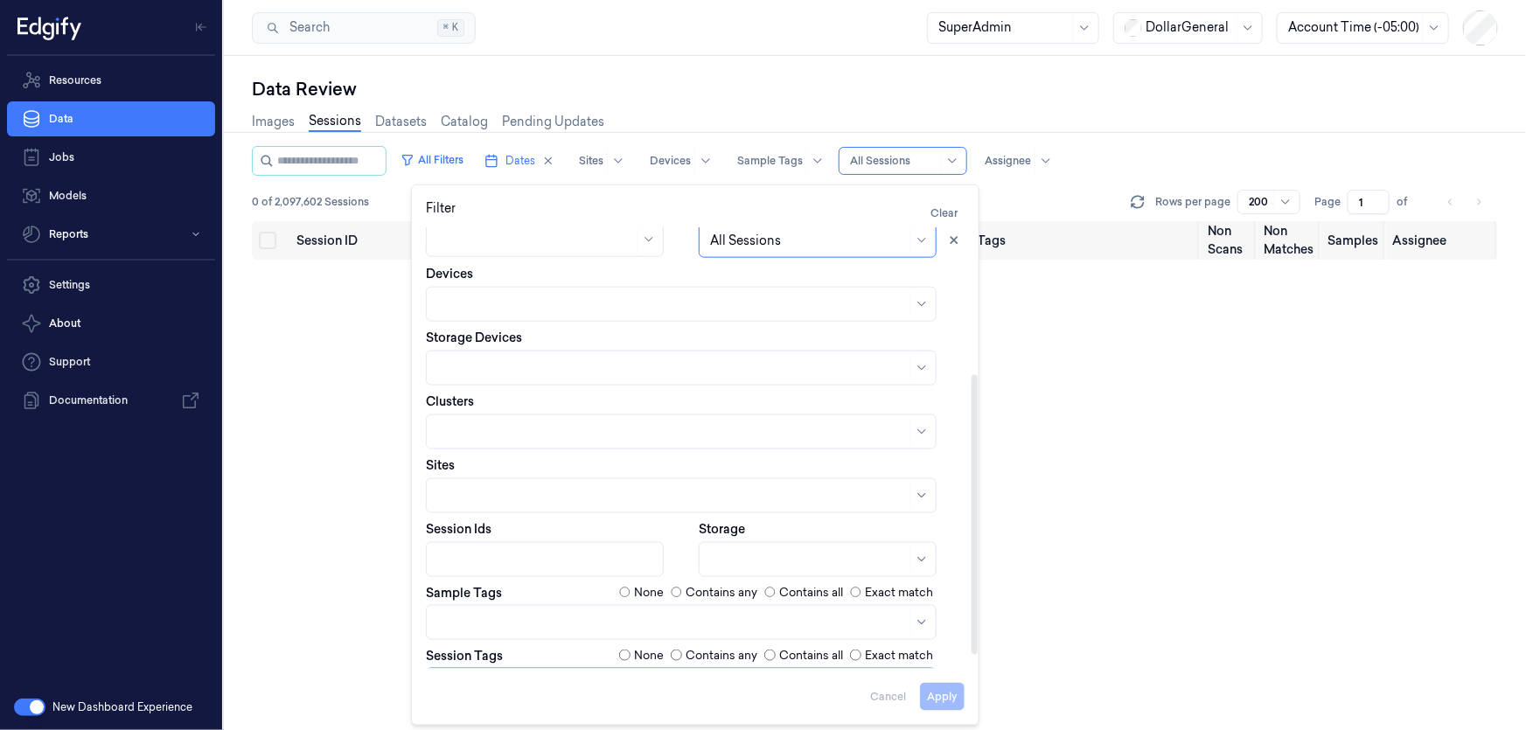
scroll to position [254, 0]
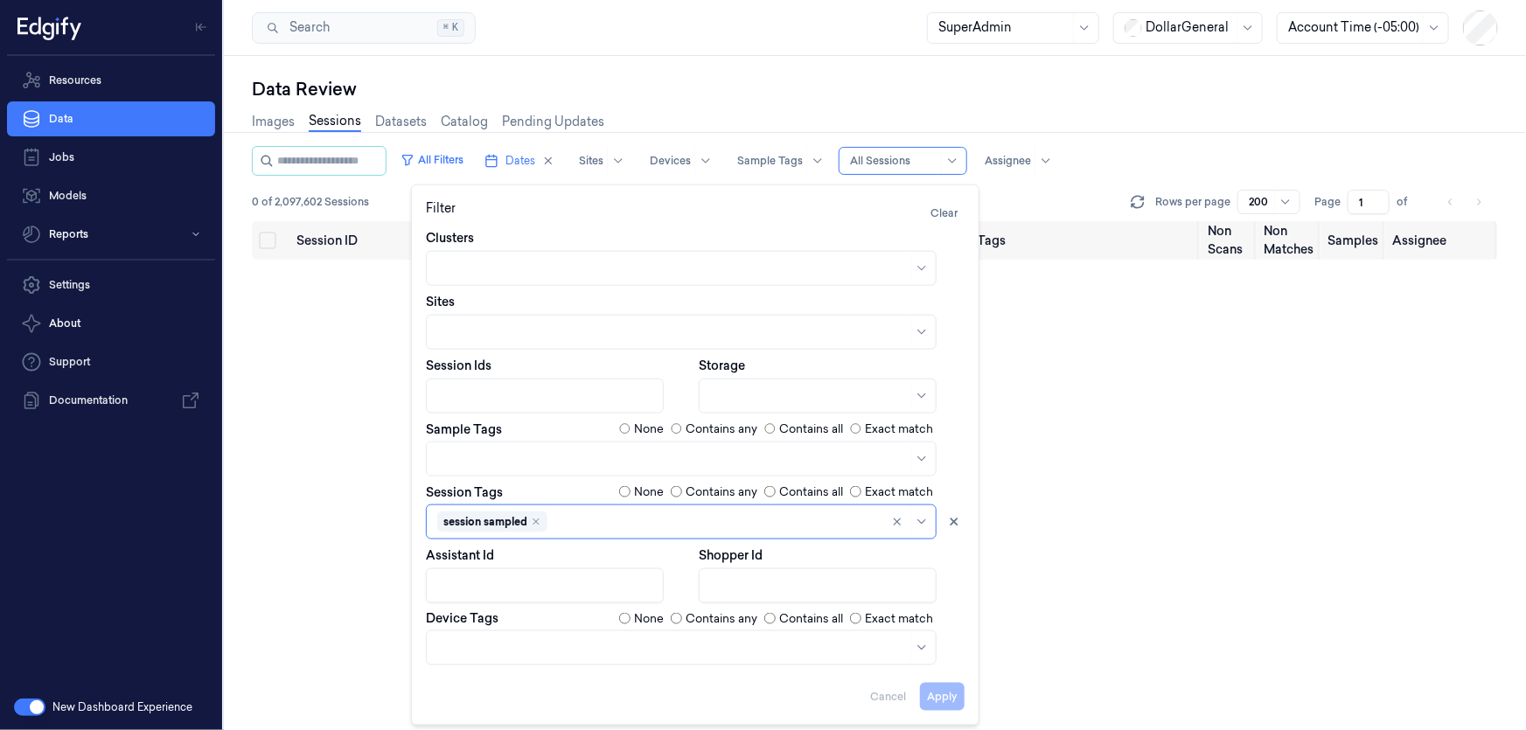
click at [1178, 368] on div "Session ID Timestamp (Session) Device Video Storage Session Tags Sample Tags No…" at bounding box center [875, 475] width 1246 height 509
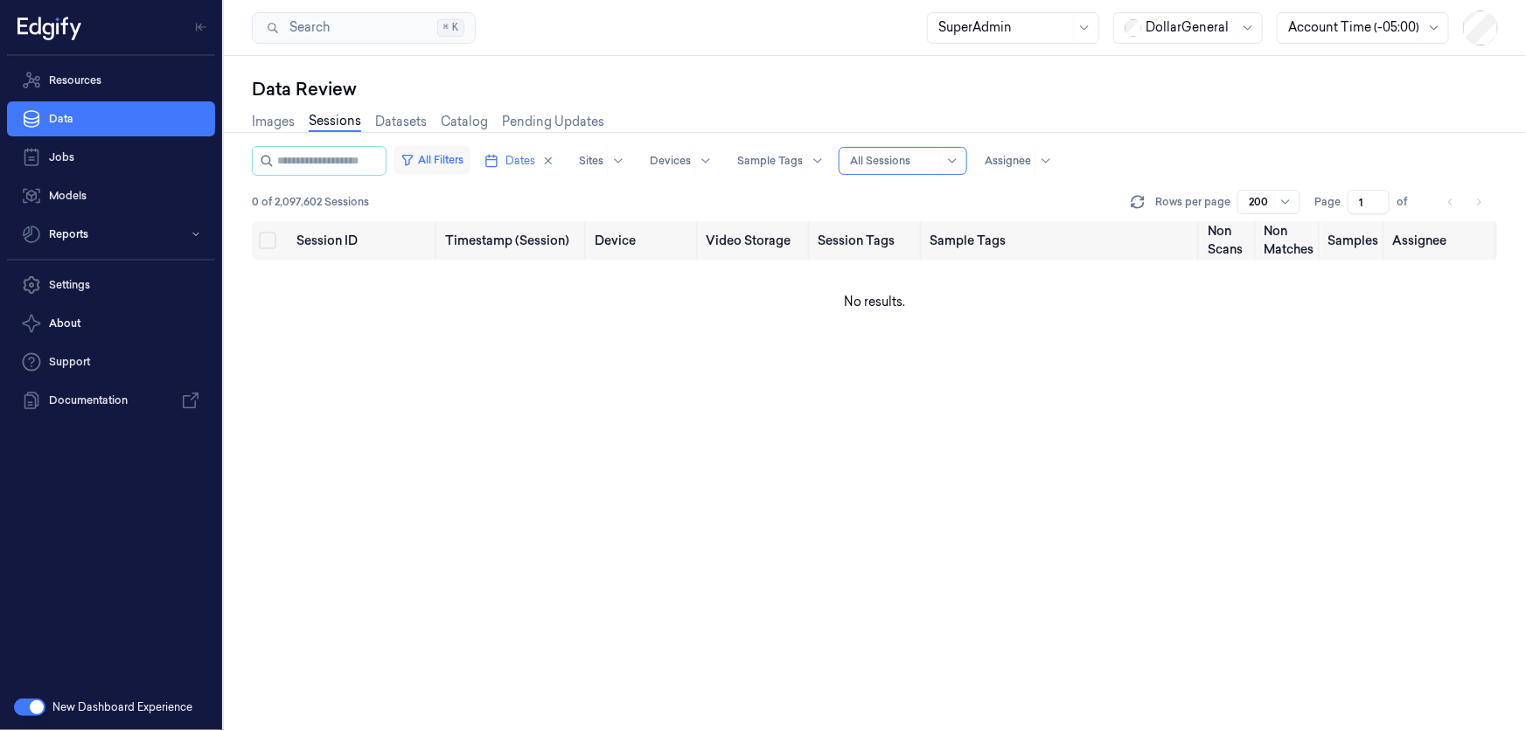
click at [444, 158] on button "All Filters" at bounding box center [431, 160] width 77 height 28
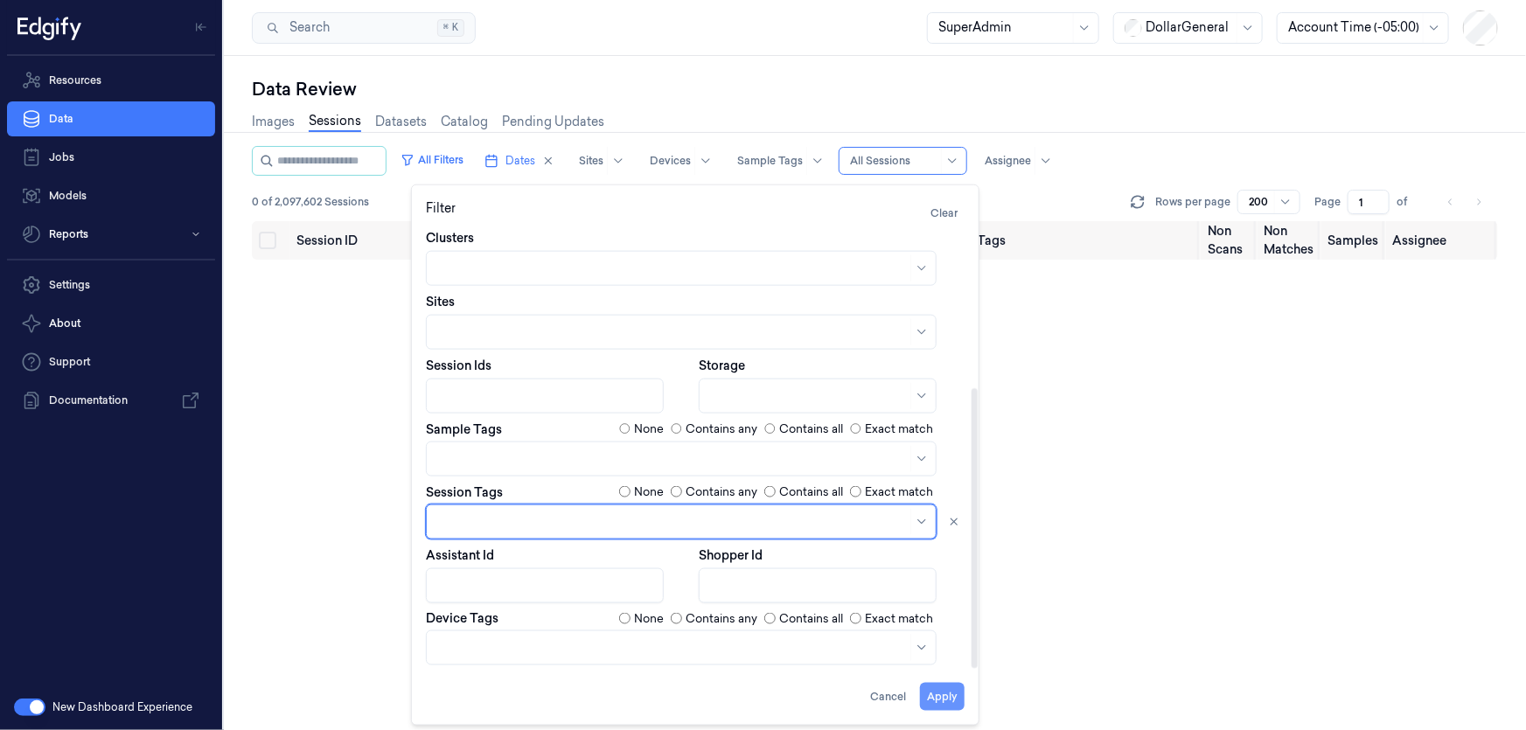
click at [939, 705] on button "Apply" at bounding box center [942, 696] width 45 height 28
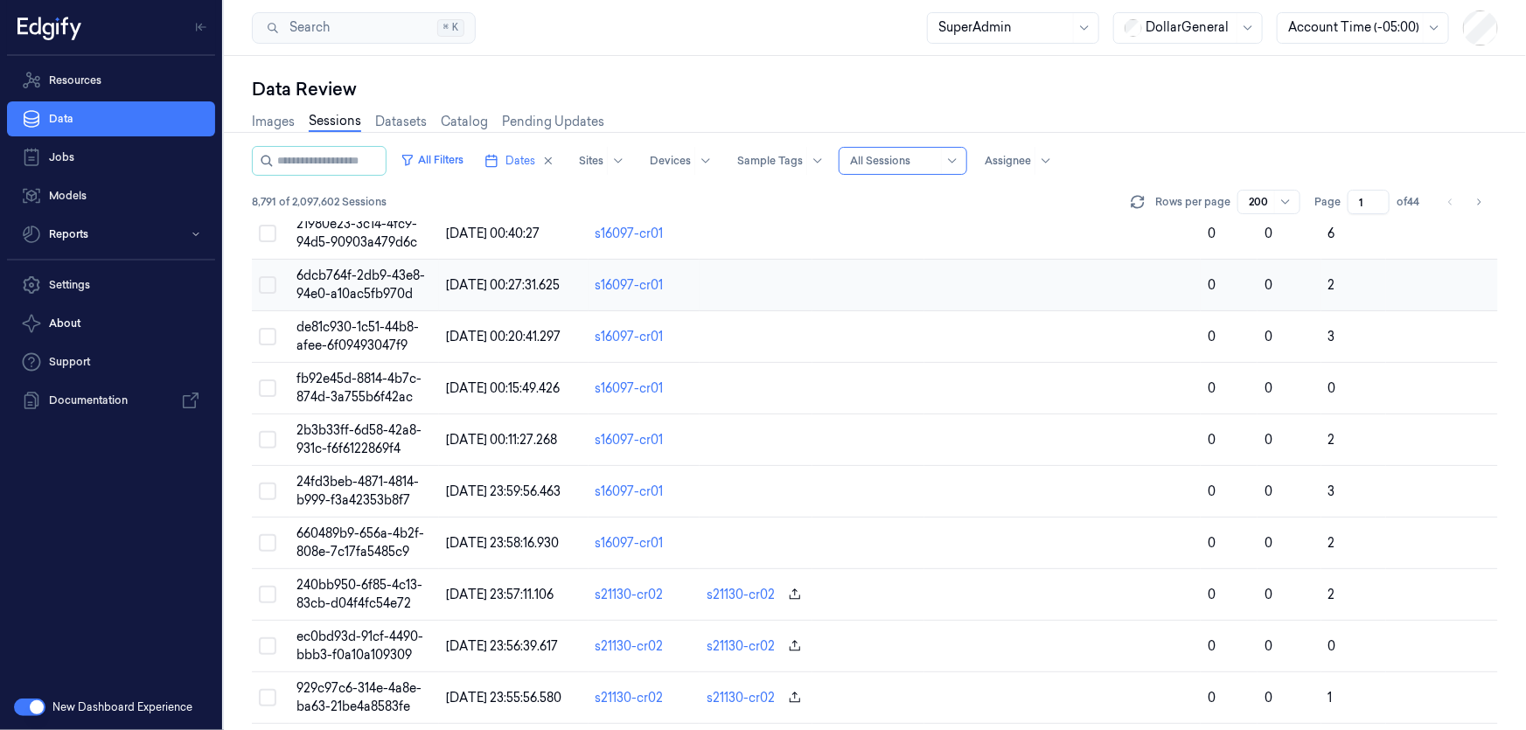
scroll to position [397, 0]
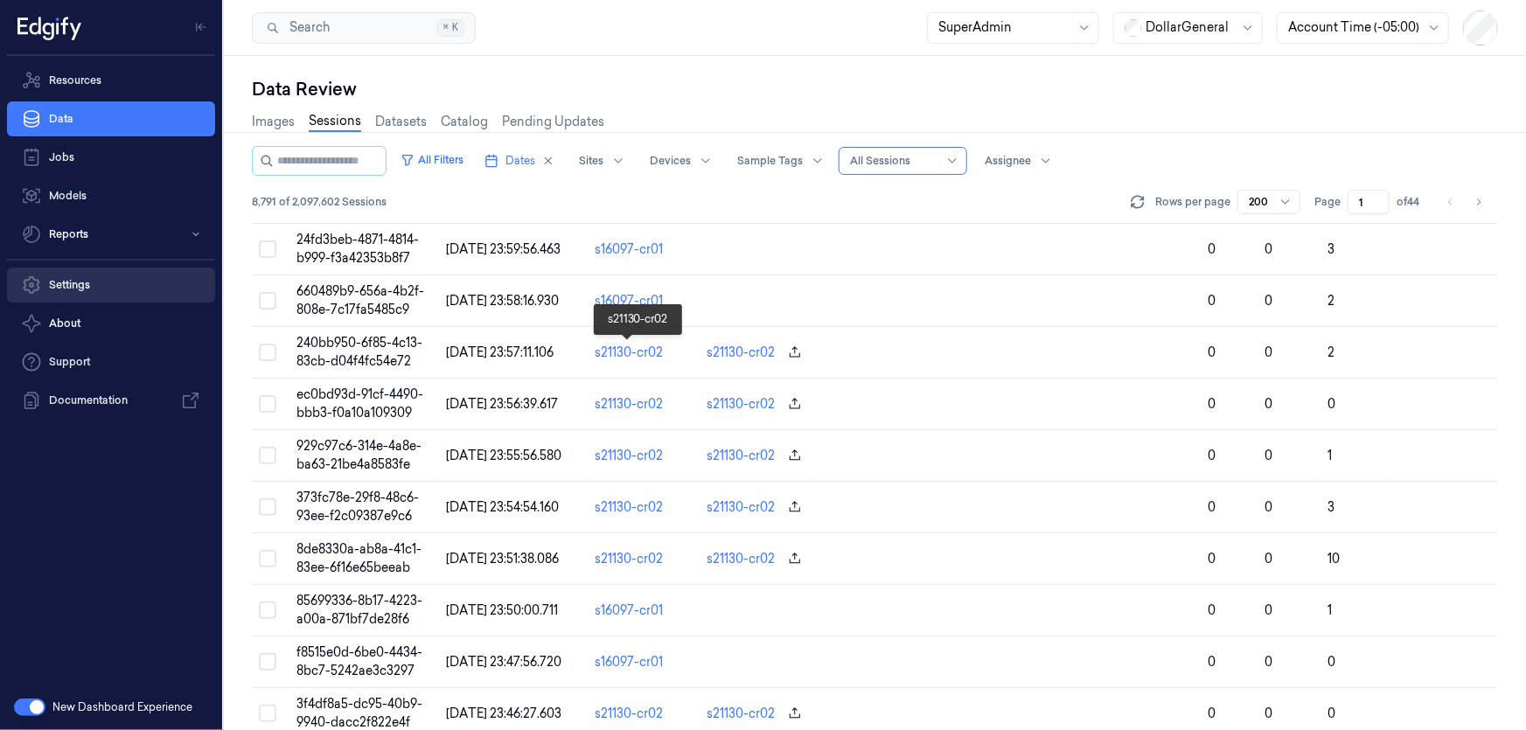
click at [145, 282] on link "Settings" at bounding box center [111, 285] width 208 height 35
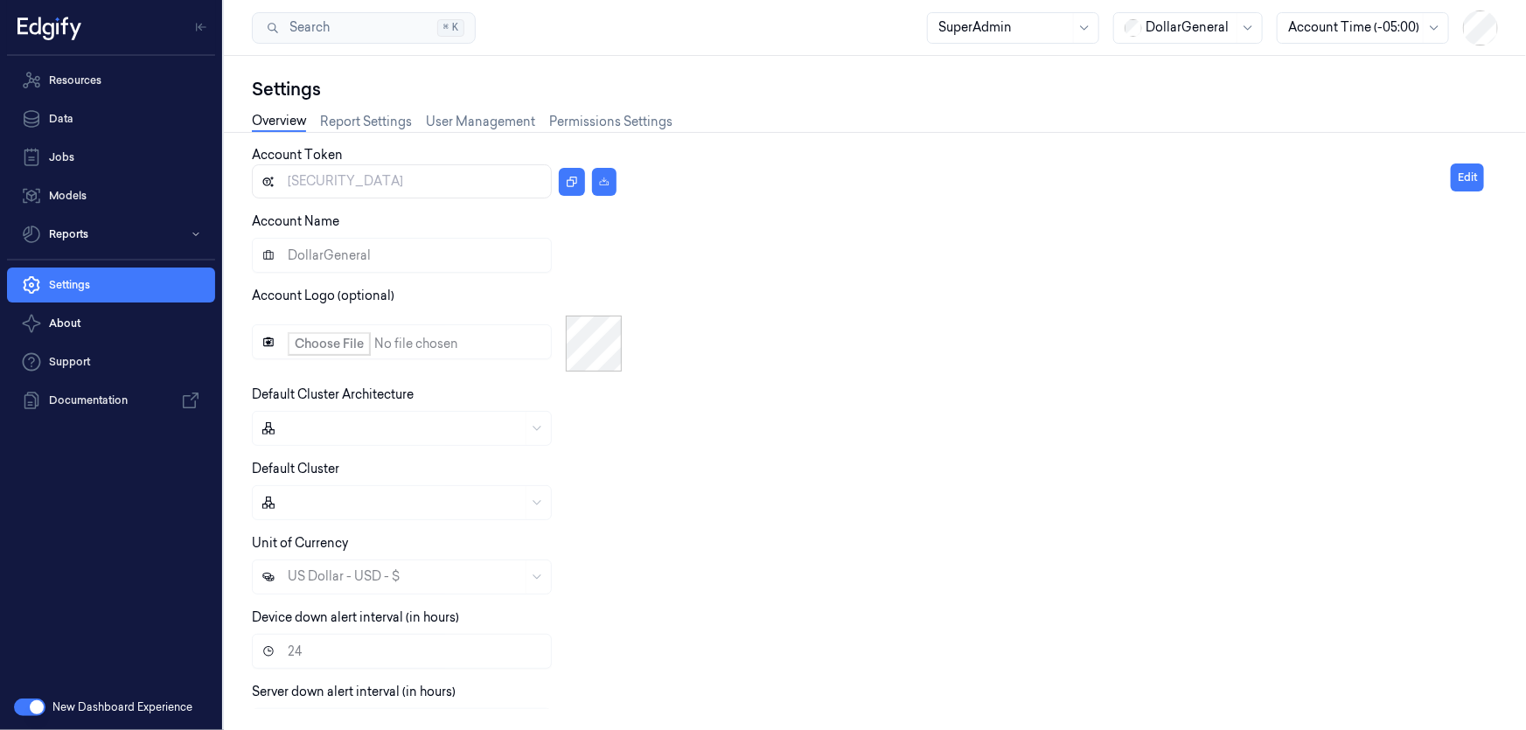
click at [22, 715] on button "button" at bounding box center [29, 707] width 31 height 17
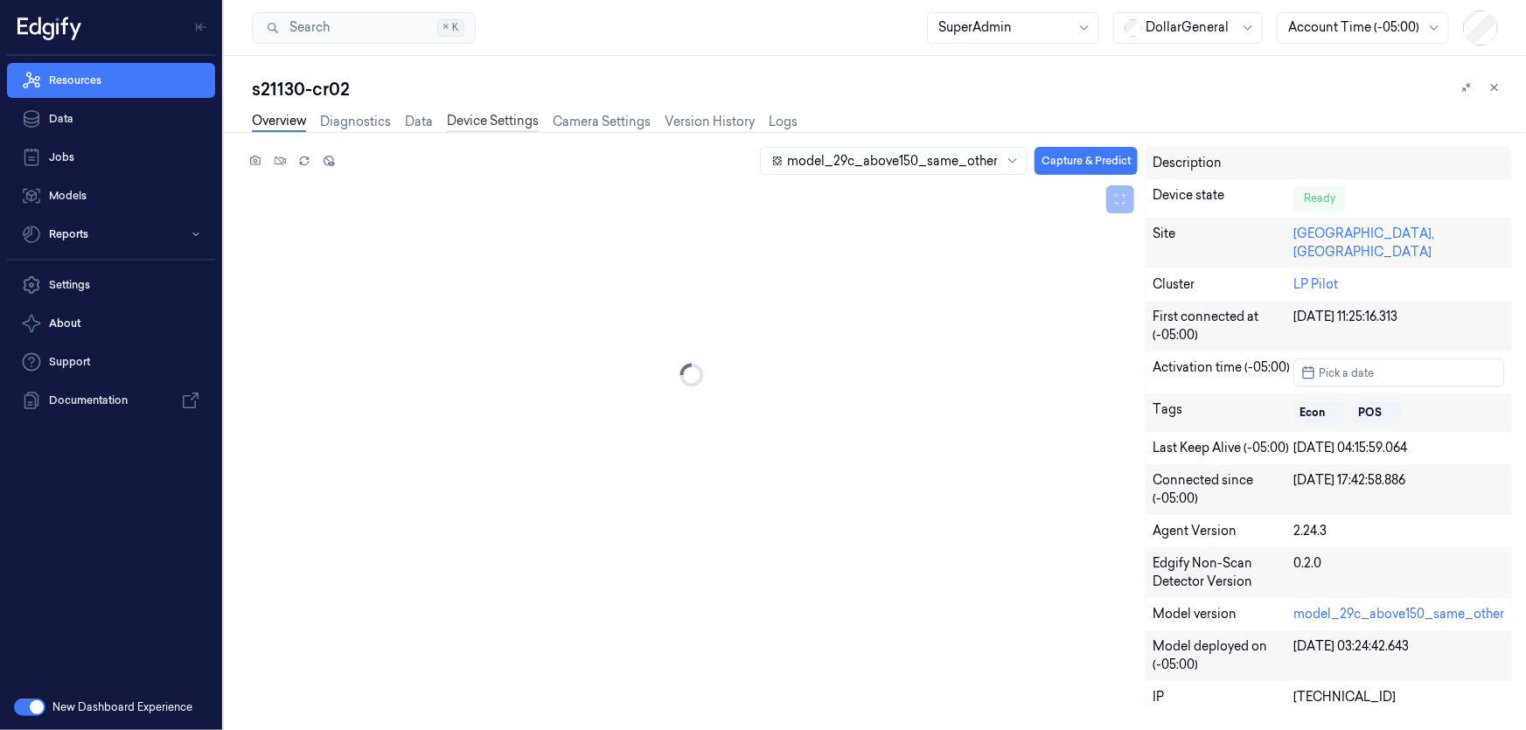
click at [499, 122] on link "Device Settings" at bounding box center [493, 122] width 92 height 20
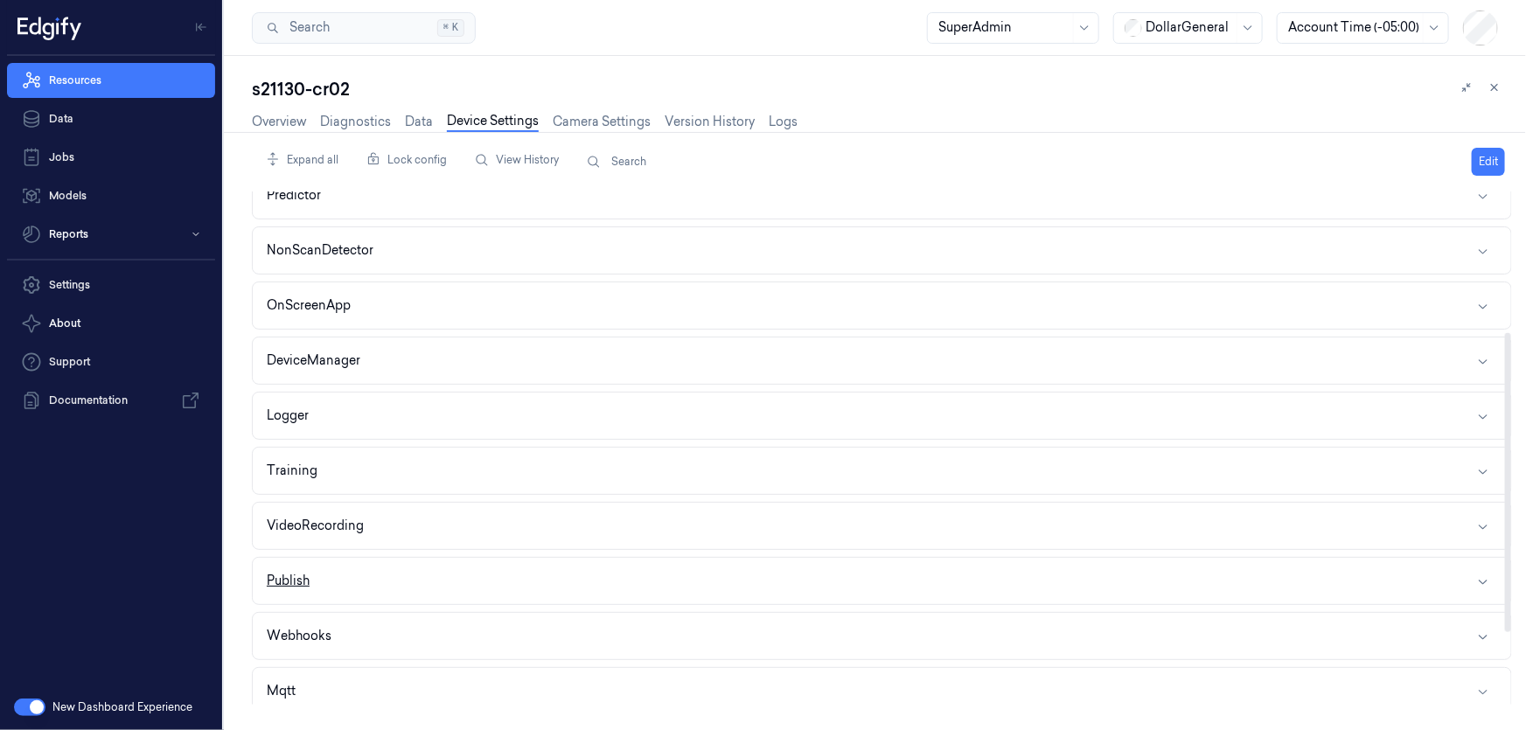
scroll to position [365, 0]
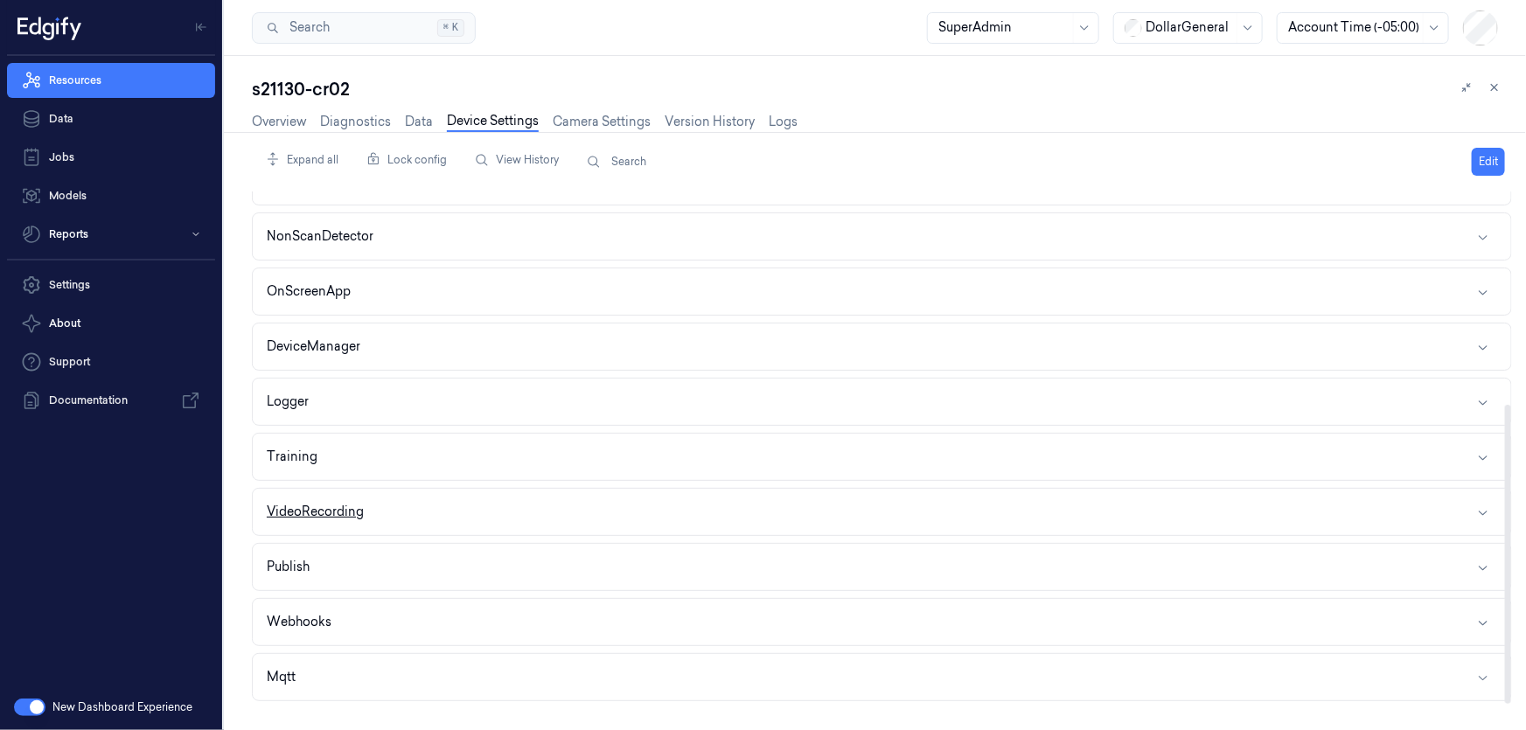
click at [387, 503] on button "VideoRecording" at bounding box center [882, 512] width 1258 height 46
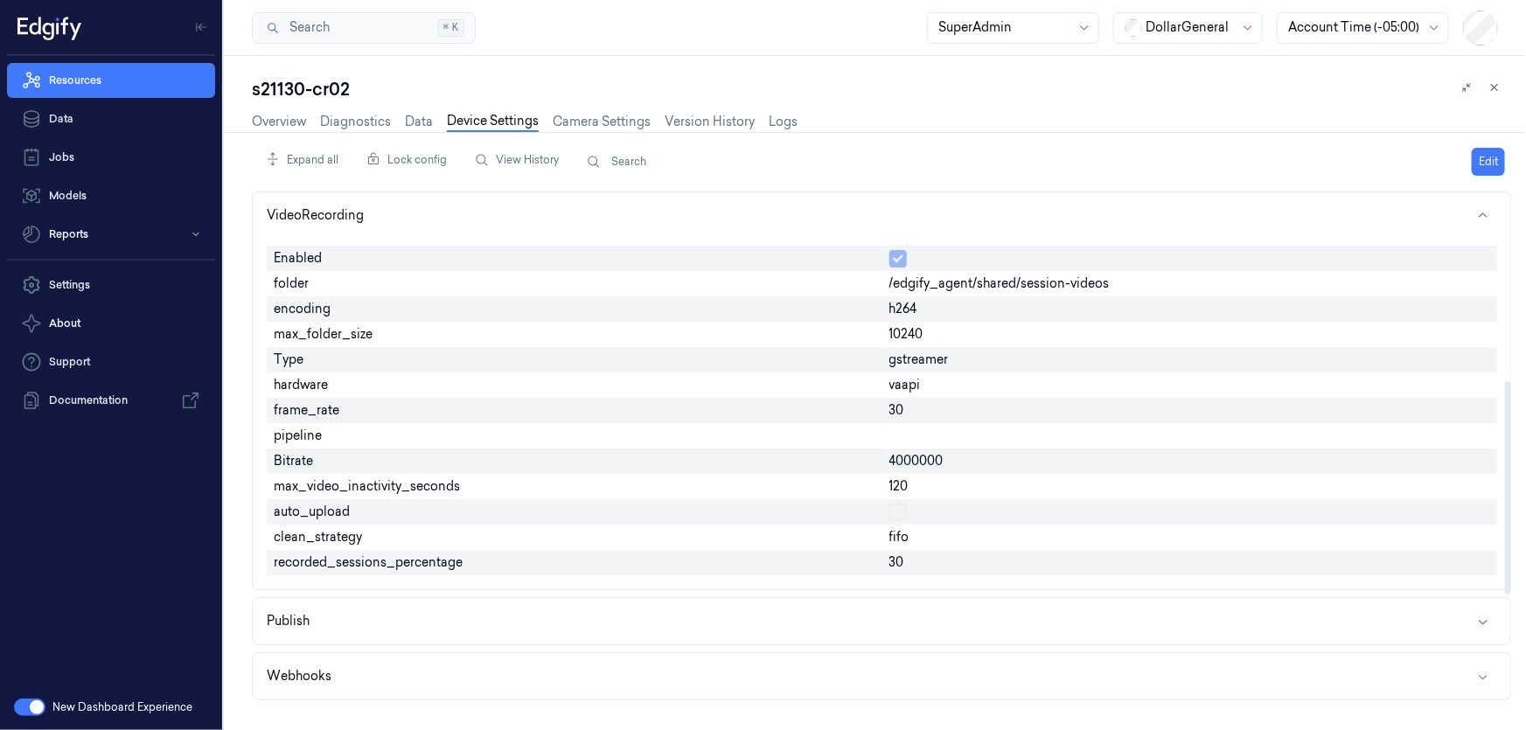
scroll to position [682, 0]
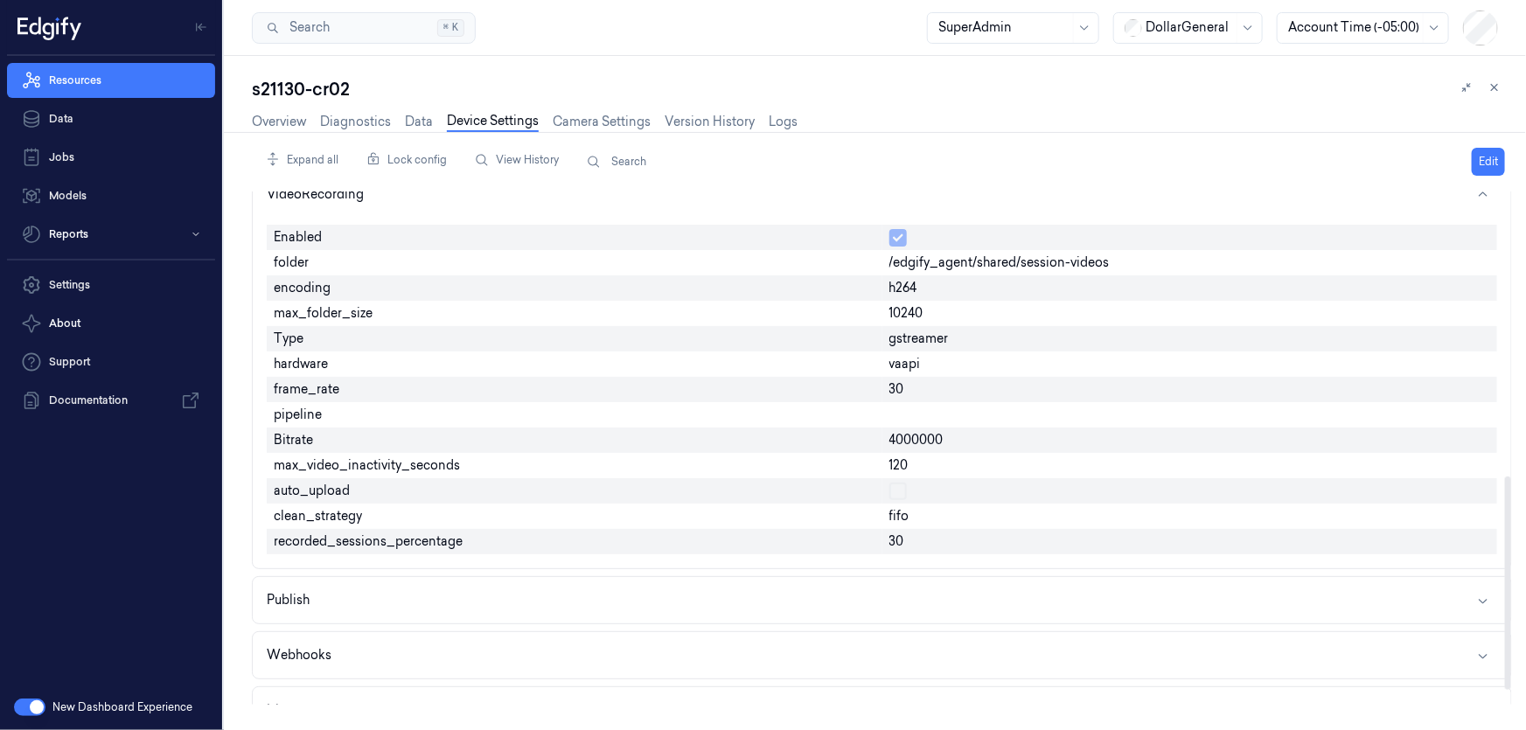
click at [910, 366] on span "vaapi" at bounding box center [904, 364] width 31 height 18
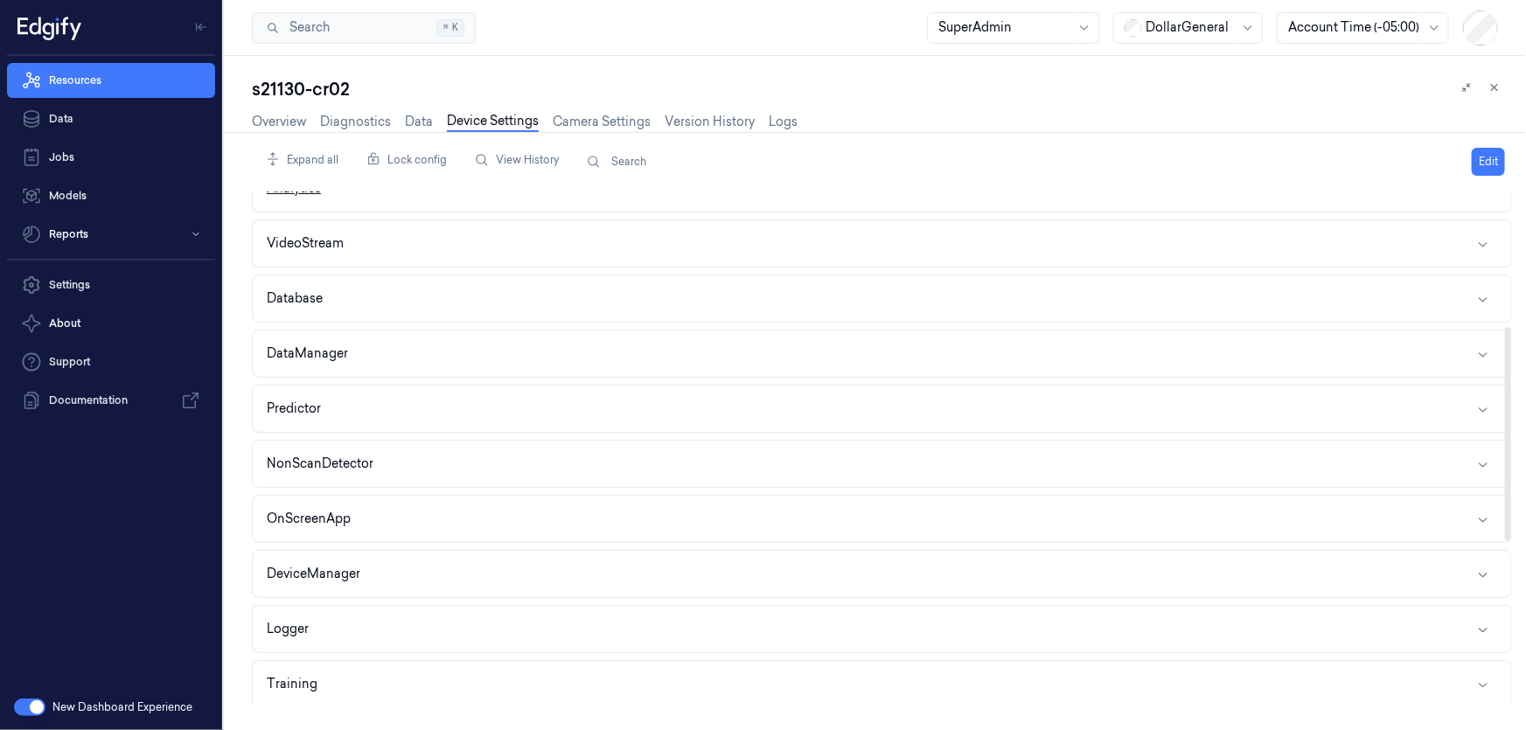
scroll to position [0, 0]
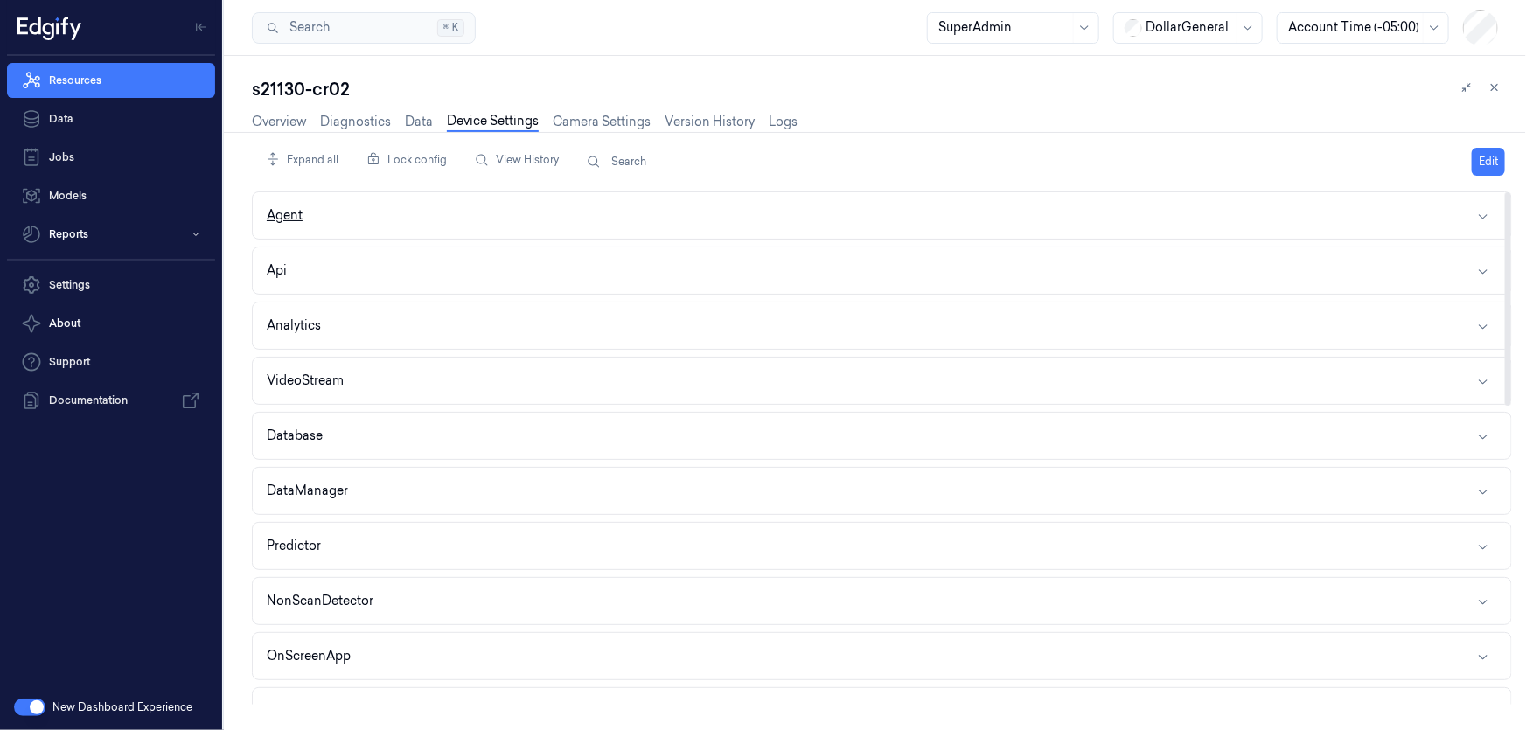
click at [358, 221] on button "Agent" at bounding box center [882, 215] width 1258 height 46
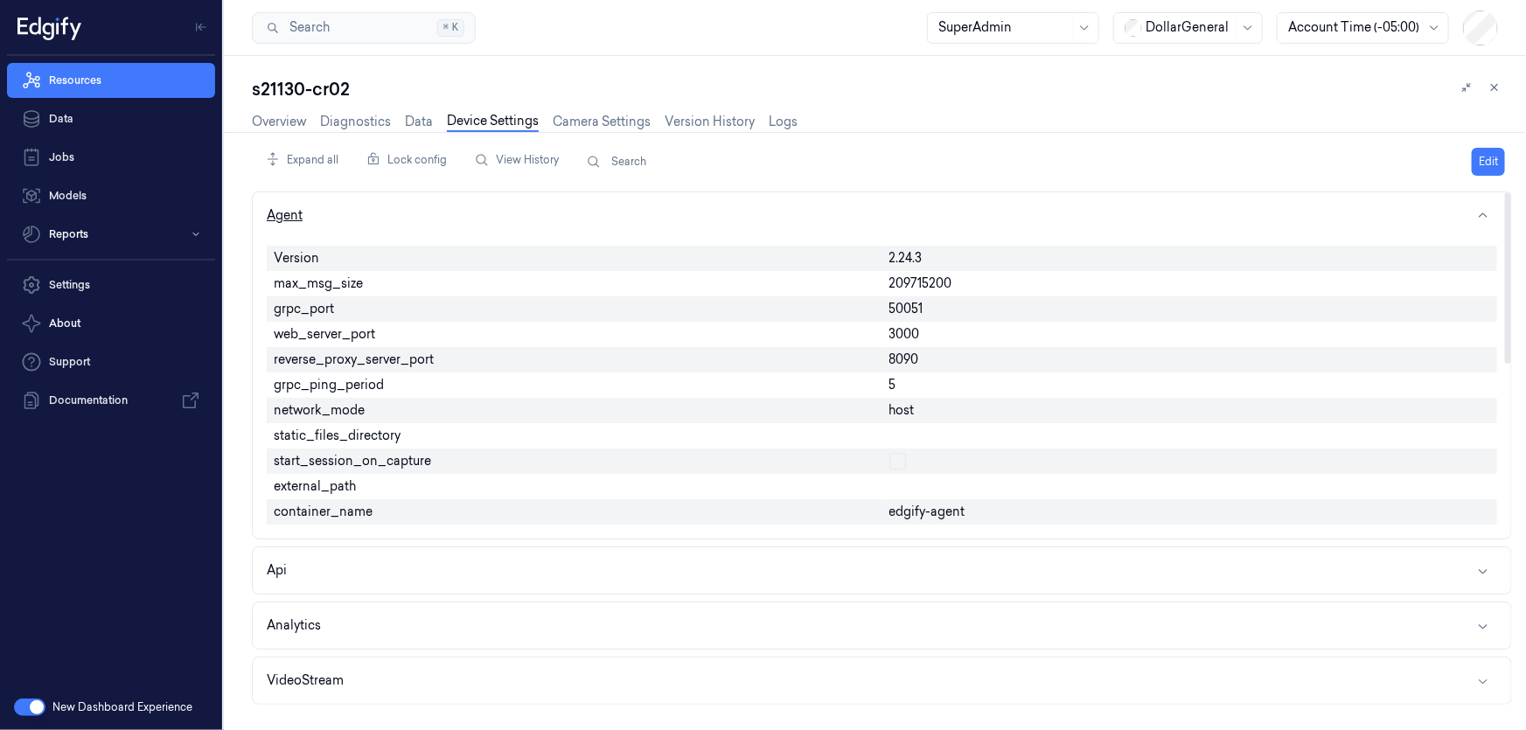
click at [358, 221] on button "Agent" at bounding box center [882, 215] width 1258 height 46
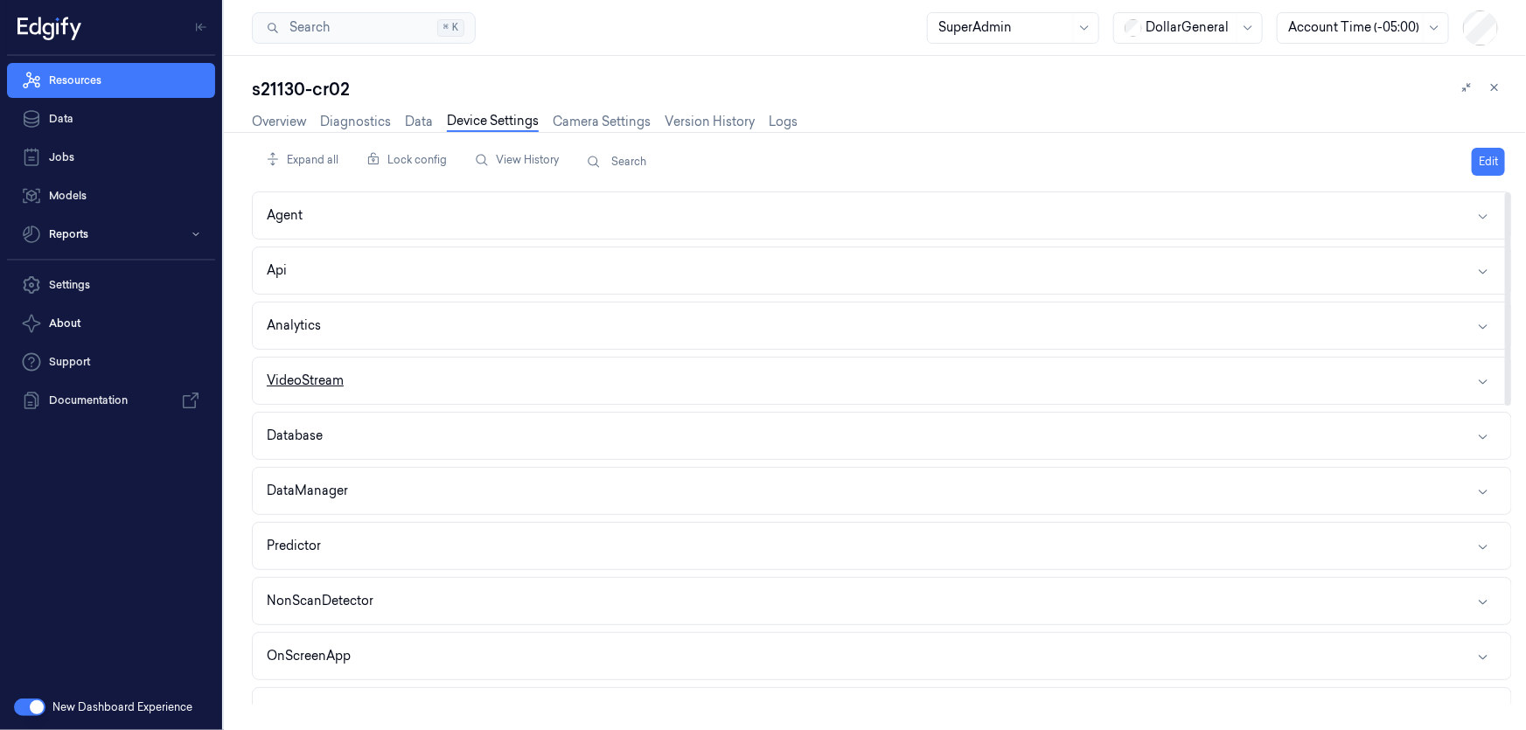
click at [359, 378] on button "VideoStream" at bounding box center [882, 381] width 1258 height 46
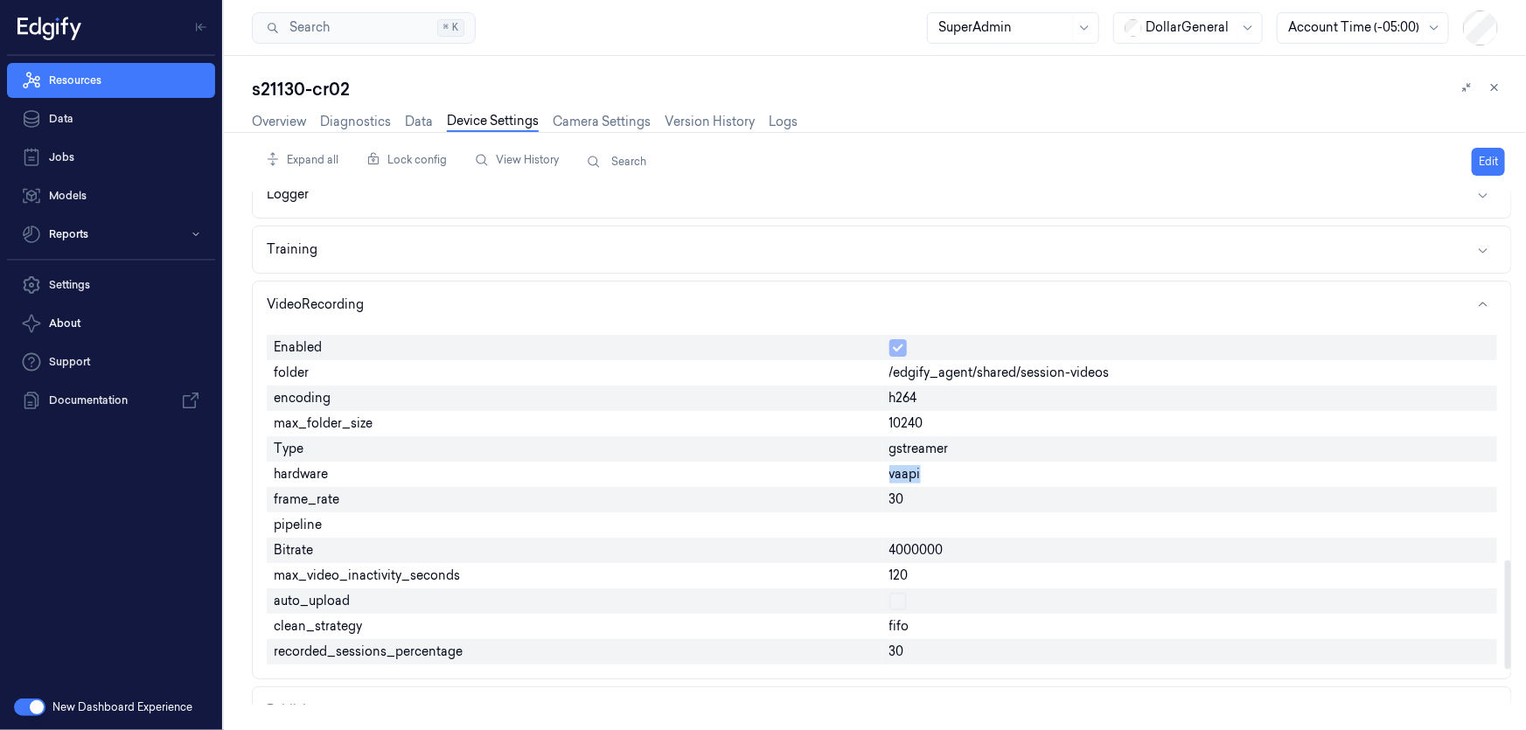
scroll to position [1749, 0]
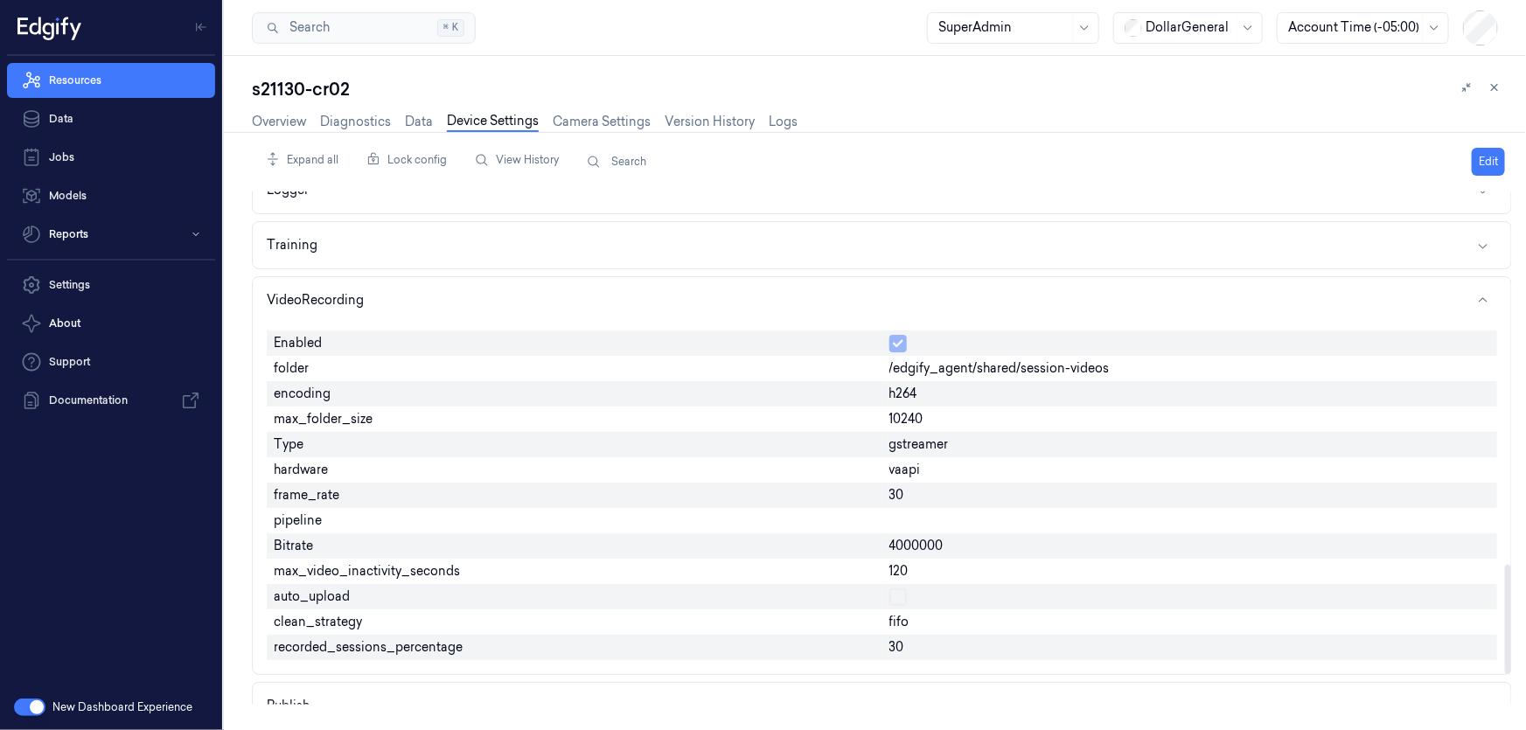
click at [906, 552] on div "4000000" at bounding box center [1190, 545] width 616 height 25
click at [908, 544] on span "4000000" at bounding box center [916, 546] width 54 height 18
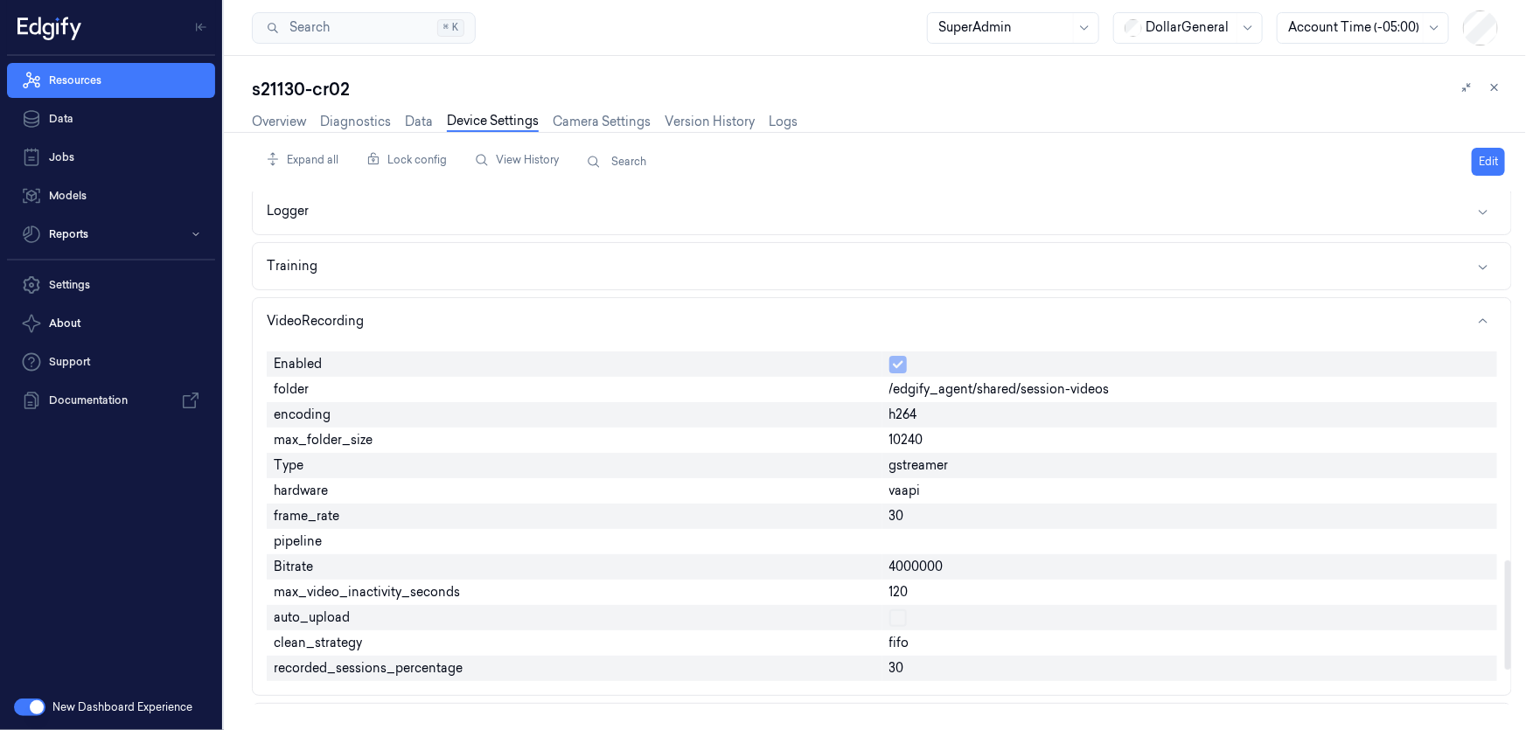
click at [909, 491] on span "vaapi" at bounding box center [904, 491] width 31 height 18
click at [909, 493] on span "vaapi" at bounding box center [904, 491] width 31 height 18
click at [915, 478] on div "vaapi" at bounding box center [1190, 490] width 616 height 25
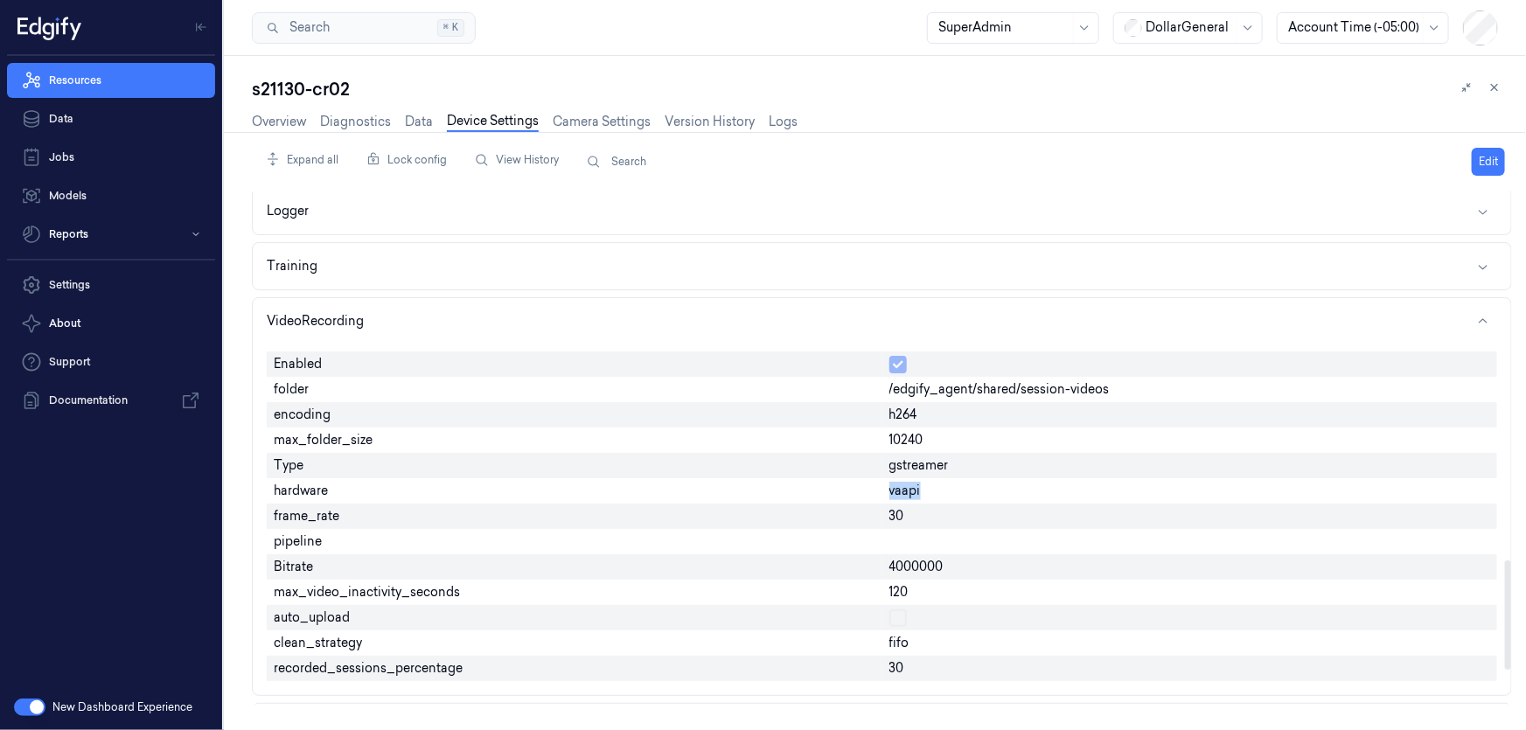
click at [915, 478] on div "vaapi" at bounding box center [1190, 490] width 616 height 25
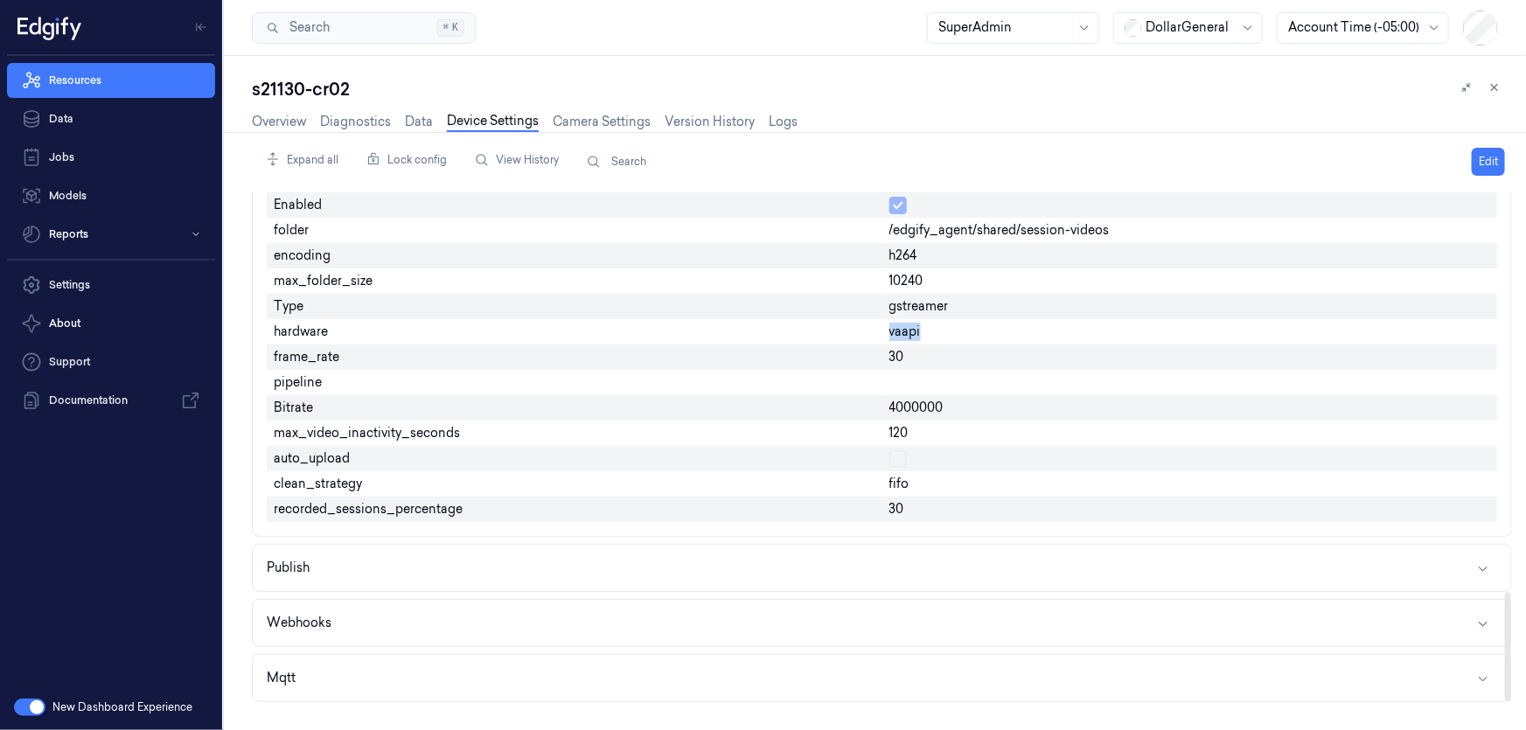
scroll to position [1807, 0]
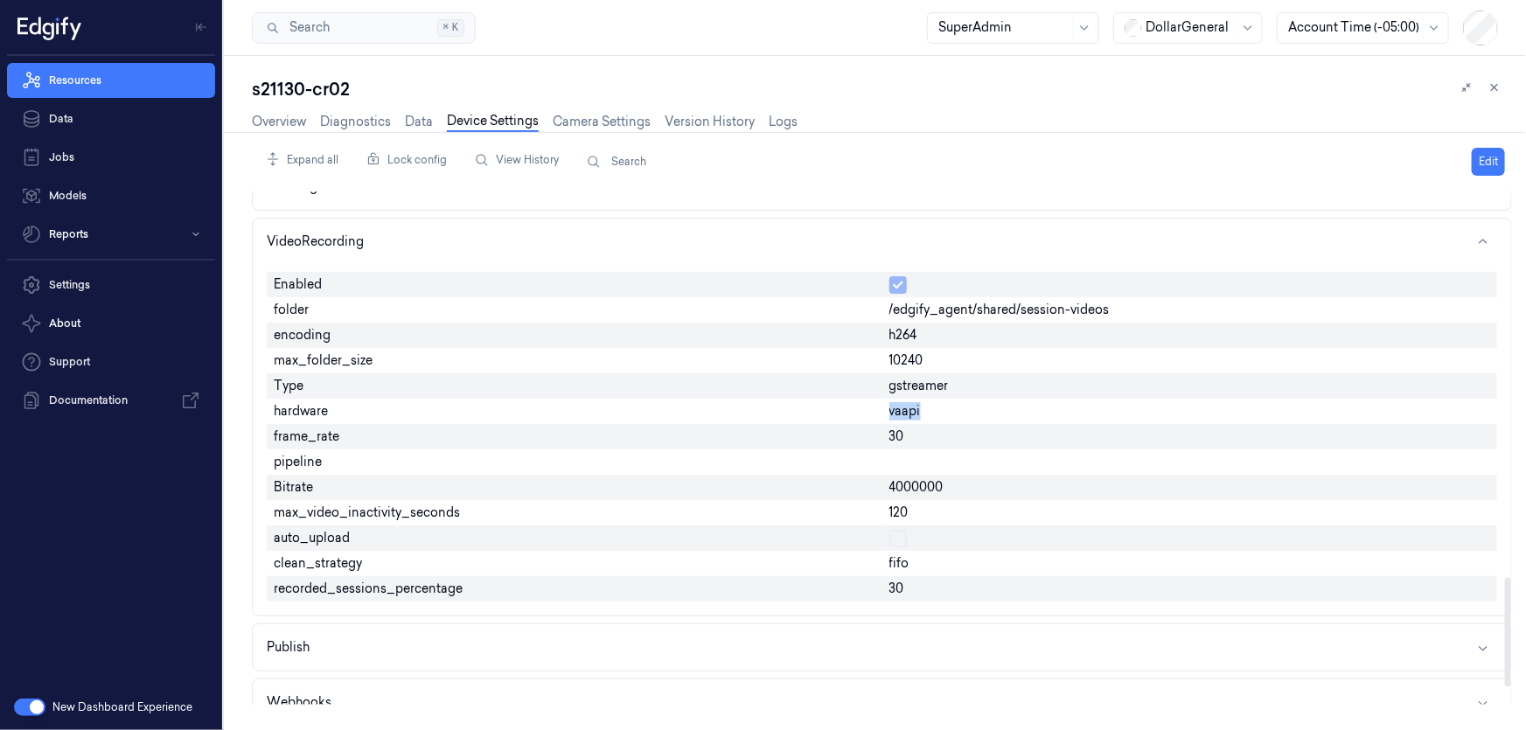
click at [904, 403] on span "vaapi" at bounding box center [904, 411] width 31 height 18
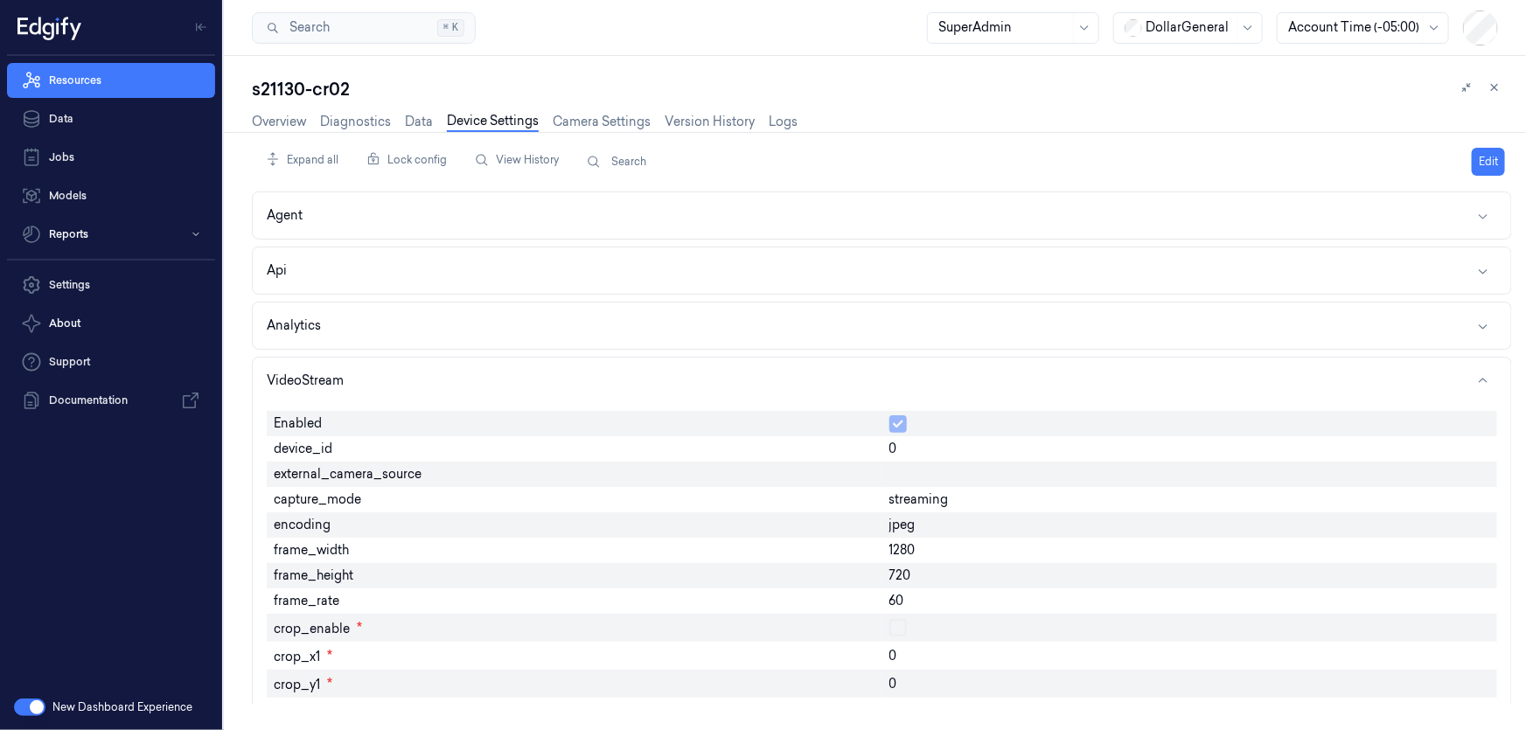
scroll to position [1807, 0]
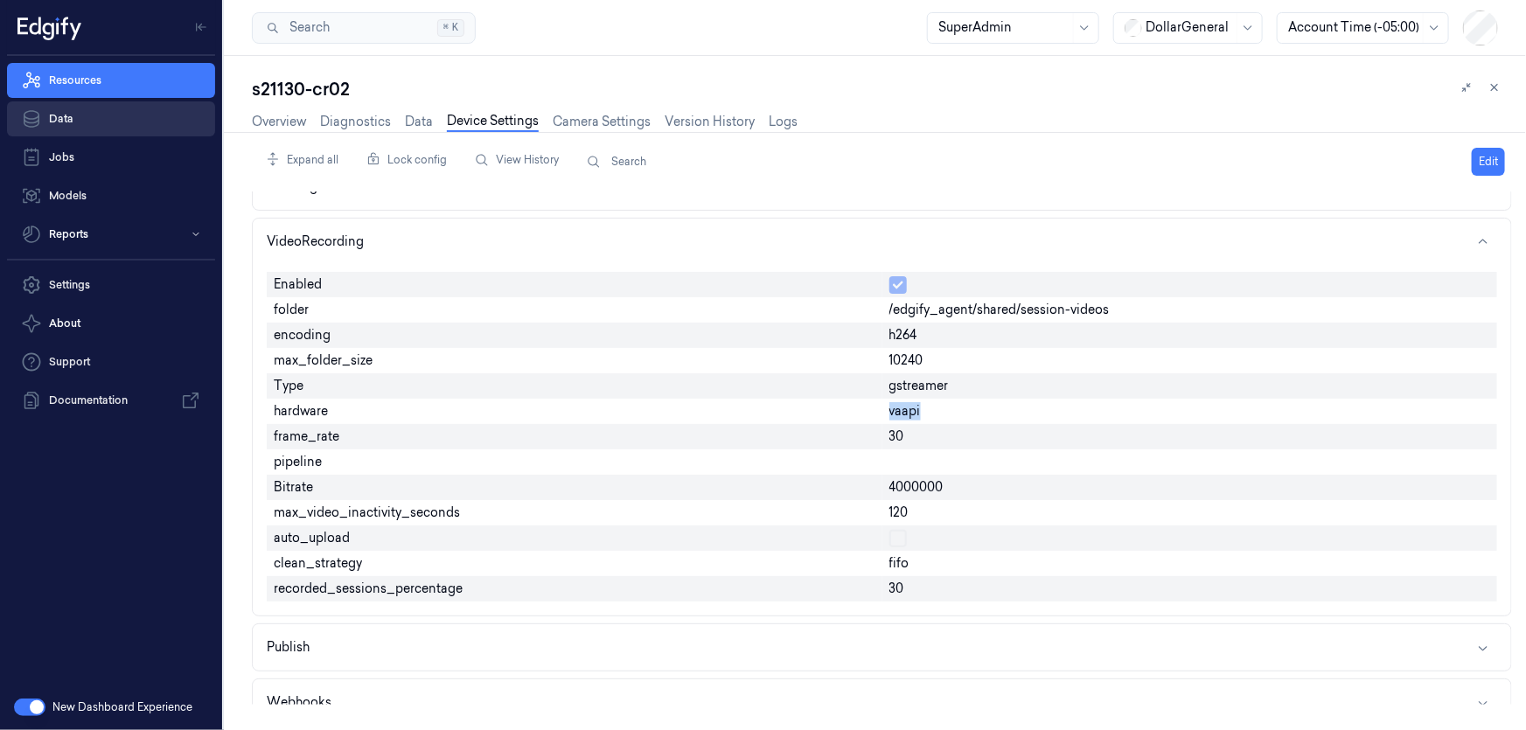
click at [96, 114] on link "Data" at bounding box center [111, 118] width 208 height 35
